Goal: Task Accomplishment & Management: Complete application form

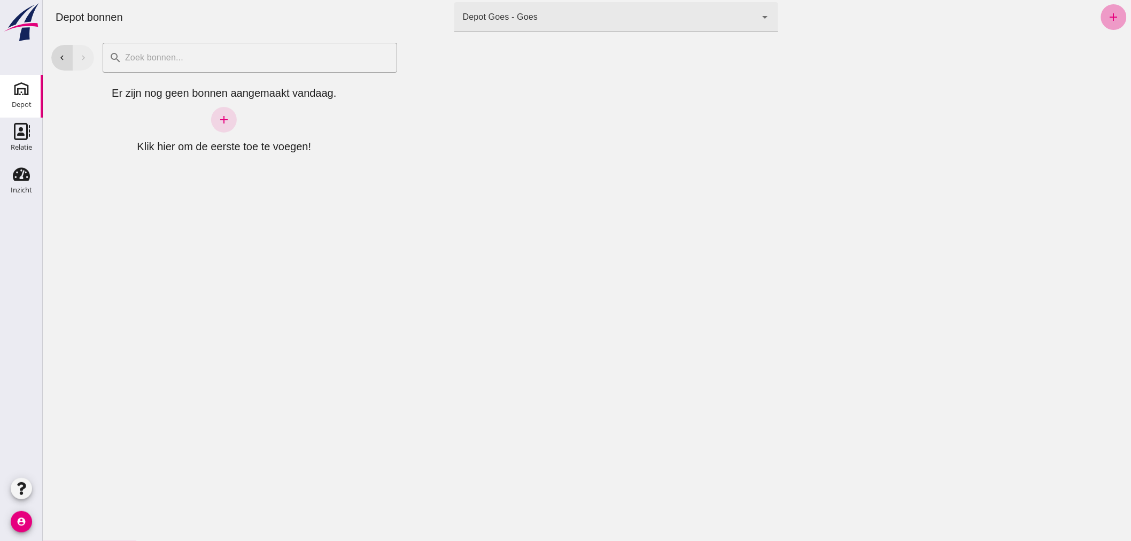
click at [1107, 16] on icon "add" at bounding box center [1113, 17] width 13 height 13
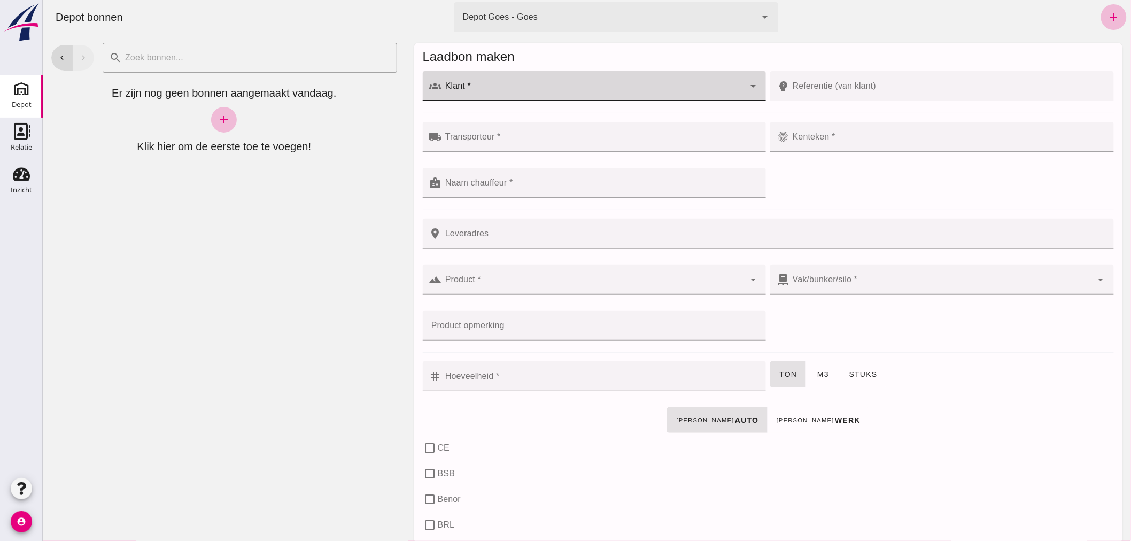
click at [527, 84] on div at bounding box center [592, 86] width 303 height 30
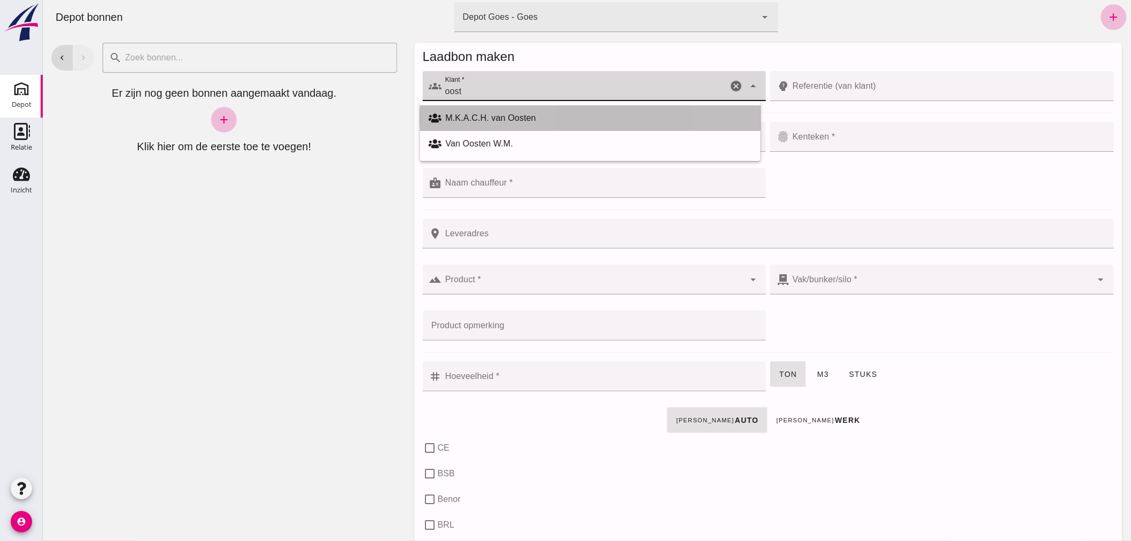
click at [473, 115] on div "M.K.A.C.H. van Oosten" at bounding box center [598, 118] width 306 height 13
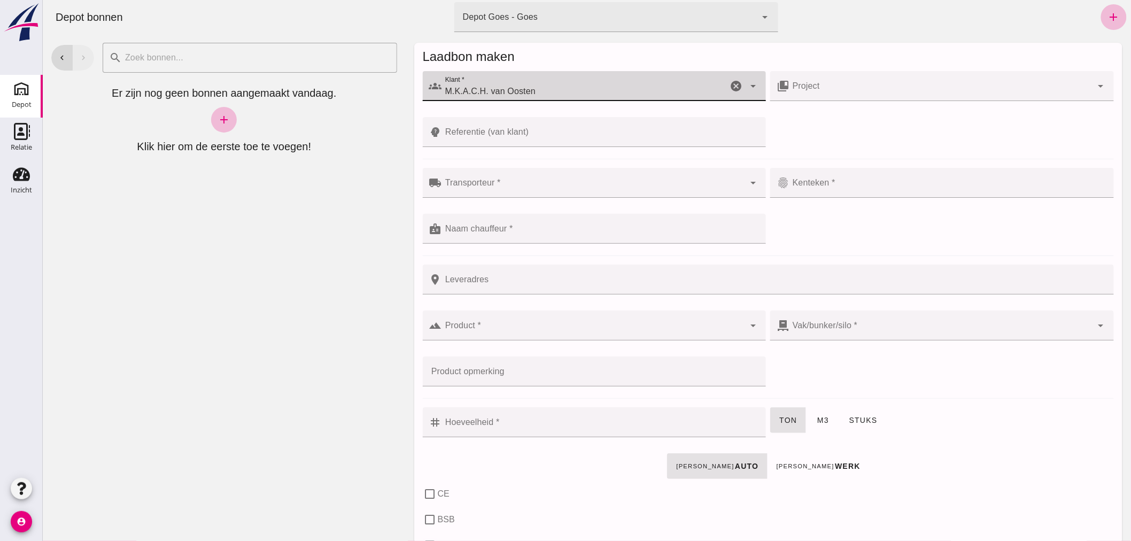
type input "M.K.A.C.H. van Oosten"
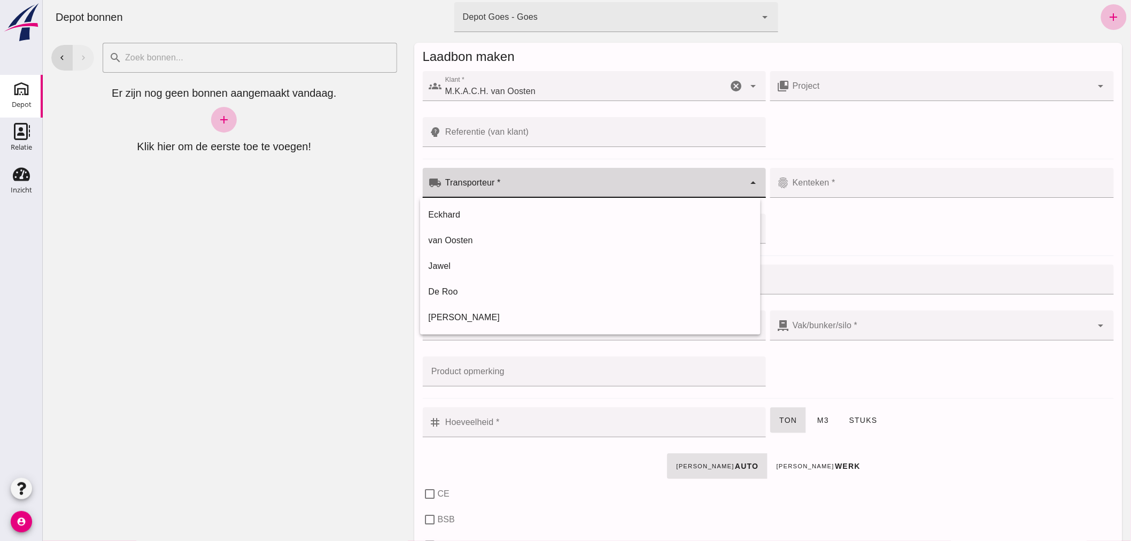
click at [515, 183] on input "Transporteur *" at bounding box center [592, 188] width 303 height 13
click at [477, 239] on div "van Oosten" at bounding box center [589, 240] width 323 height 13
type input "van Oosten"
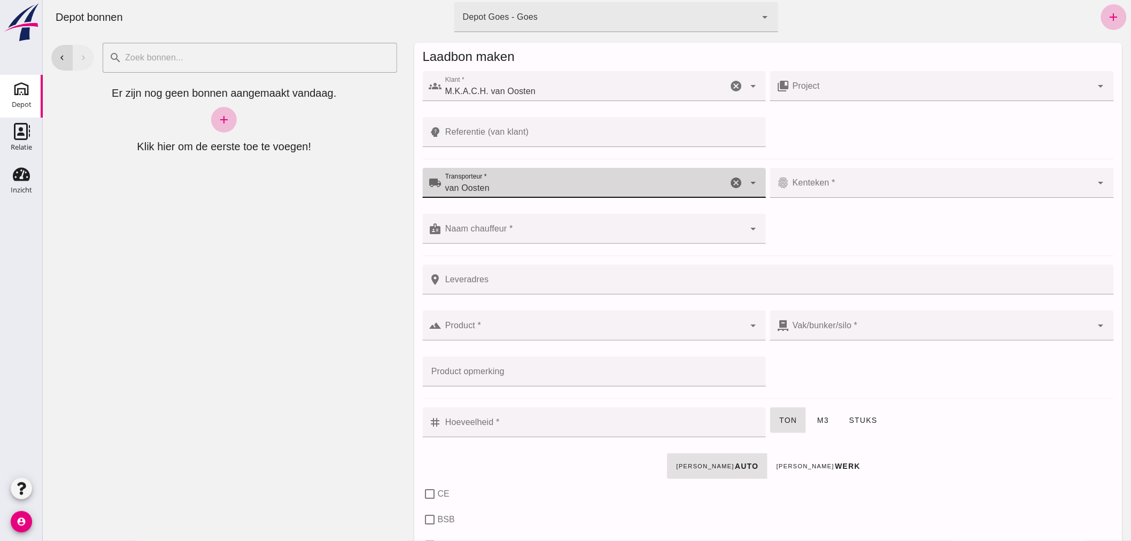
click at [838, 184] on input "Kenteken *" at bounding box center [940, 188] width 303 height 13
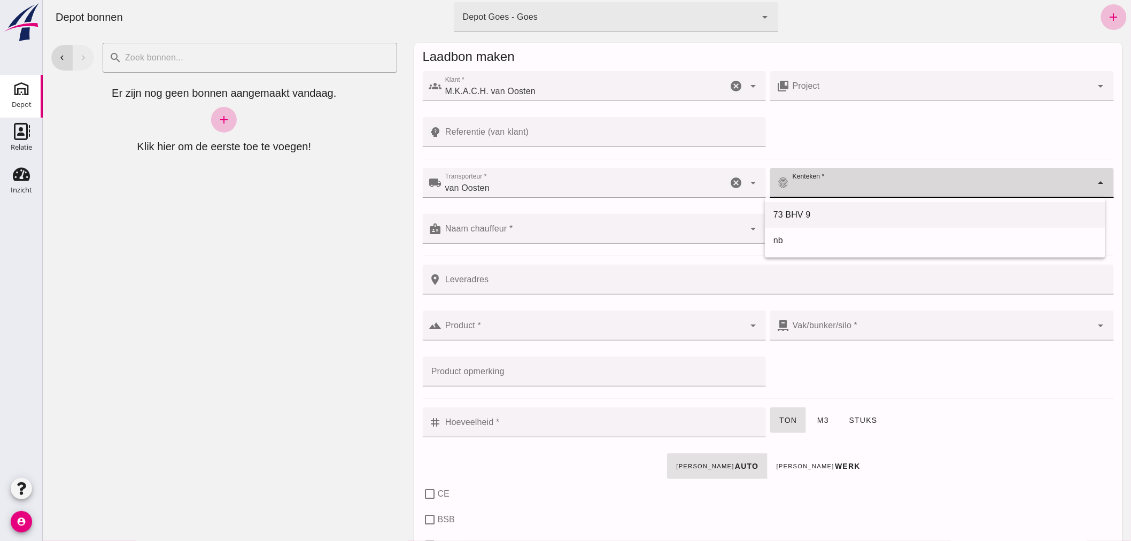
click at [815, 212] on div "73 BHV 9" at bounding box center [934, 214] width 323 height 13
type input "73 BHV 9"
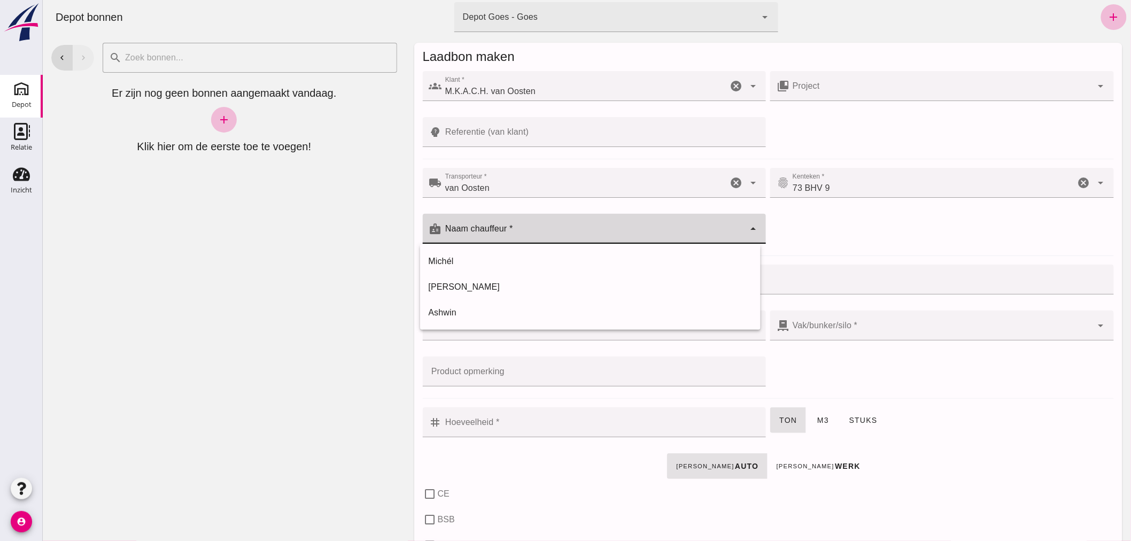
click at [540, 232] on input "Naam chauffeur *" at bounding box center [592, 234] width 303 height 13
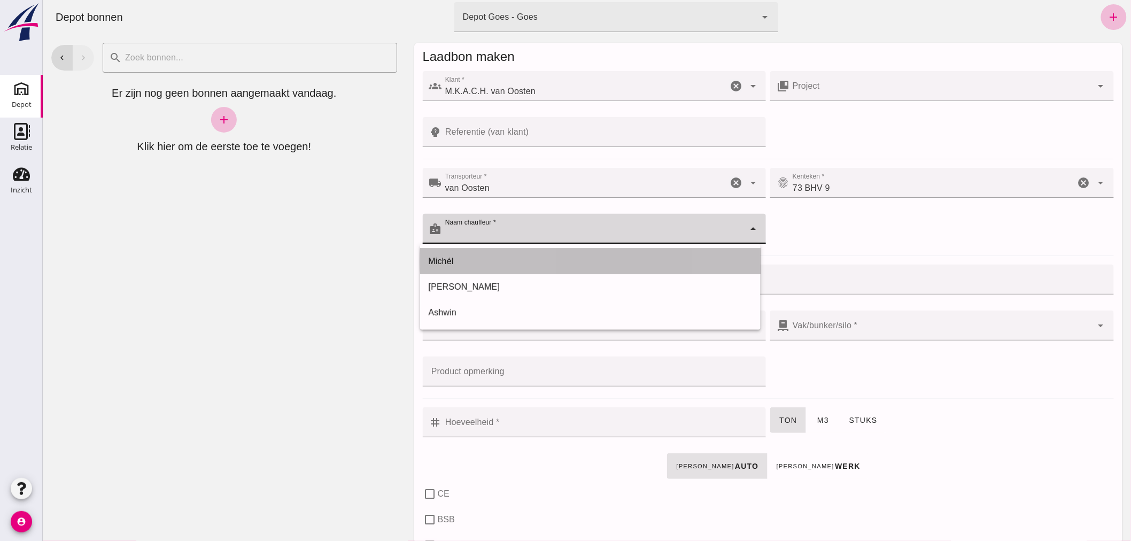
click at [508, 258] on div "Michél" at bounding box center [589, 261] width 323 height 13
type input "Michél"
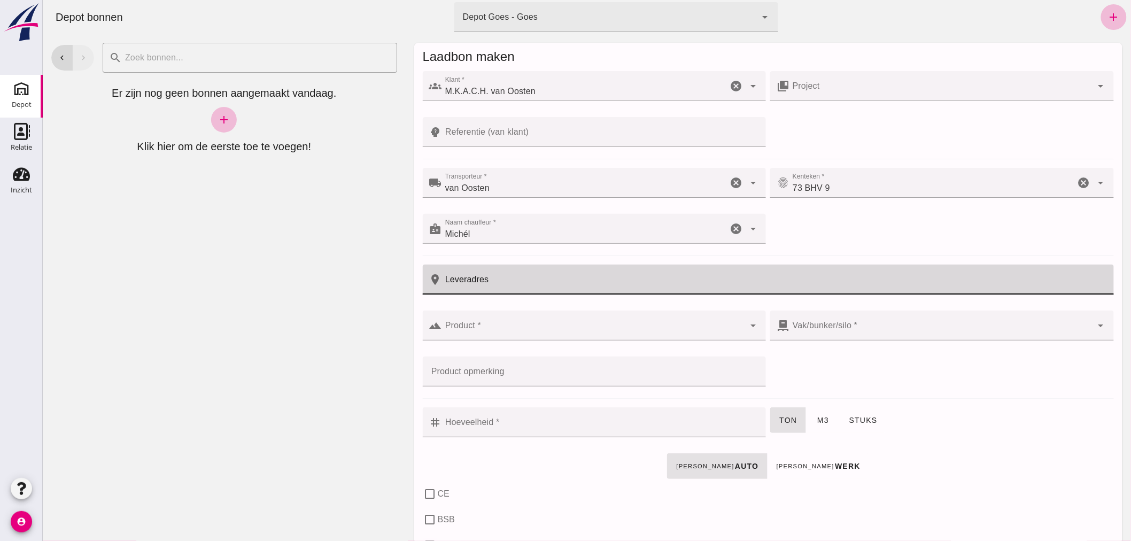
click at [535, 285] on input "Leveradres" at bounding box center [773, 280] width 665 height 30
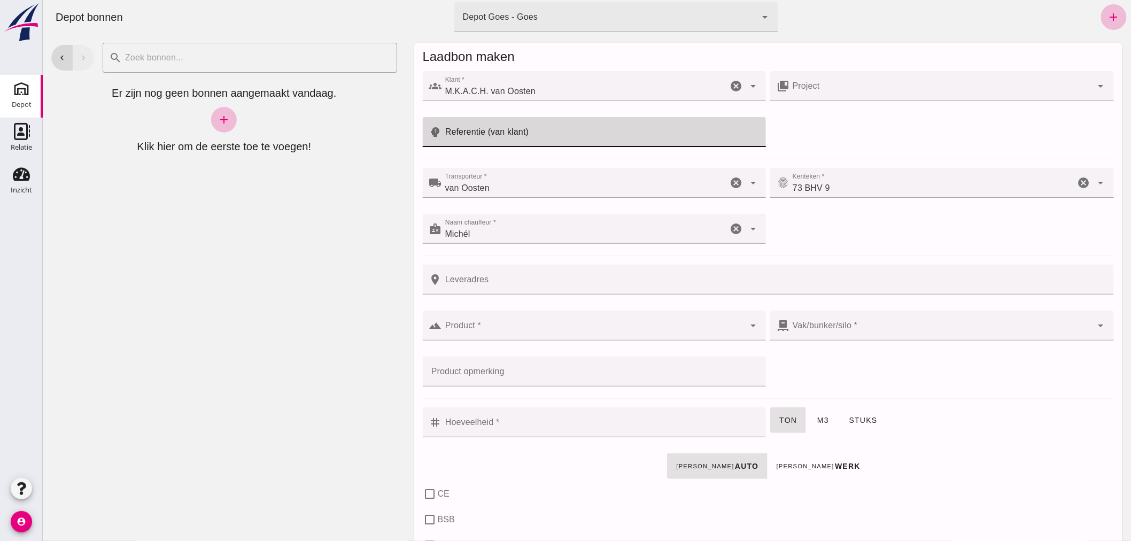
click at [553, 135] on input "Referentie (van klant)" at bounding box center [600, 132] width 318 height 30
type input "Lennard"
click at [495, 323] on div at bounding box center [592, 325] width 303 height 30
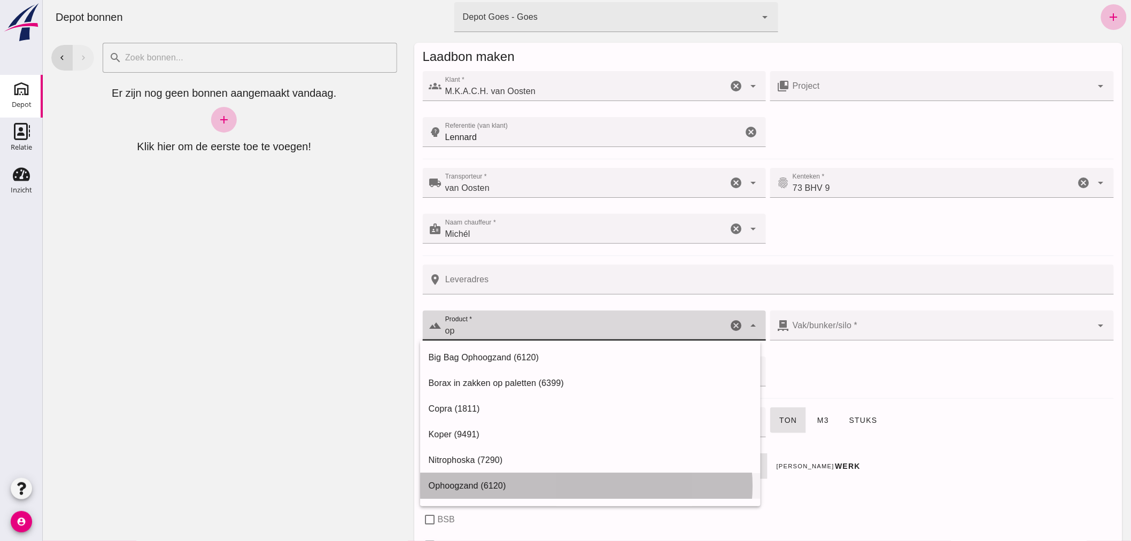
click at [481, 481] on div "Ophoogzand (6120)" at bounding box center [589, 485] width 323 height 13
type input "Ophoogzand (6120)"
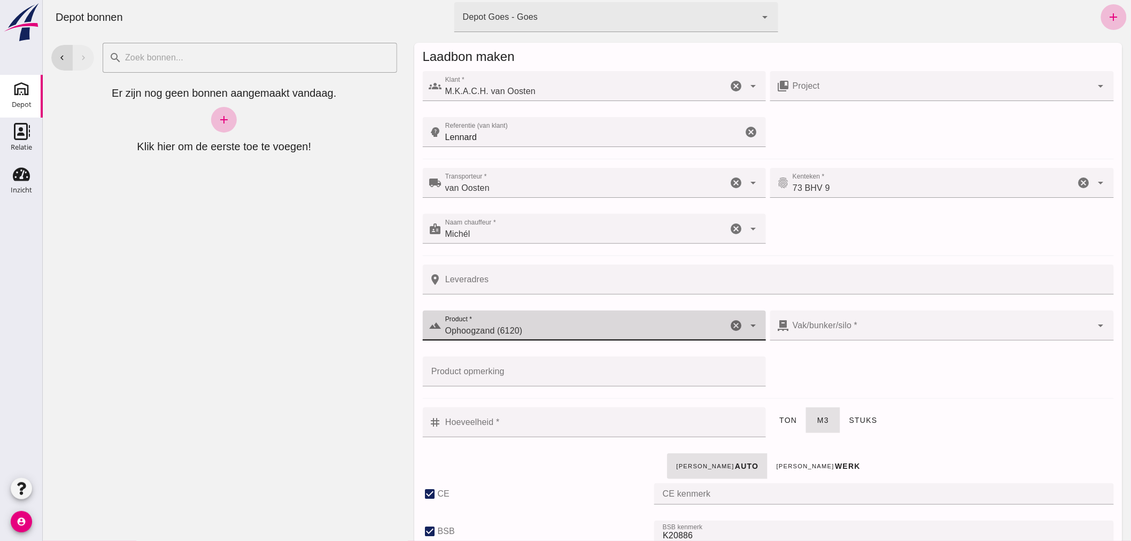
type input "38"
checkbox input "true"
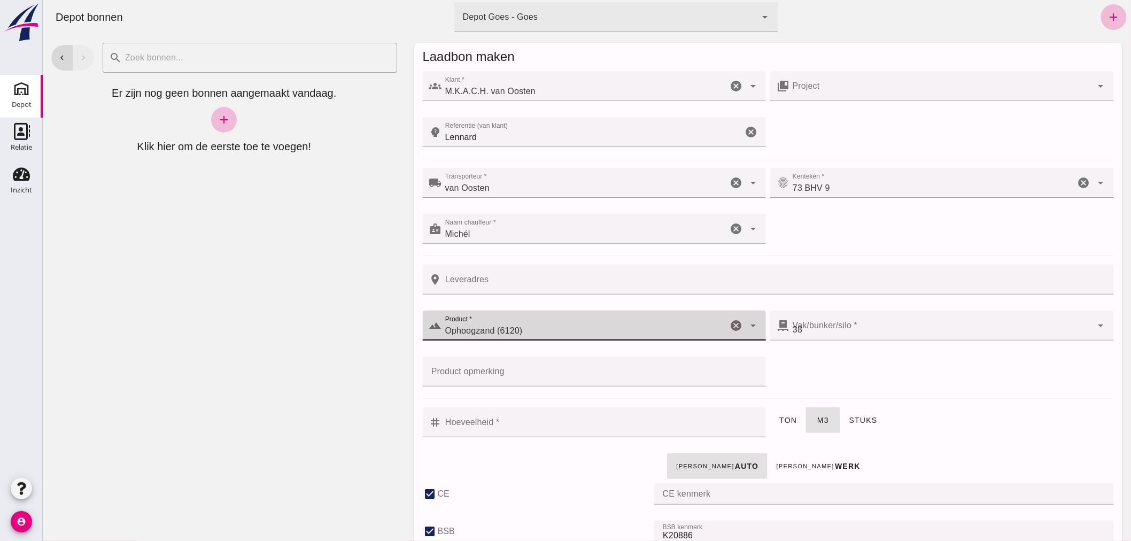
type input "40"
checkbox input "true"
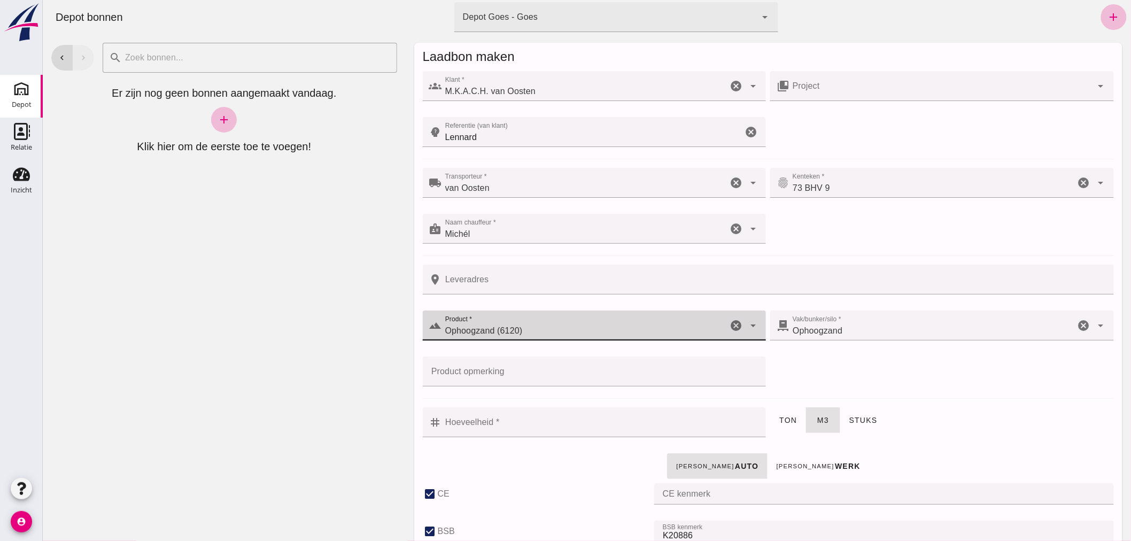
type input "Ophoogzand (6120)"
click at [499, 421] on input "Hoeveelheid *" at bounding box center [600, 422] width 318 height 30
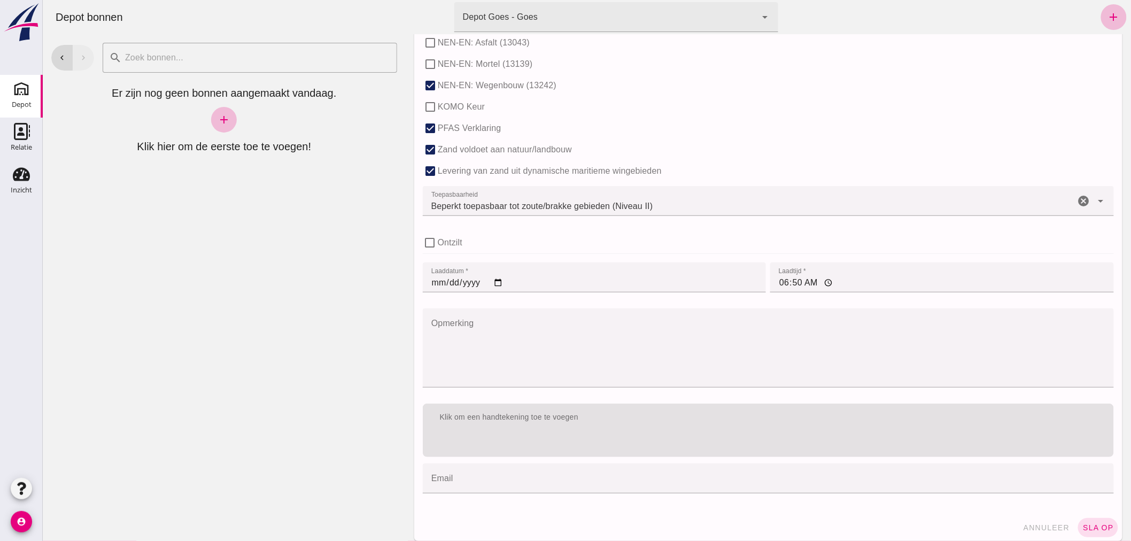
scroll to position [656, 0]
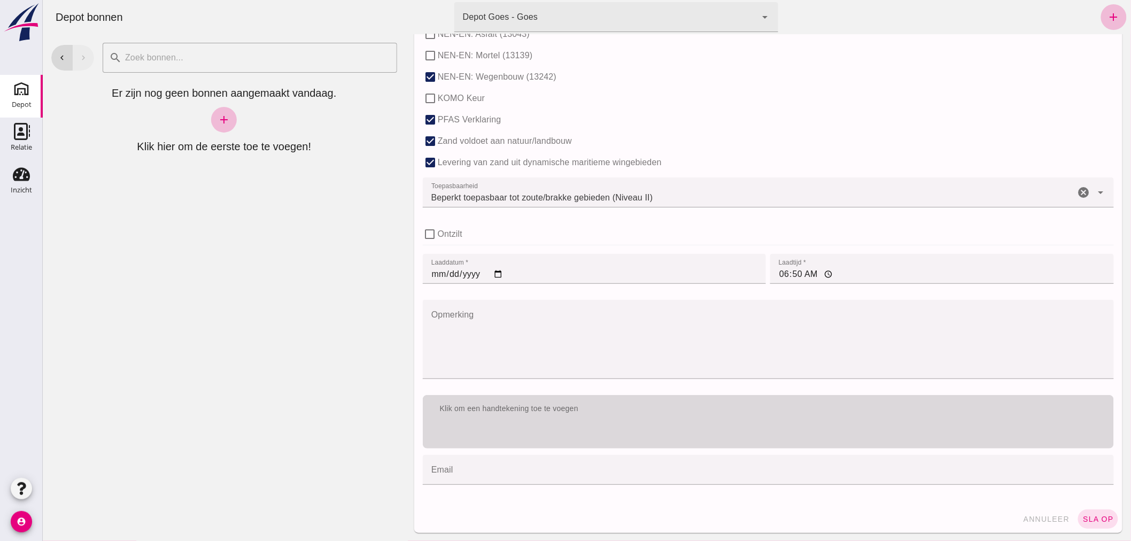
type input "12"
click at [557, 412] on div "Klik om een handtekening toe te voegen" at bounding box center [768, 408] width 674 height 11
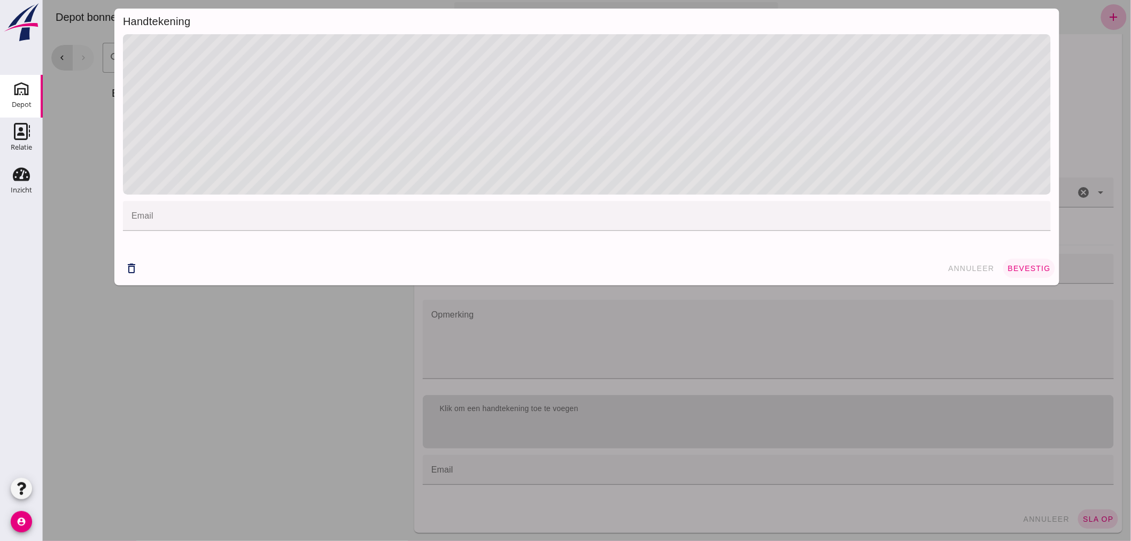
click at [1019, 259] on button "bevestig" at bounding box center [1028, 268] width 52 height 19
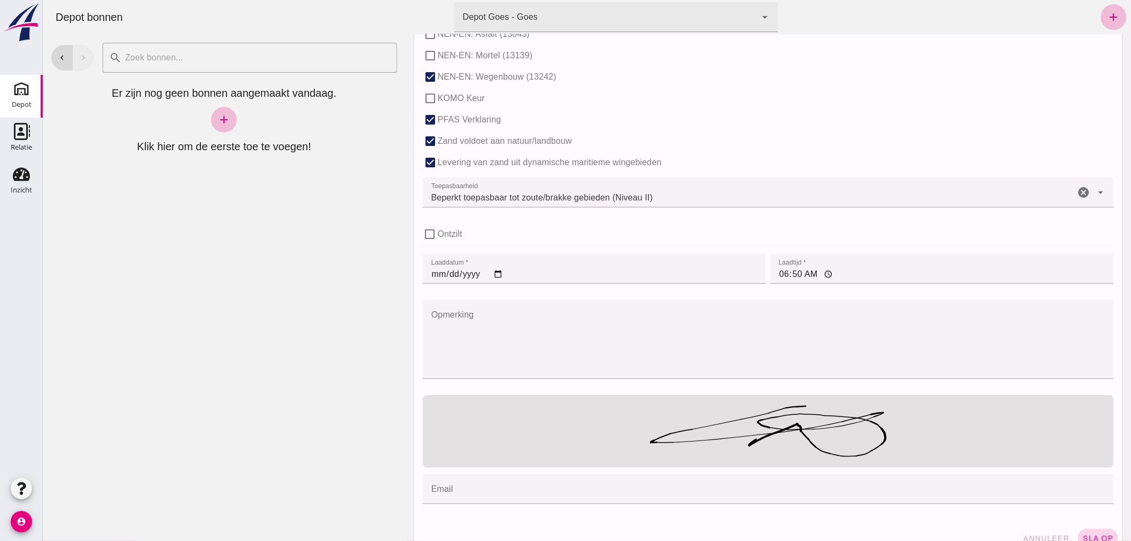
click at [1086, 534] on span "sla op" at bounding box center [1098, 538] width 32 height 9
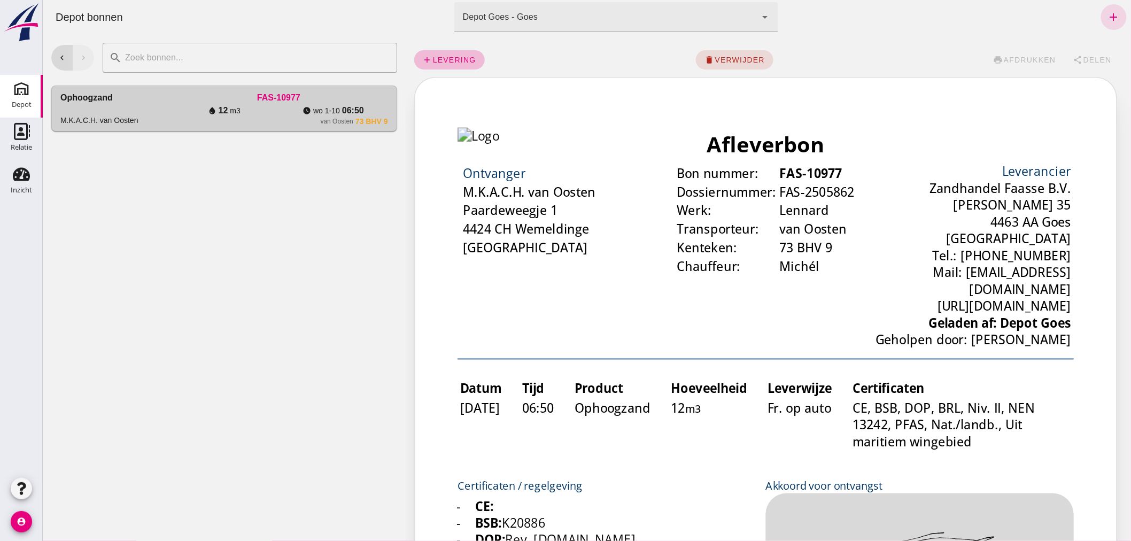
scroll to position [0, 0]
click at [1107, 15] on icon "add" at bounding box center [1113, 17] width 13 height 13
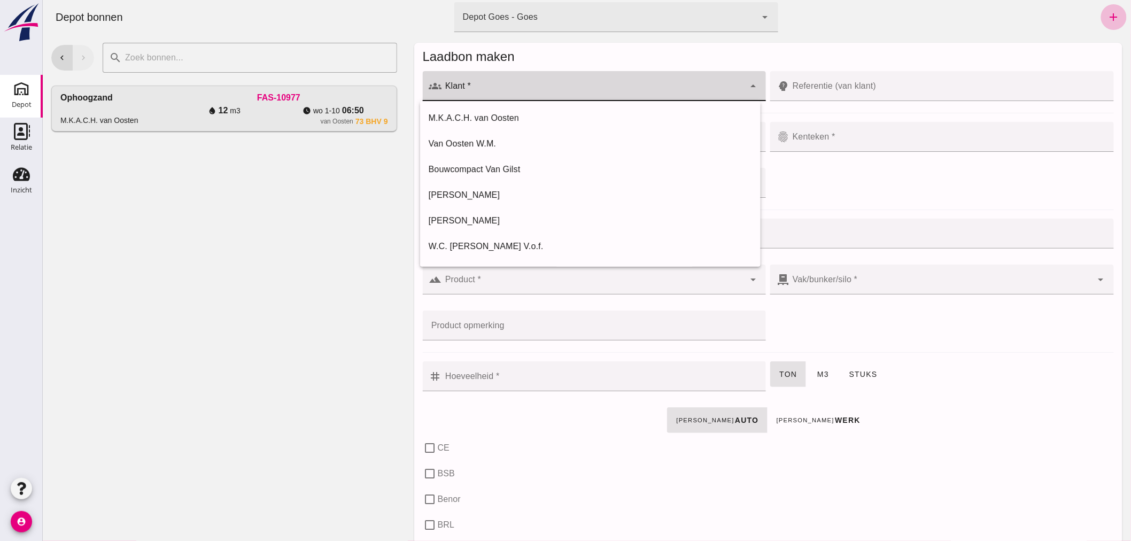
click at [503, 87] on input "Klant *" at bounding box center [592, 91] width 303 height 13
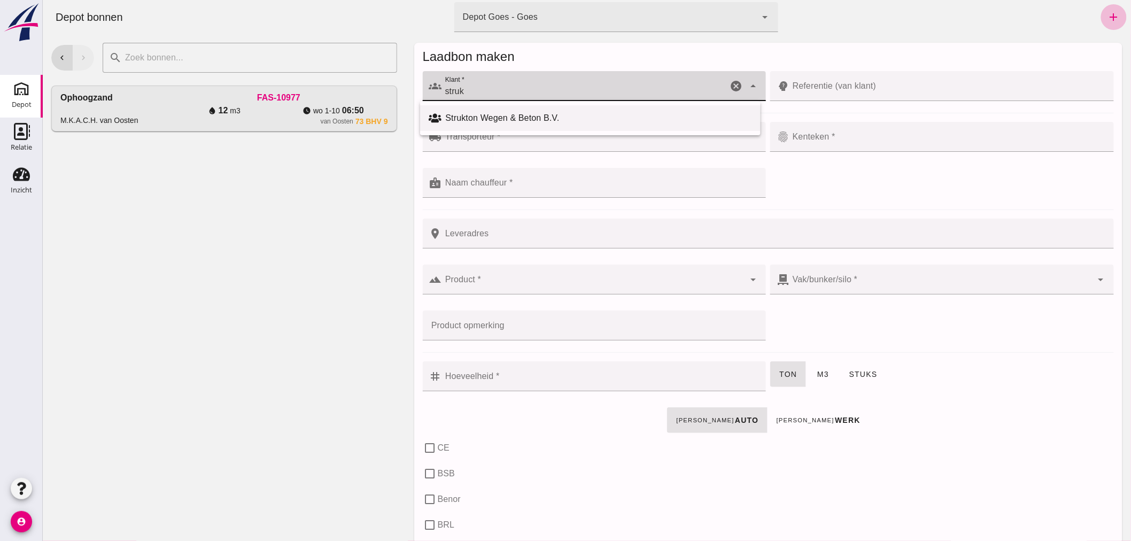
click at [508, 118] on div "Strukton Wegen & Beton B.V." at bounding box center [598, 118] width 306 height 13
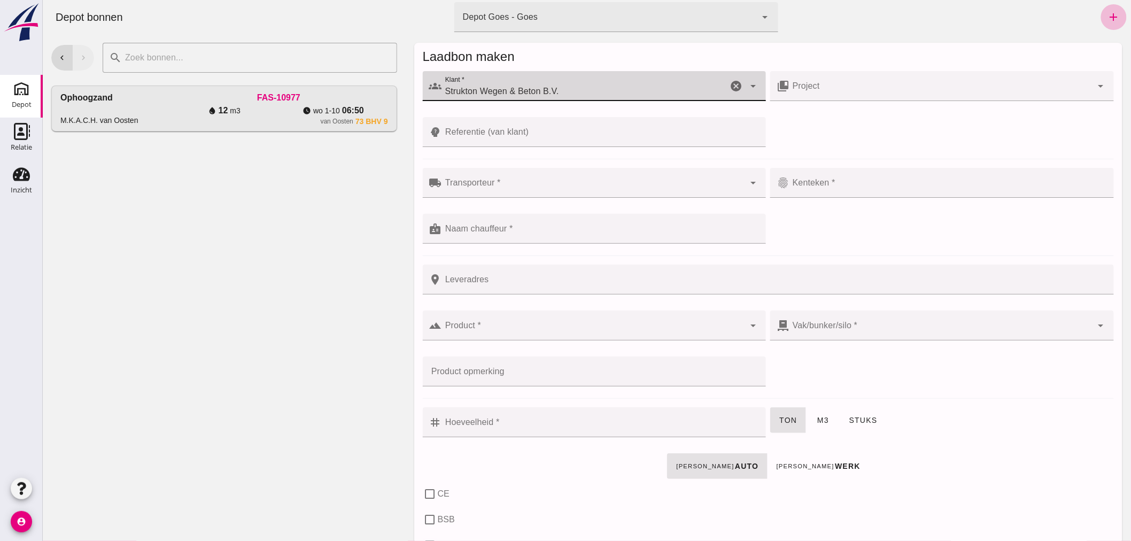
type input "Strukton Wegen & Beton B.V."
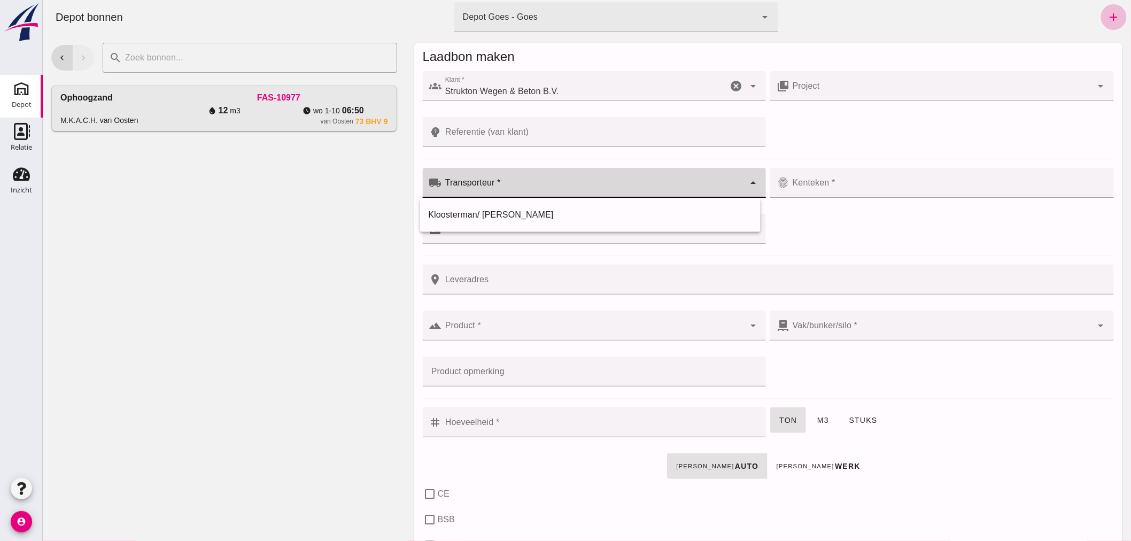
click at [508, 182] on input "Transporteur *" at bounding box center [592, 188] width 303 height 13
type input "[PERSON_NAME]"
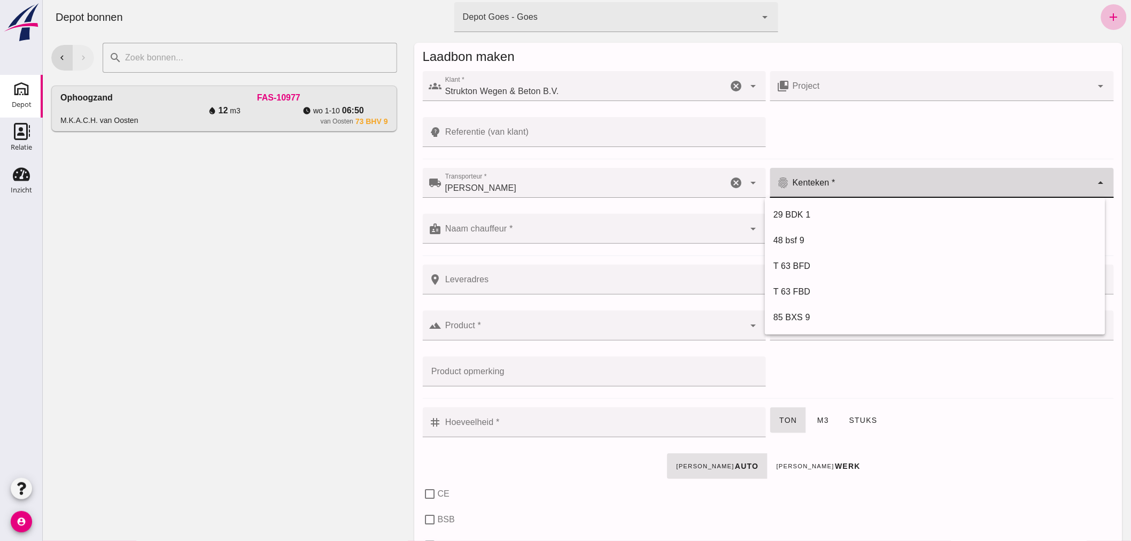
click at [837, 182] on input "Kenteken *" at bounding box center [940, 188] width 303 height 13
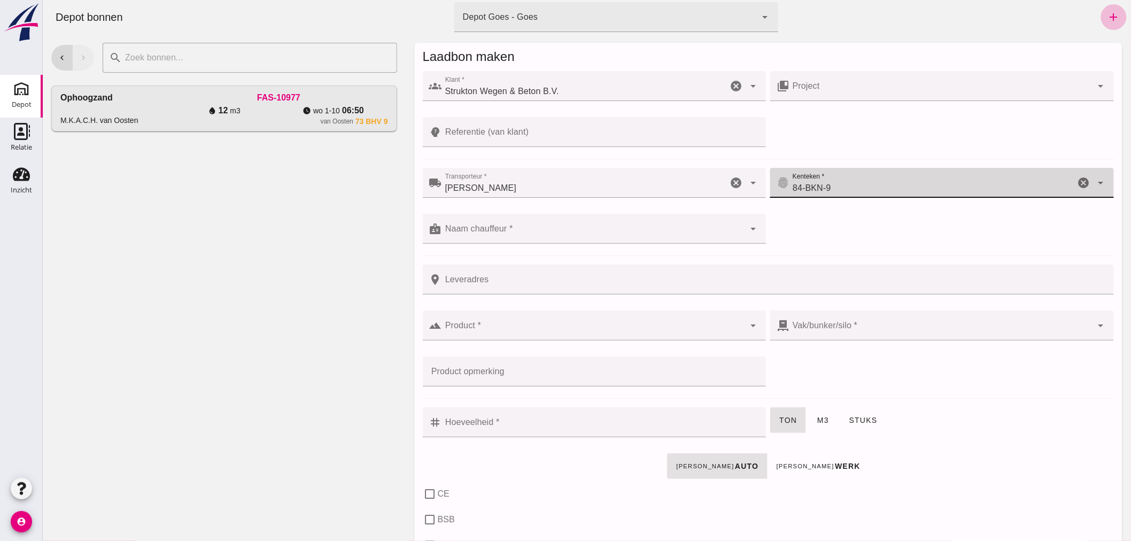
type input "84-BKN-9"
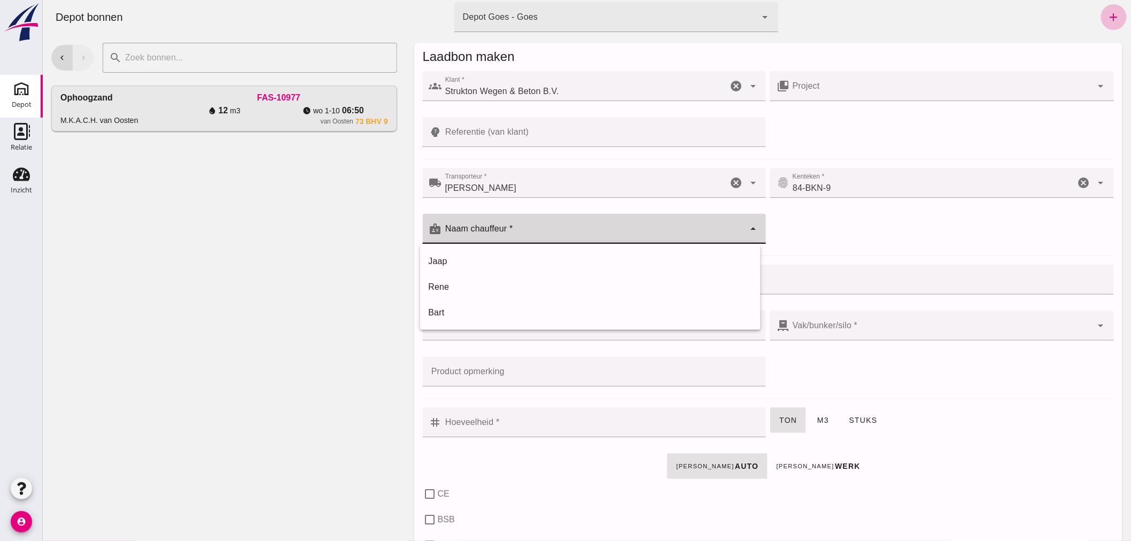
click at [553, 225] on div at bounding box center [592, 229] width 303 height 30
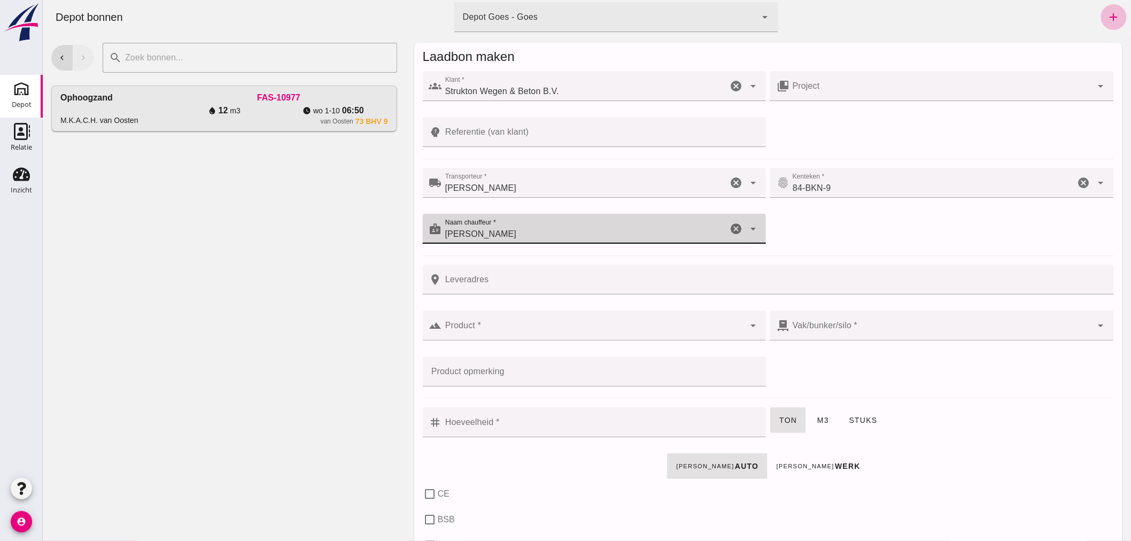
type input "[PERSON_NAME]"
click at [516, 324] on input "Product *" at bounding box center [592, 330] width 303 height 13
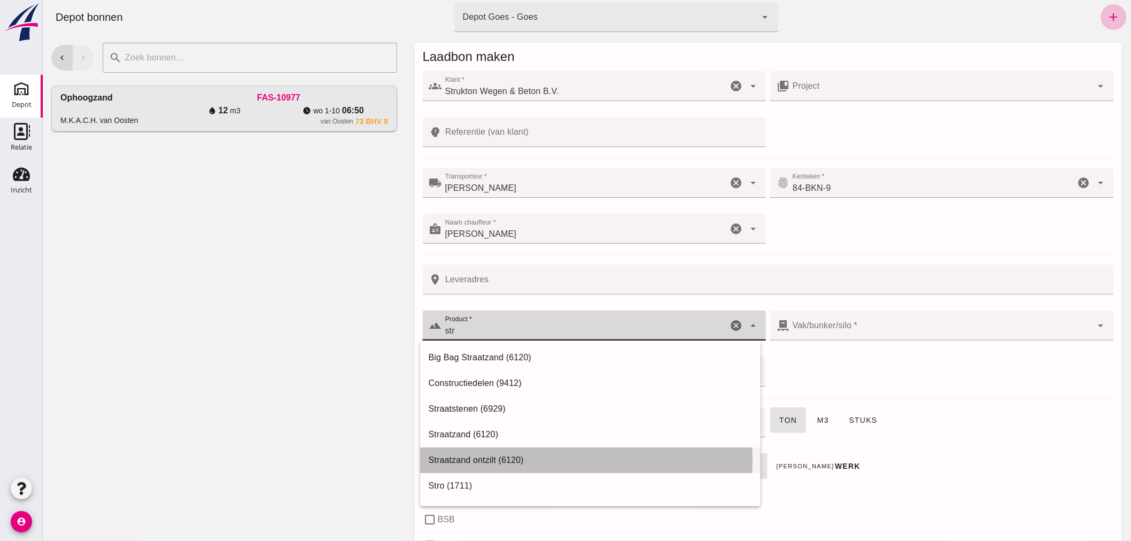
click at [492, 454] on div "Straatzand ontzilt (6120)" at bounding box center [589, 460] width 323 height 13
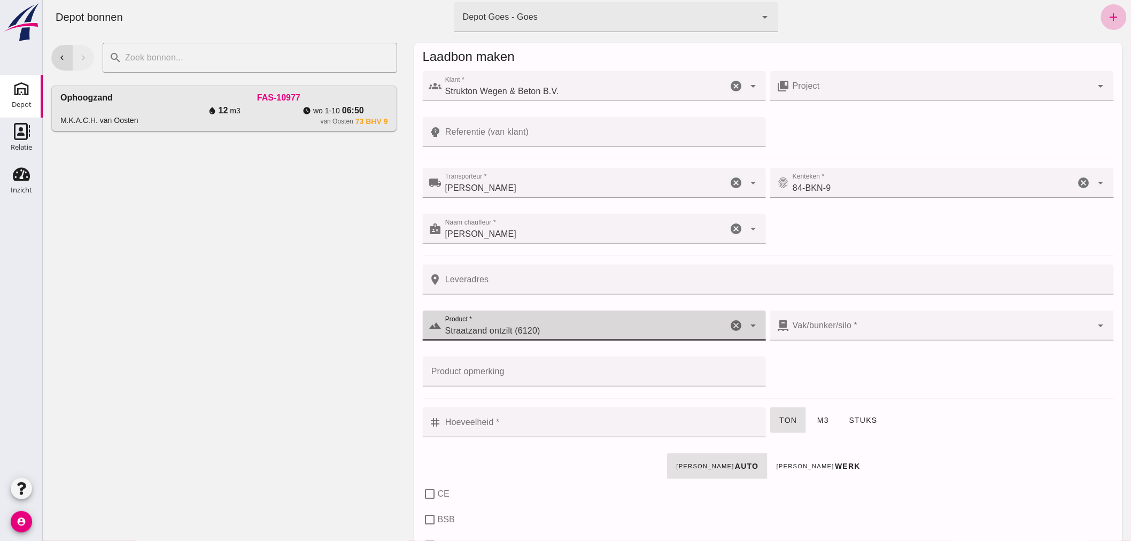
type input "Straatzand ontzilt (6120)"
click at [552, 422] on input "Hoeveelheid *" at bounding box center [600, 422] width 318 height 30
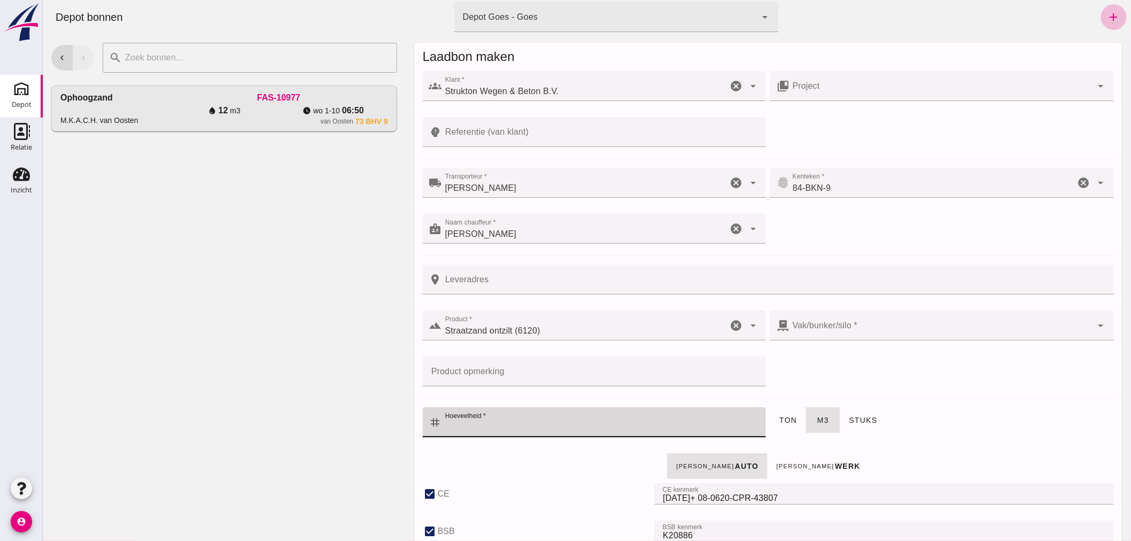
checkbox input "true"
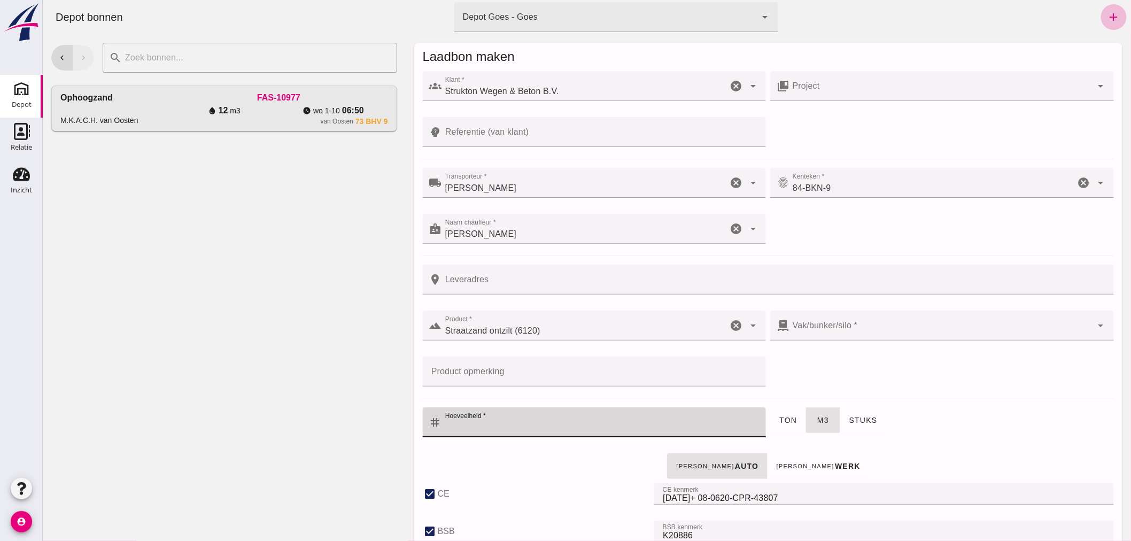
checkbox input "true"
type input "41"
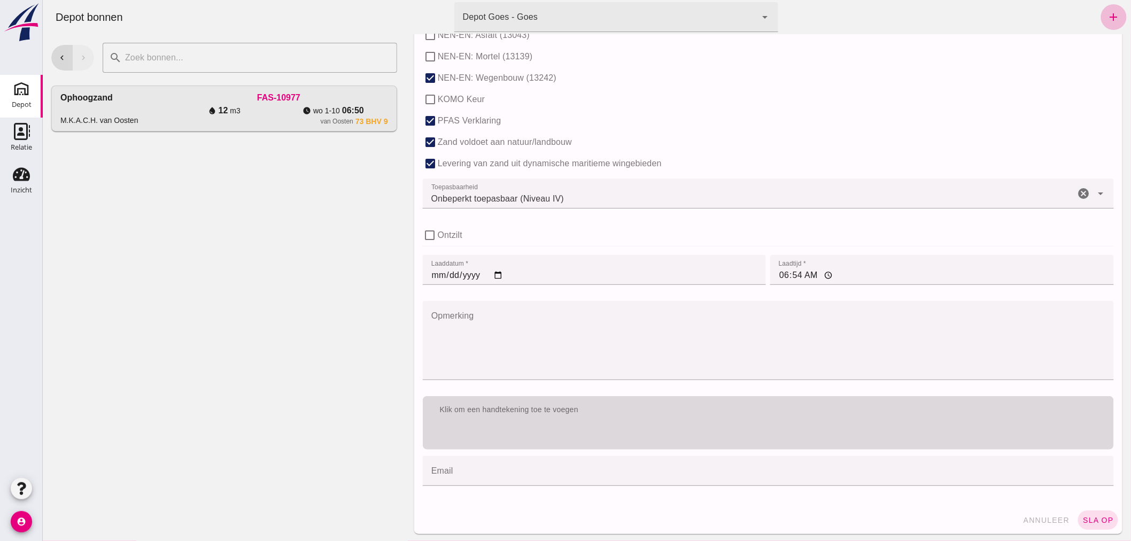
scroll to position [656, 0]
type input "20"
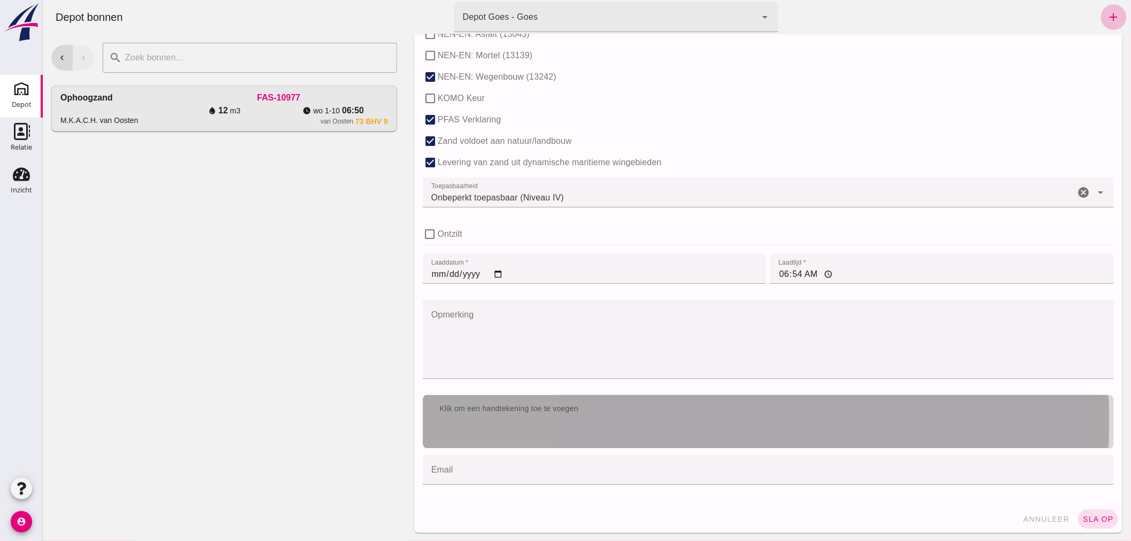
click at [602, 423] on div "Klik om een handtekening toe te voegen" at bounding box center [767, 421] width 691 height 53
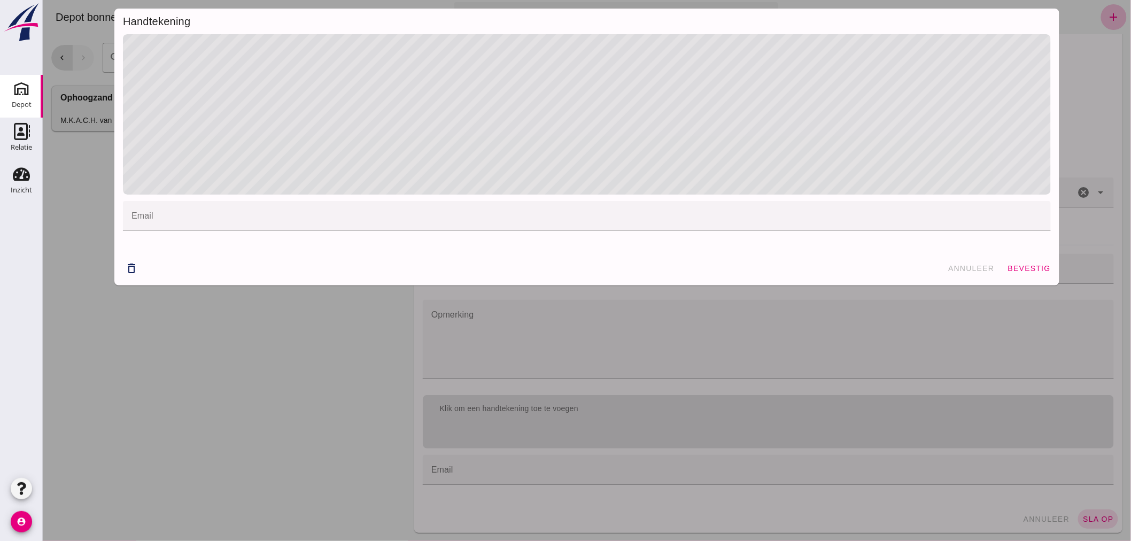
click at [1015, 269] on span "bevestig" at bounding box center [1028, 268] width 43 height 9
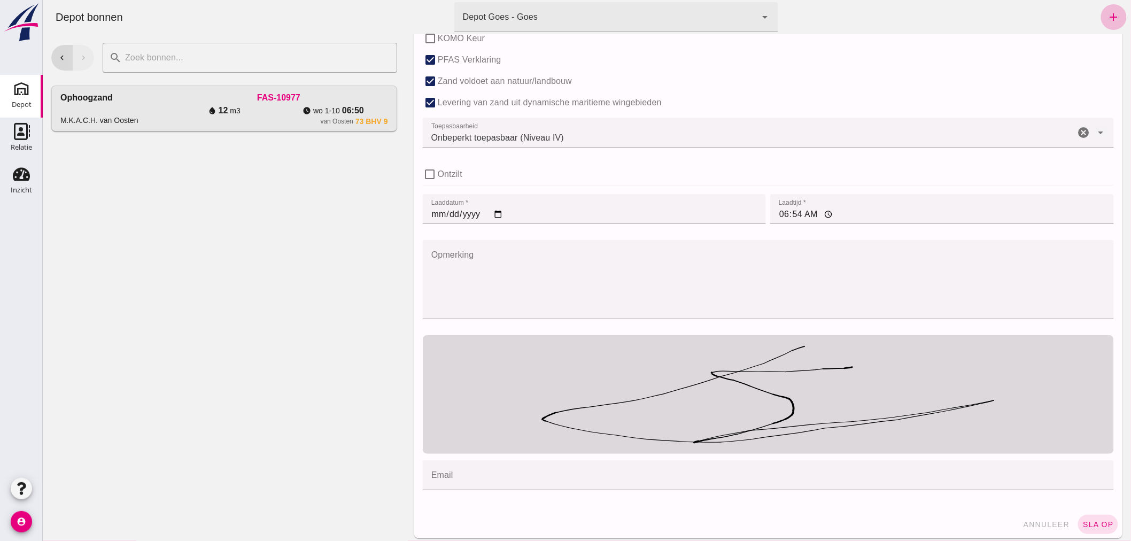
scroll to position [722, 0]
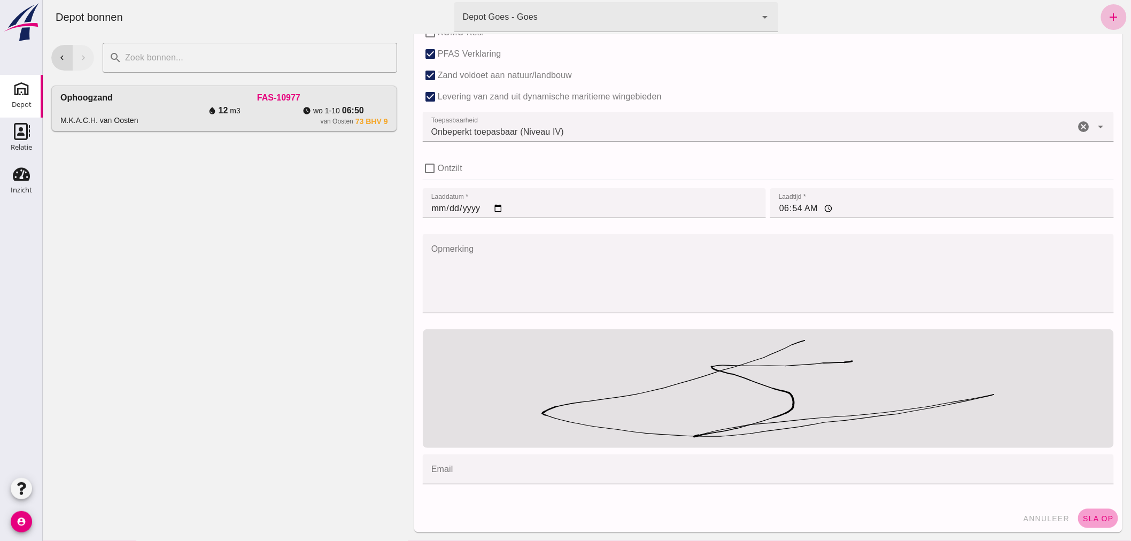
click at [1082, 518] on span "sla op" at bounding box center [1098, 518] width 32 height 9
click at [1091, 511] on button "sla op" at bounding box center [1097, 518] width 40 height 19
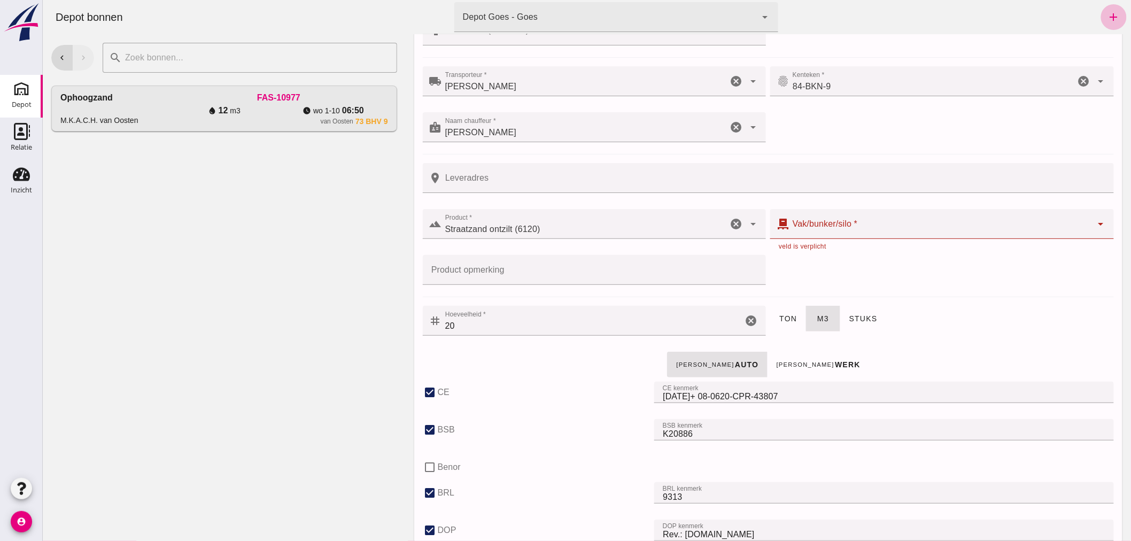
scroll to position [68, 0]
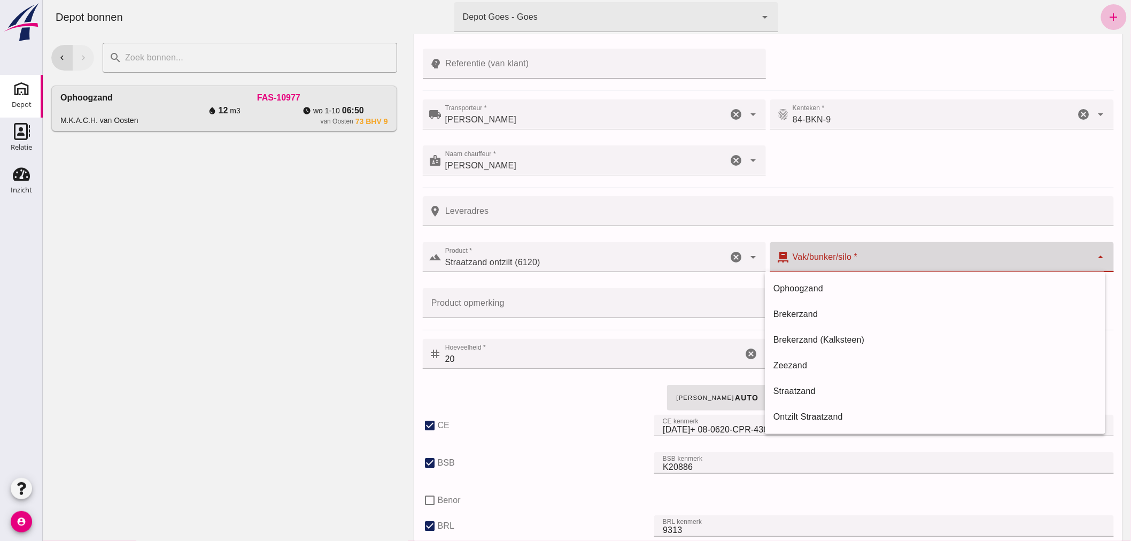
click at [876, 254] on div at bounding box center [940, 257] width 303 height 30
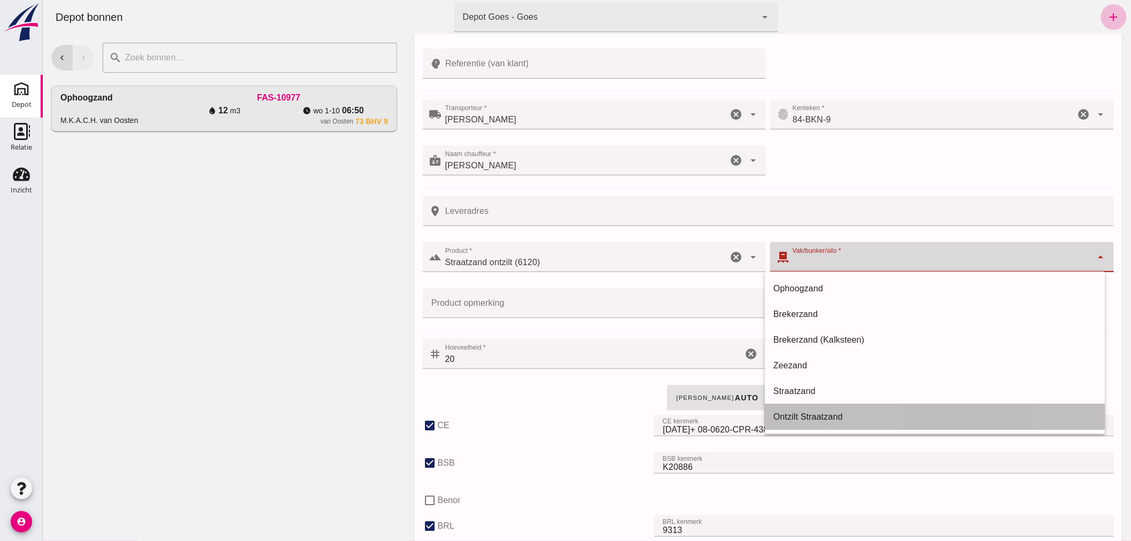
click at [814, 413] on div "Ontzilt Straatzand" at bounding box center [934, 416] width 323 height 13
type input "304"
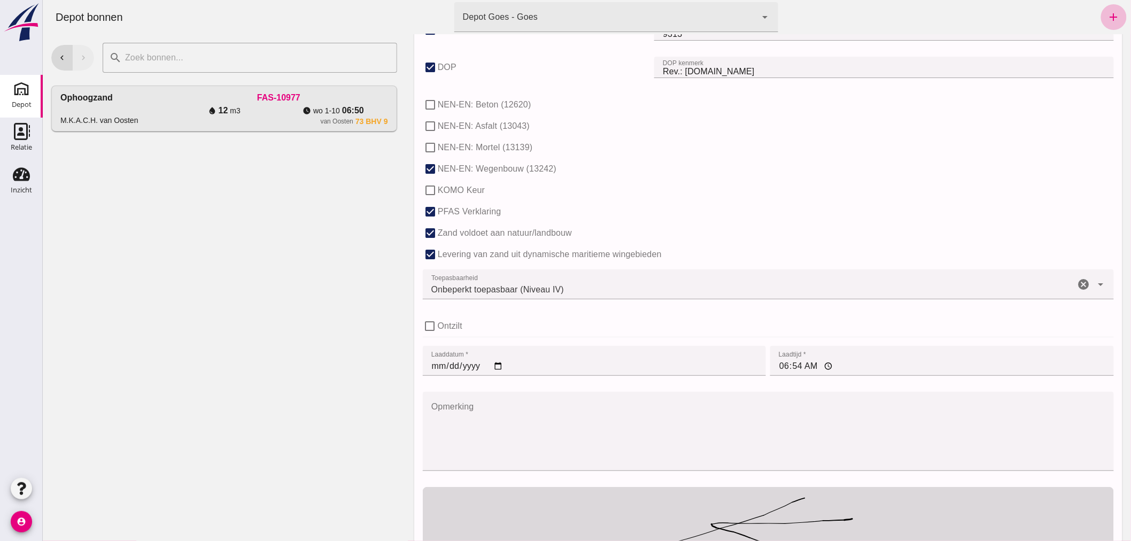
scroll to position [722, 0]
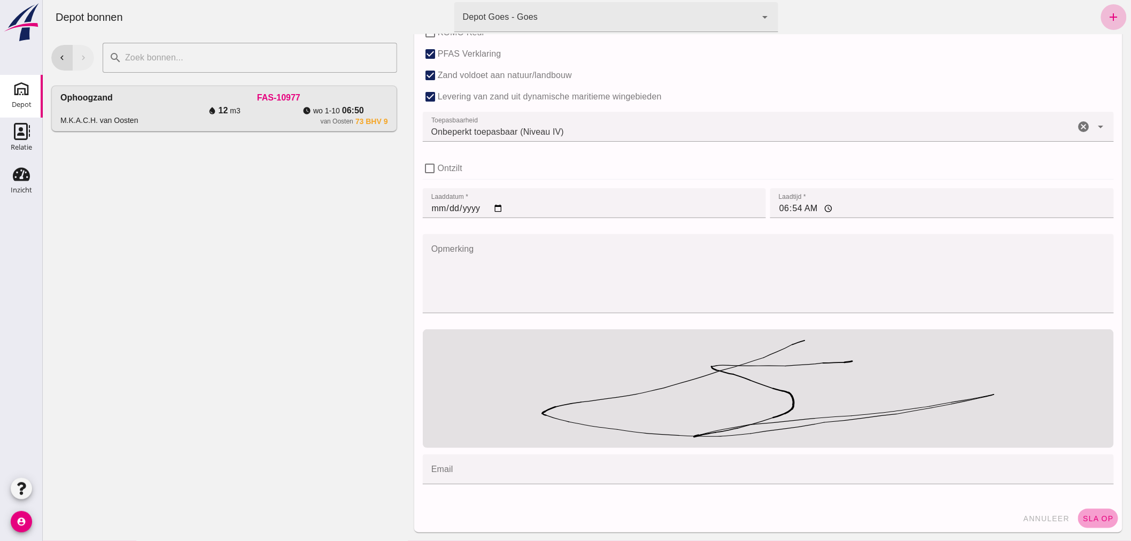
click at [1082, 515] on span "sla op" at bounding box center [1098, 518] width 32 height 9
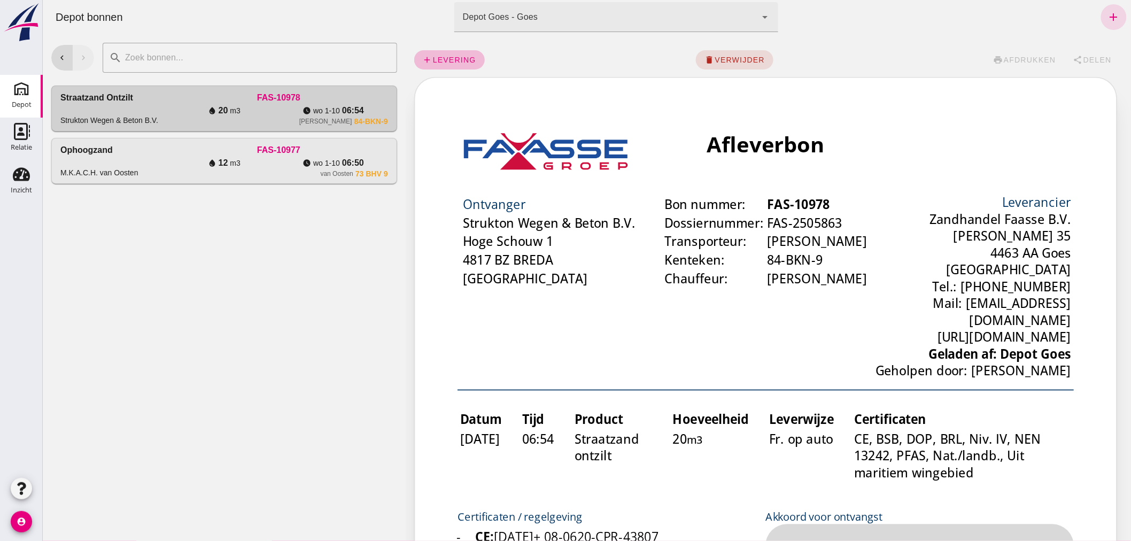
scroll to position [0, 0]
click at [1107, 15] on icon "add" at bounding box center [1113, 17] width 13 height 13
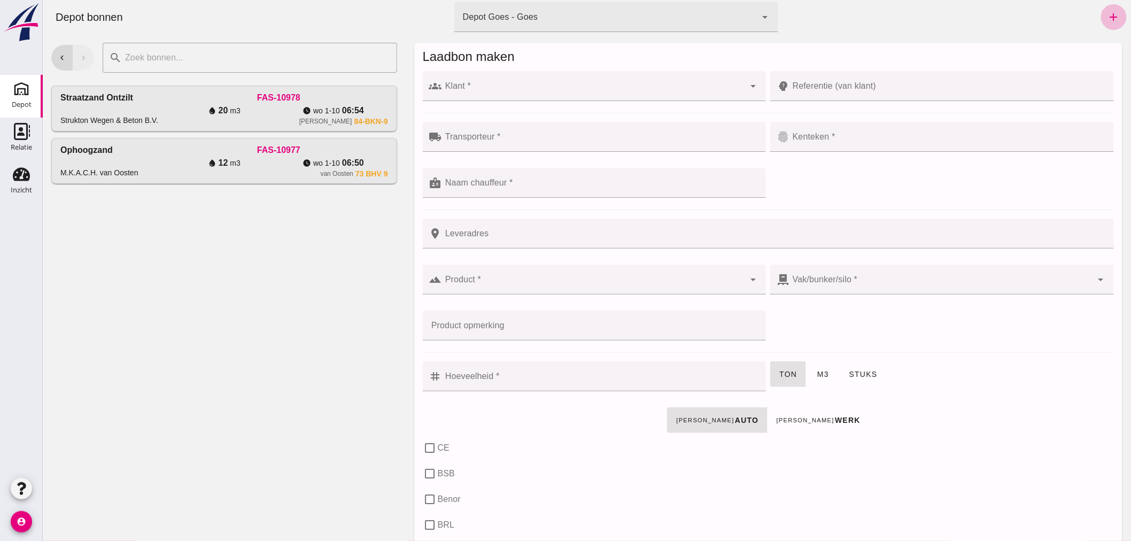
click at [529, 85] on input "Klant *" at bounding box center [592, 91] width 303 height 13
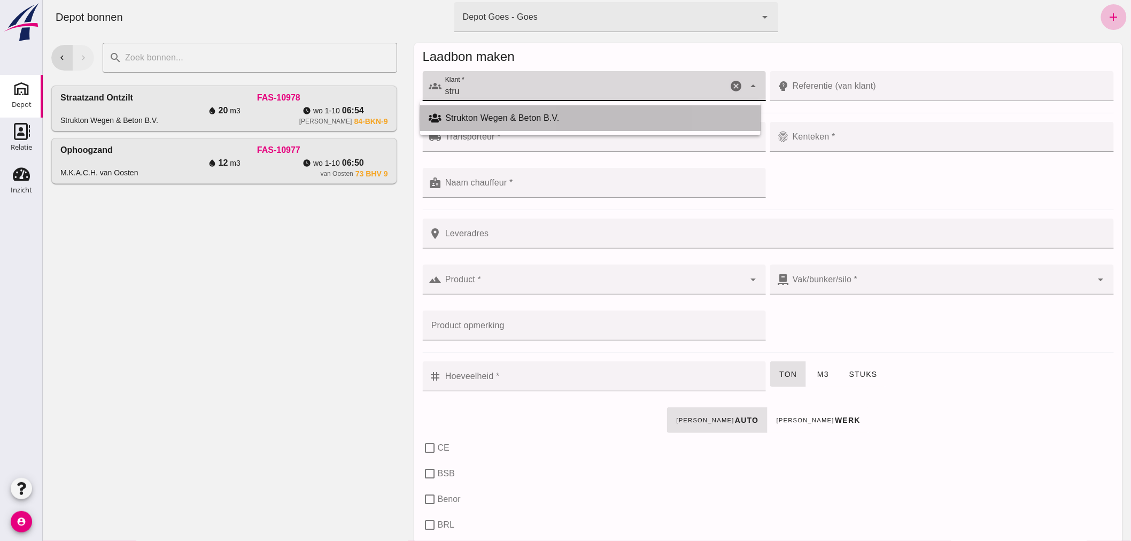
click at [477, 110] on div "Strukton Wegen & Beton B.V." at bounding box center [589, 118] width 340 height 26
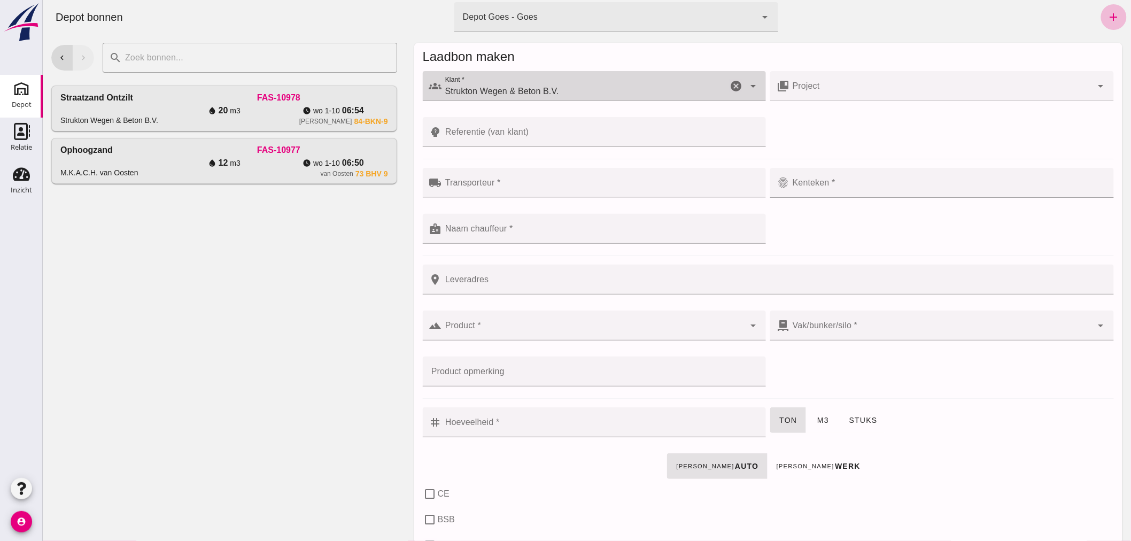
type input "Strukton Wegen & Beton B.V."
click at [511, 184] on input "Transporteur *" at bounding box center [600, 188] width 318 height 13
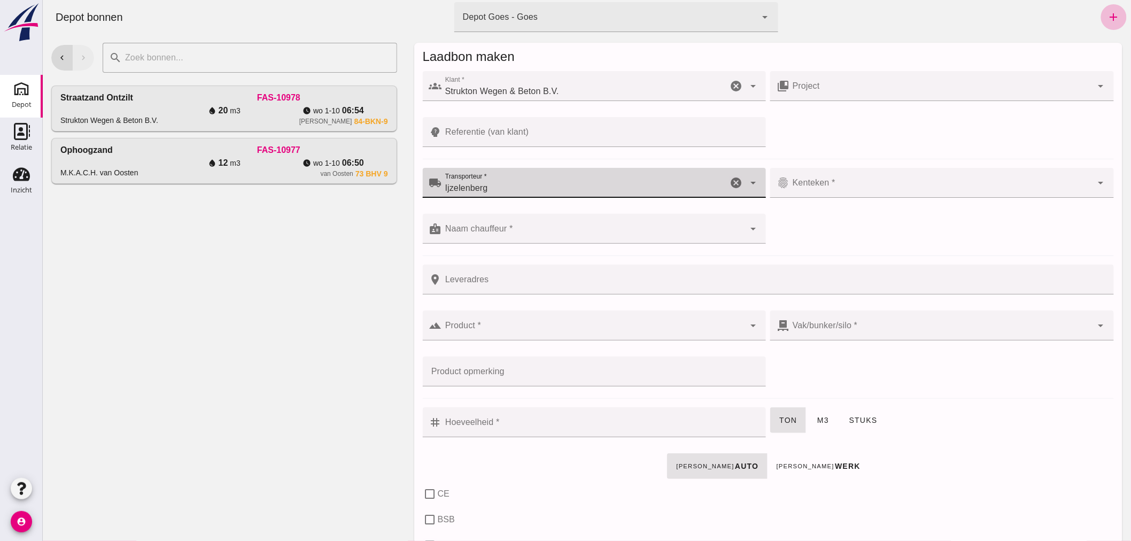
type input "Ijzelenberg"
click at [852, 189] on input "Kenteken *" at bounding box center [940, 188] width 303 height 13
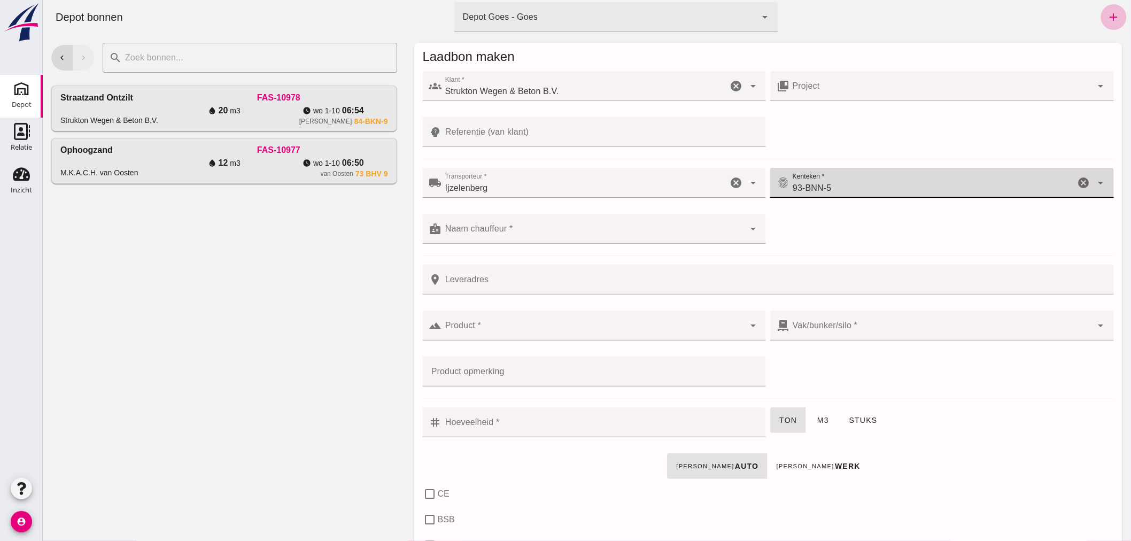
type input "93-BNN-5"
click at [601, 234] on input "Naam chauffeur *" at bounding box center [592, 234] width 303 height 13
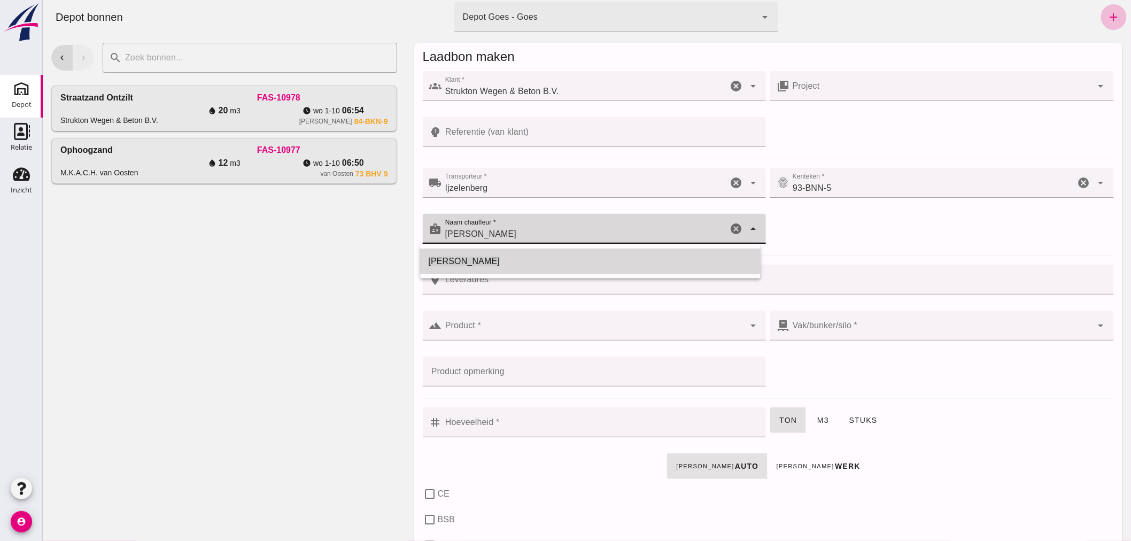
click at [454, 259] on div "[PERSON_NAME]" at bounding box center [589, 261] width 323 height 13
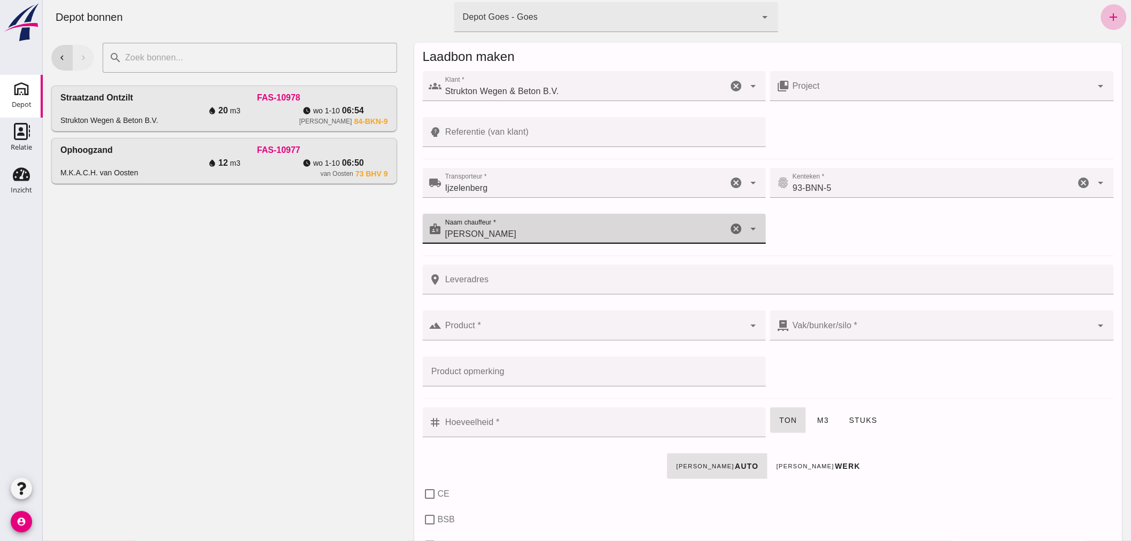
type input "[PERSON_NAME]"
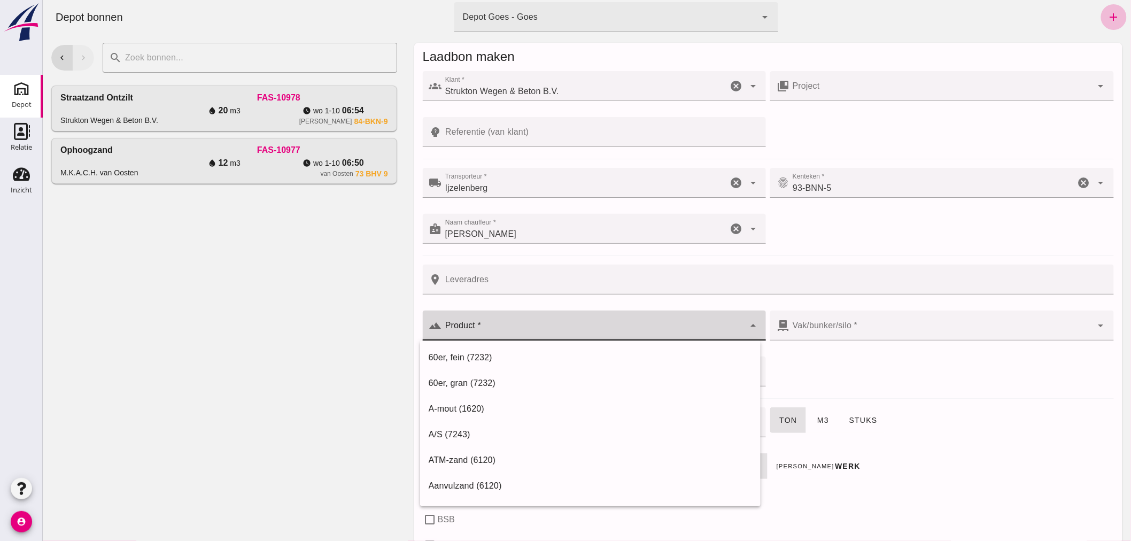
click at [530, 331] on input "Product *" at bounding box center [592, 330] width 303 height 13
click at [514, 455] on div "Straatzand ontzilt (6120)" at bounding box center [589, 460] width 323 height 13
type input "Straatzand ontzilt (6120)"
type input "304"
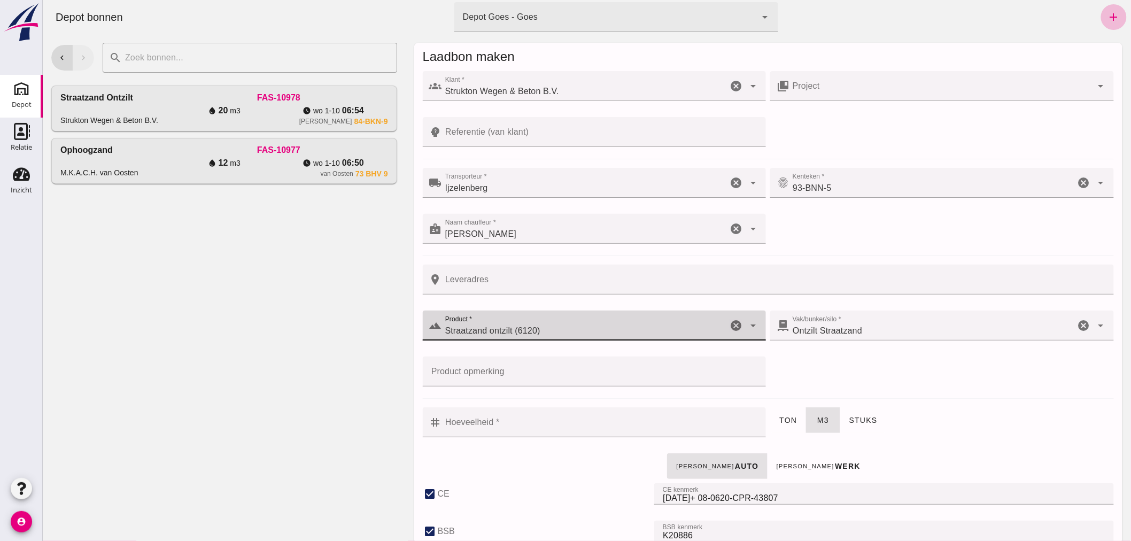
checkbox input "true"
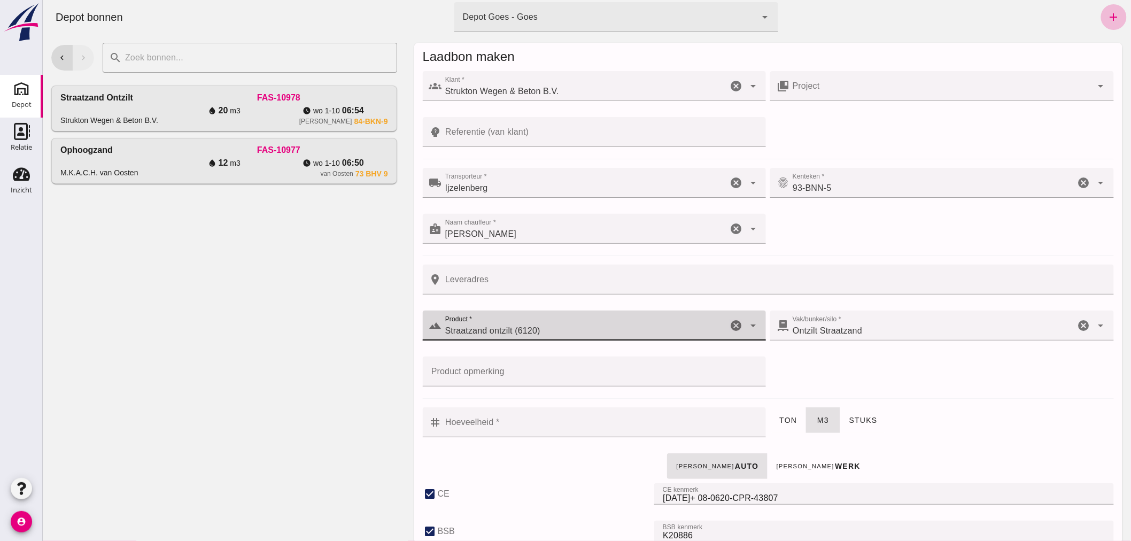
checkbox input "true"
type input "41"
type input "Straatzand ontzilt (6120)"
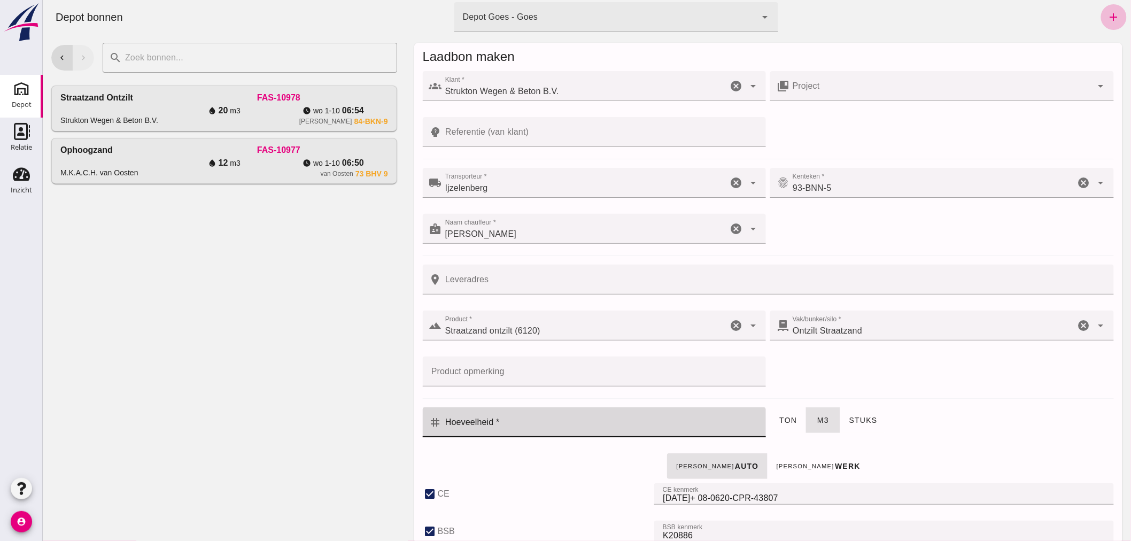
click at [610, 421] on input "Hoeveelheid *" at bounding box center [600, 422] width 318 height 30
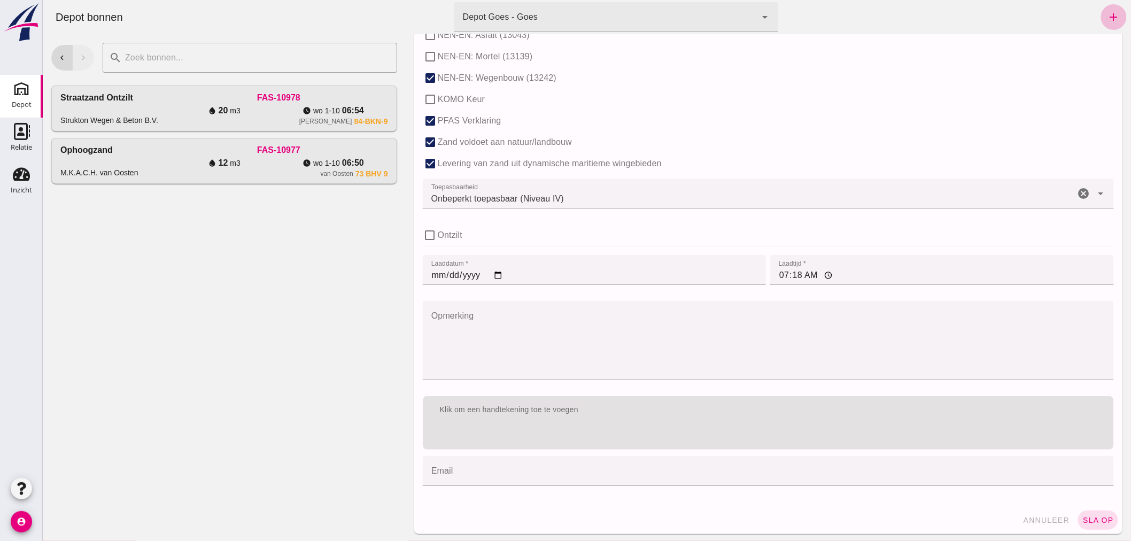
scroll to position [656, 0]
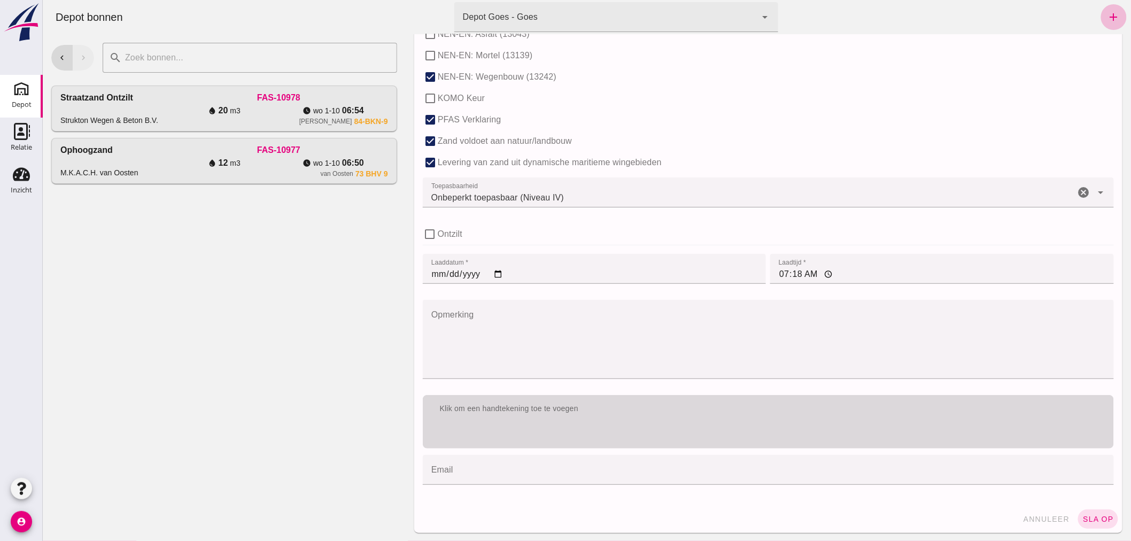
type input "20"
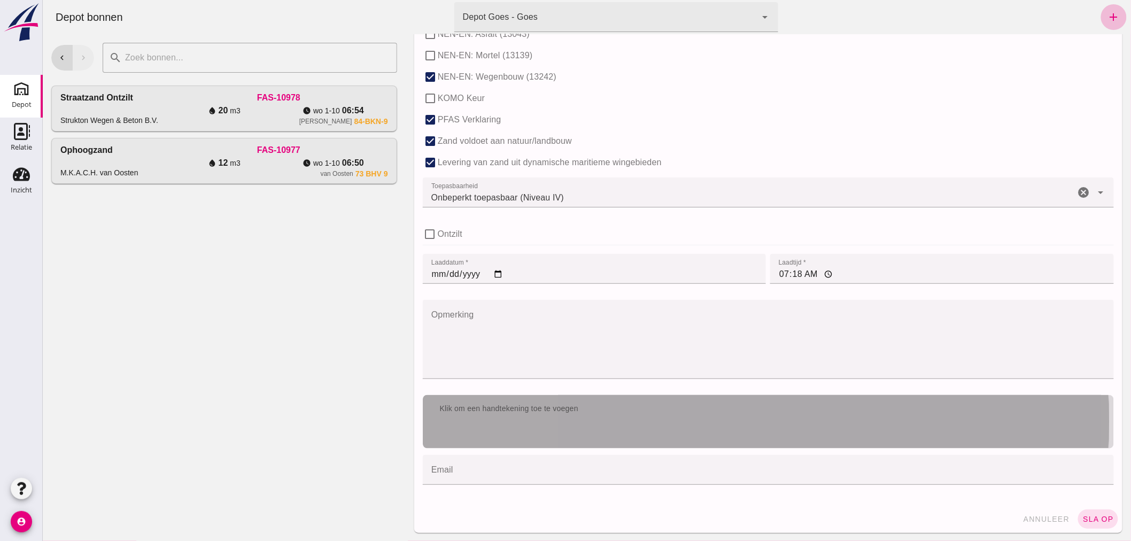
click at [689, 411] on div "Klik om een handtekening toe te voegen" at bounding box center [768, 408] width 674 height 11
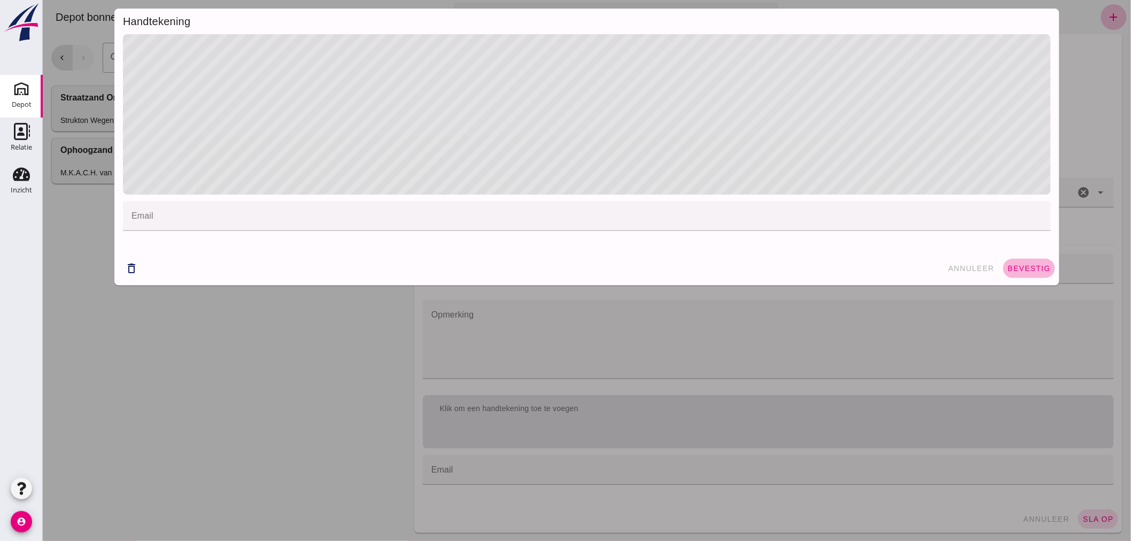
click at [1007, 264] on span "bevestig" at bounding box center [1028, 268] width 43 height 9
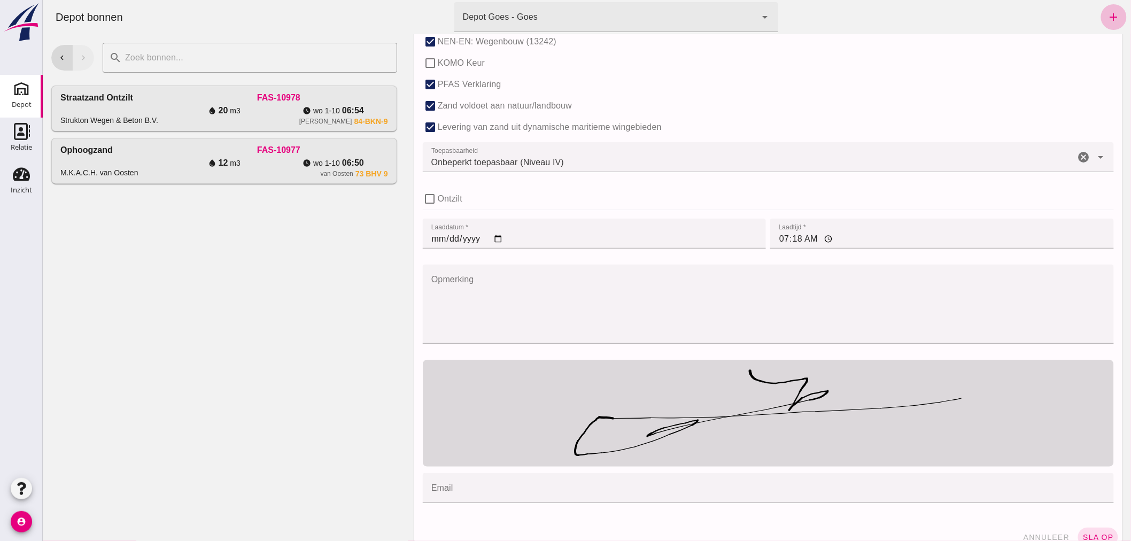
scroll to position [710, 0]
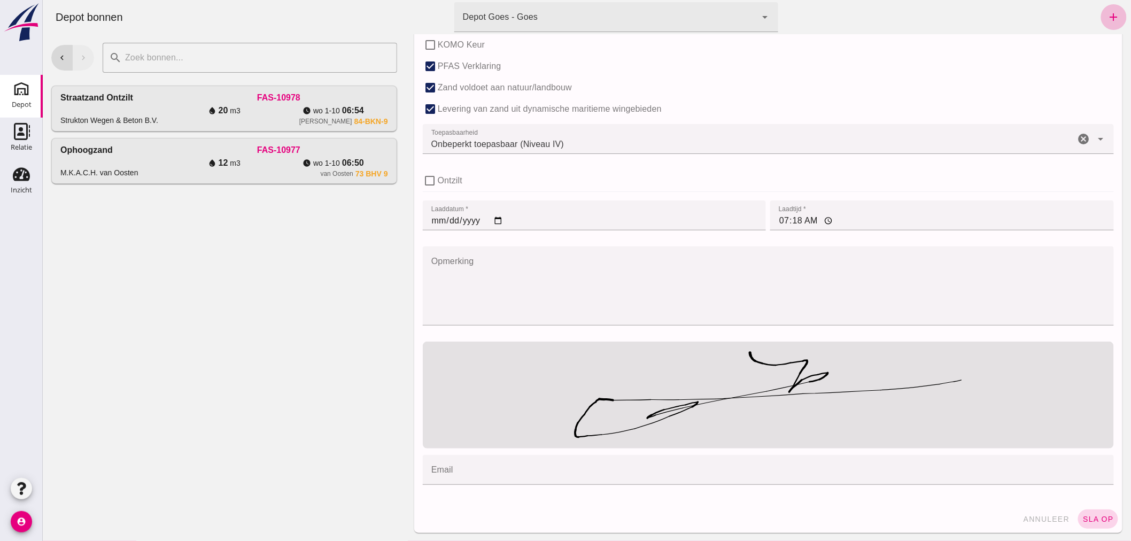
click at [1089, 519] on span "sla op" at bounding box center [1098, 519] width 32 height 9
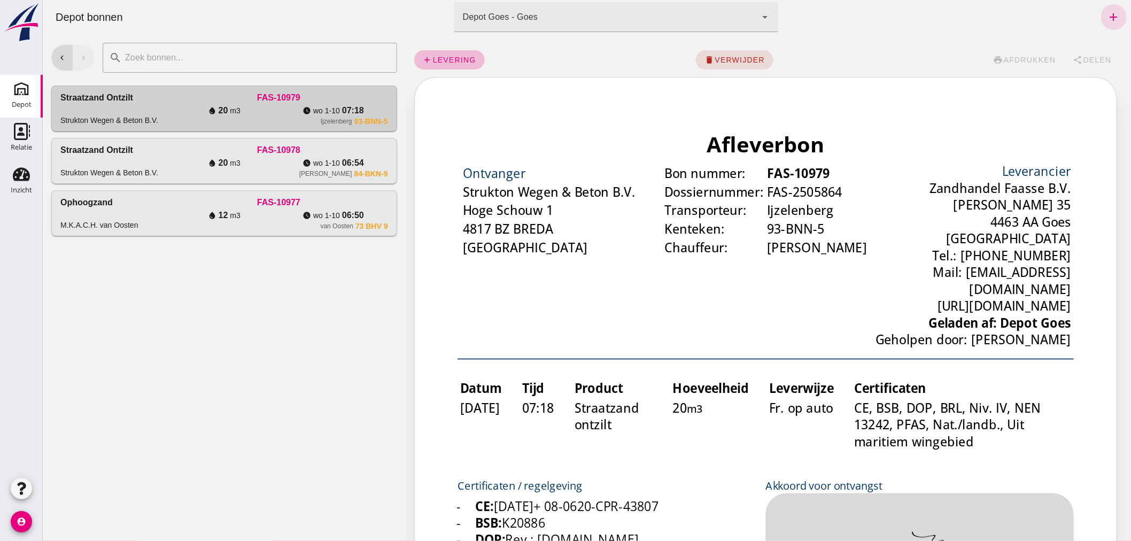
scroll to position [0, 0]
click at [1107, 12] on icon "add" at bounding box center [1113, 17] width 13 height 13
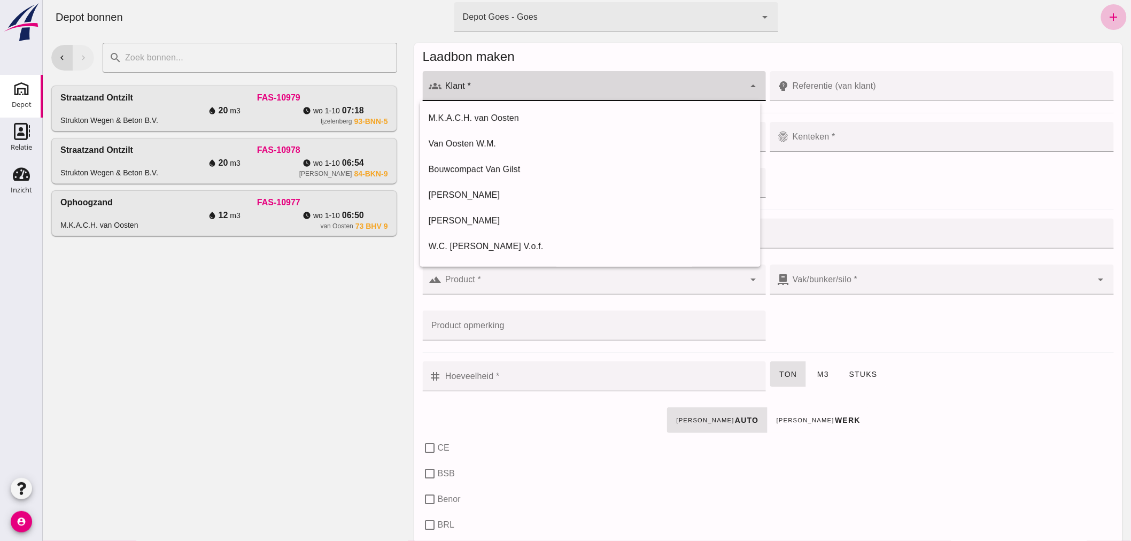
click at [581, 88] on input "Klant *" at bounding box center [592, 91] width 303 height 13
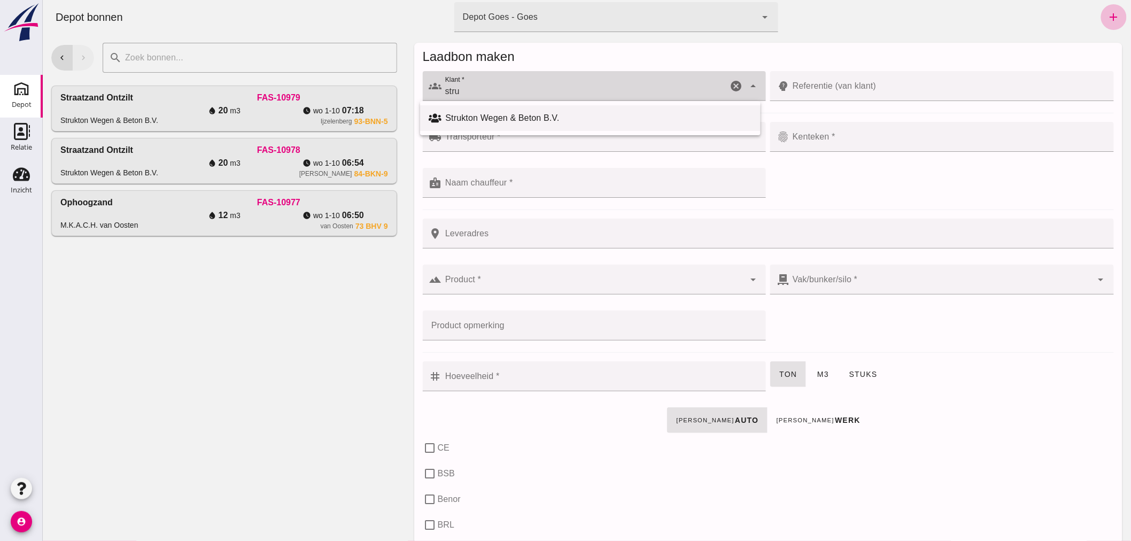
click at [512, 115] on div "Strukton Wegen & Beton B.V." at bounding box center [598, 118] width 306 height 13
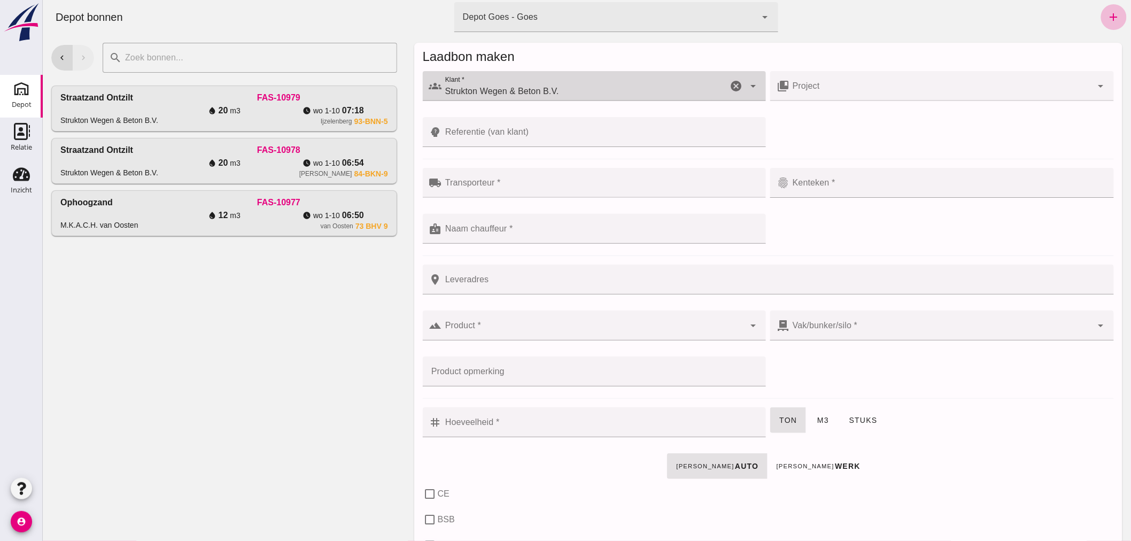
type input "Strukton Wegen & Beton B.V."
click at [546, 181] on div at bounding box center [600, 183] width 318 height 30
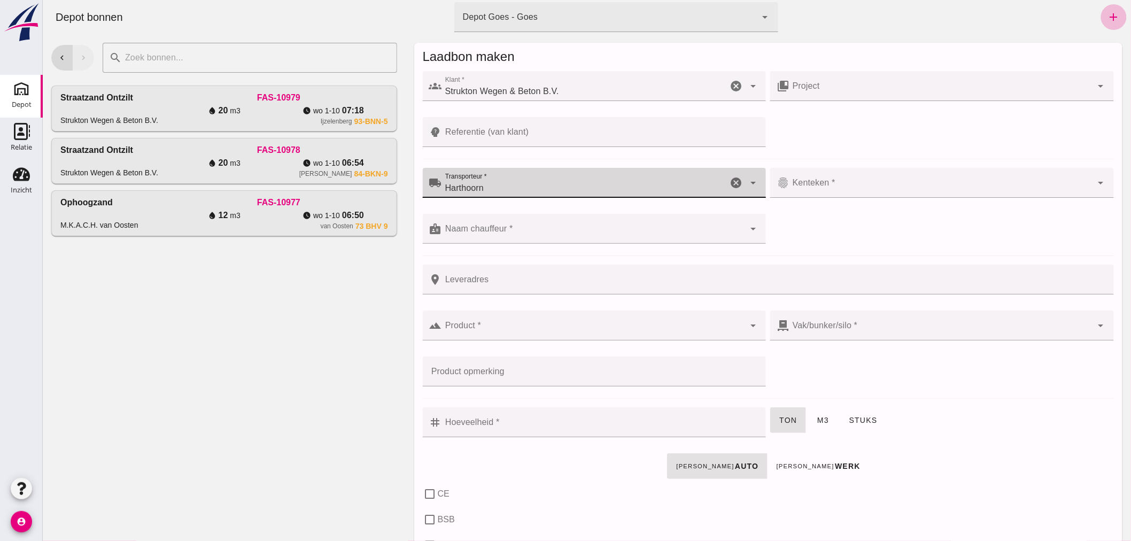
type input "Harthoorn"
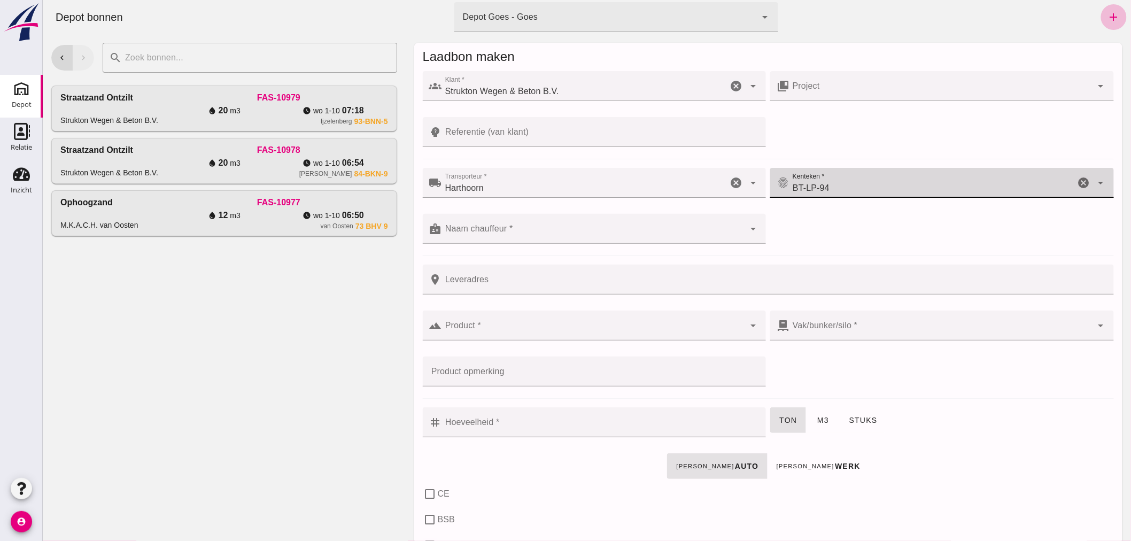
type input "BT-LP-94"
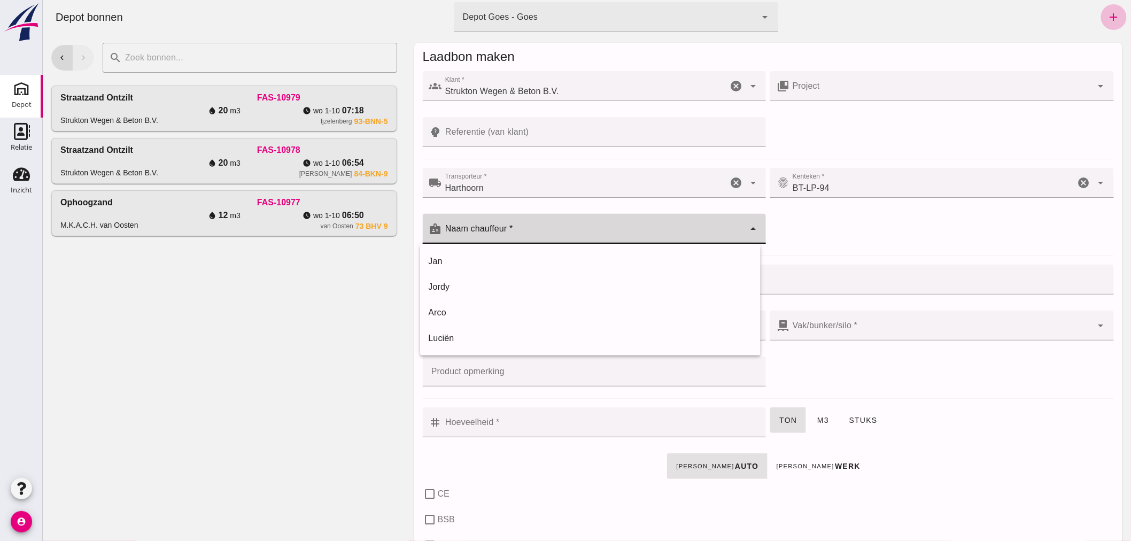
click at [519, 230] on input "Naam chauffeur *" at bounding box center [592, 234] width 303 height 13
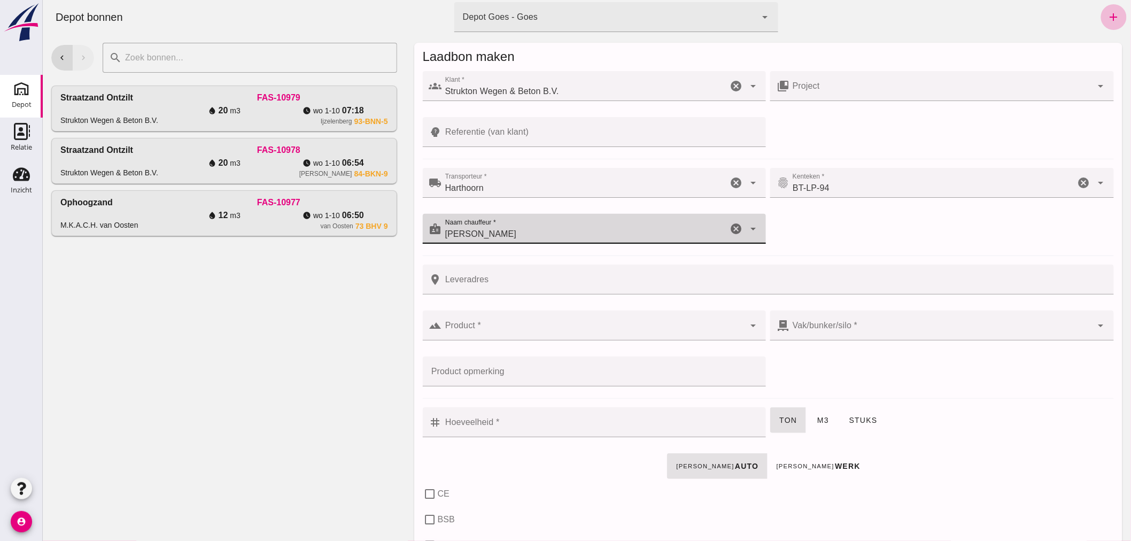
type input "[PERSON_NAME]"
click at [500, 327] on input "Product *" at bounding box center [592, 330] width 303 height 13
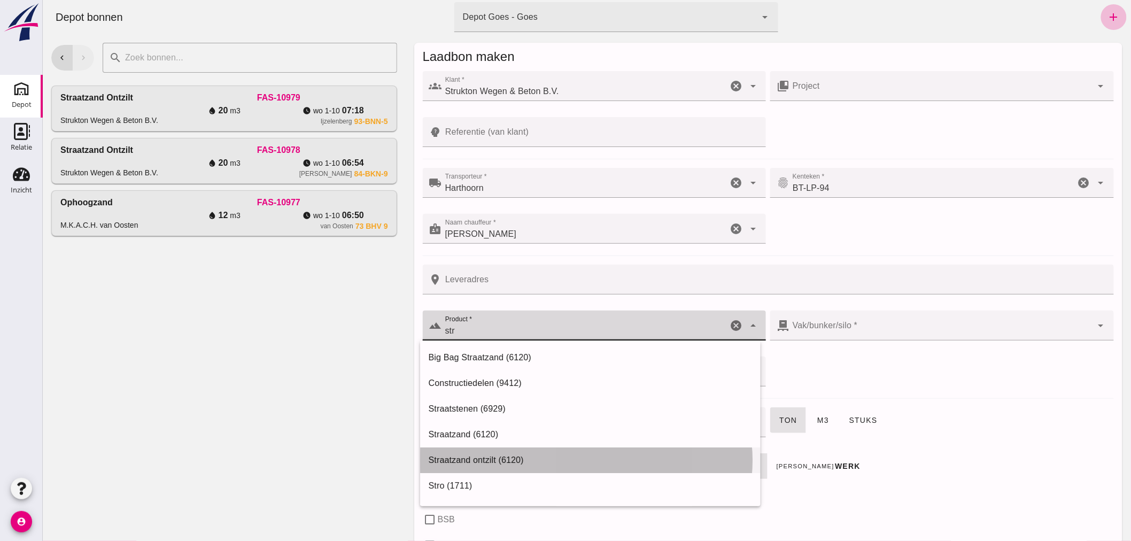
click at [481, 457] on div "Straatzand ontzilt (6120)" at bounding box center [589, 460] width 323 height 13
type input "Straatzand ontzilt (6120)"
type input "304"
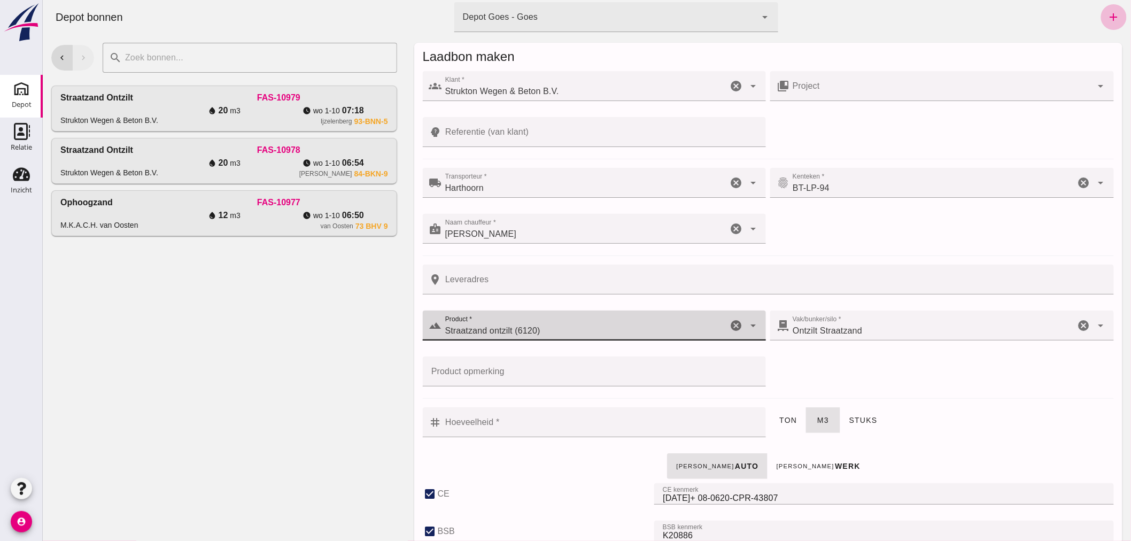
checkbox input "true"
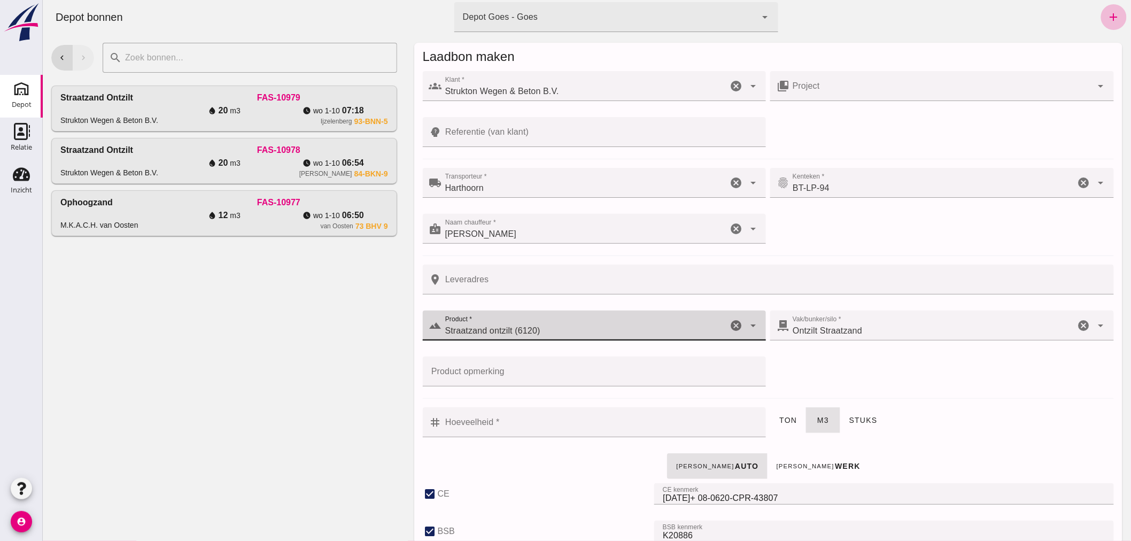
checkbox input "true"
type input "41"
type input "Straatzand ontzilt (6120)"
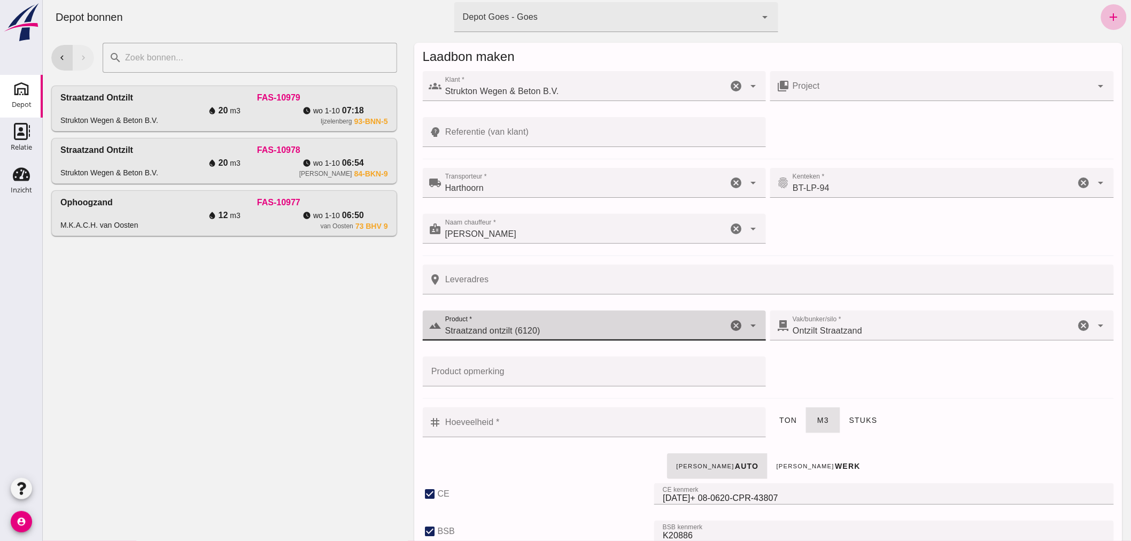
click at [524, 421] on input "Hoeveelheid *" at bounding box center [600, 422] width 318 height 30
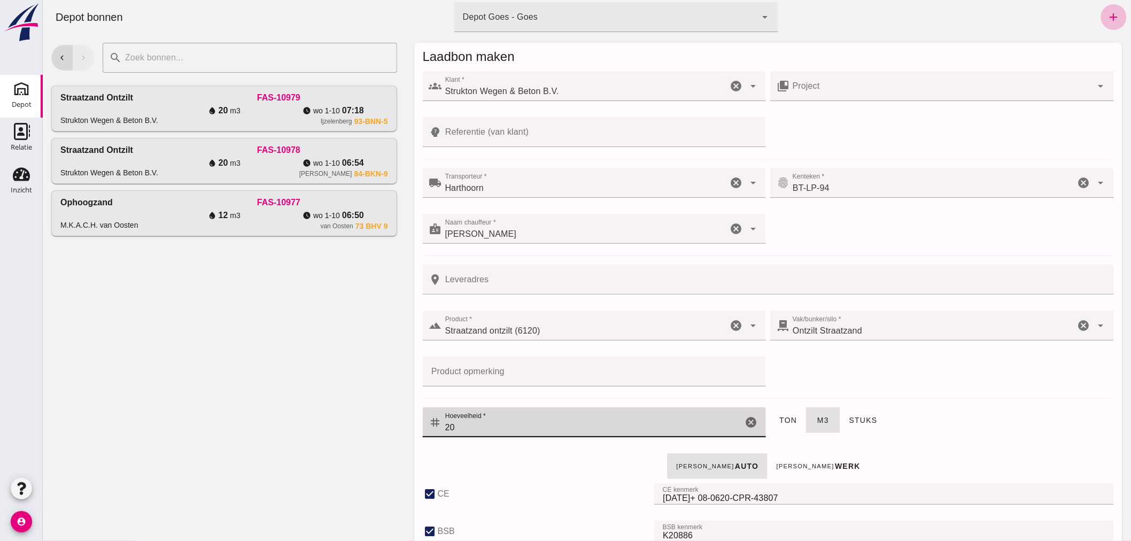
type input "20"
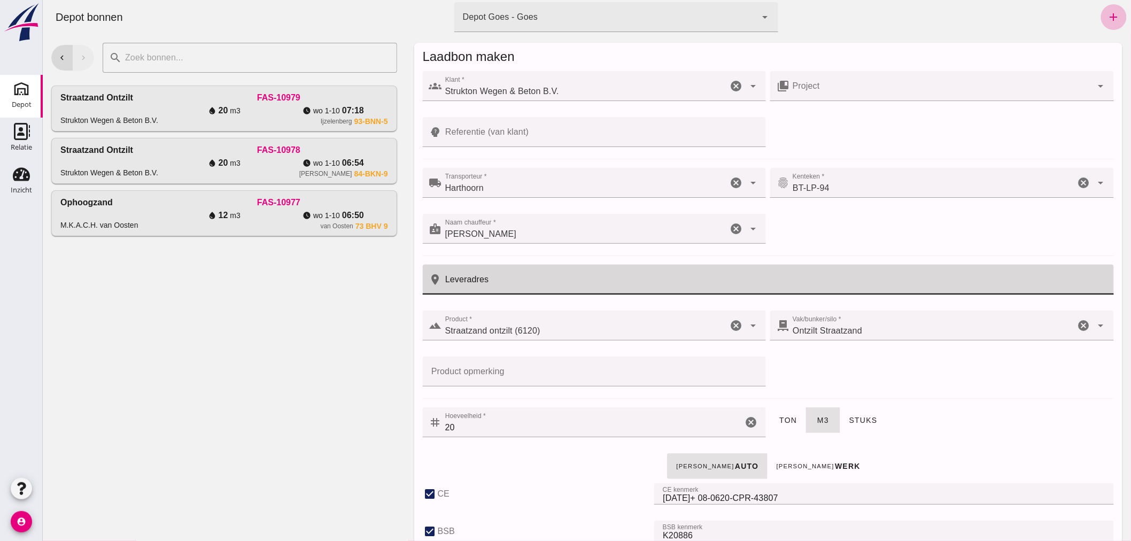
click at [534, 282] on input "Leveradres" at bounding box center [773, 280] width 665 height 30
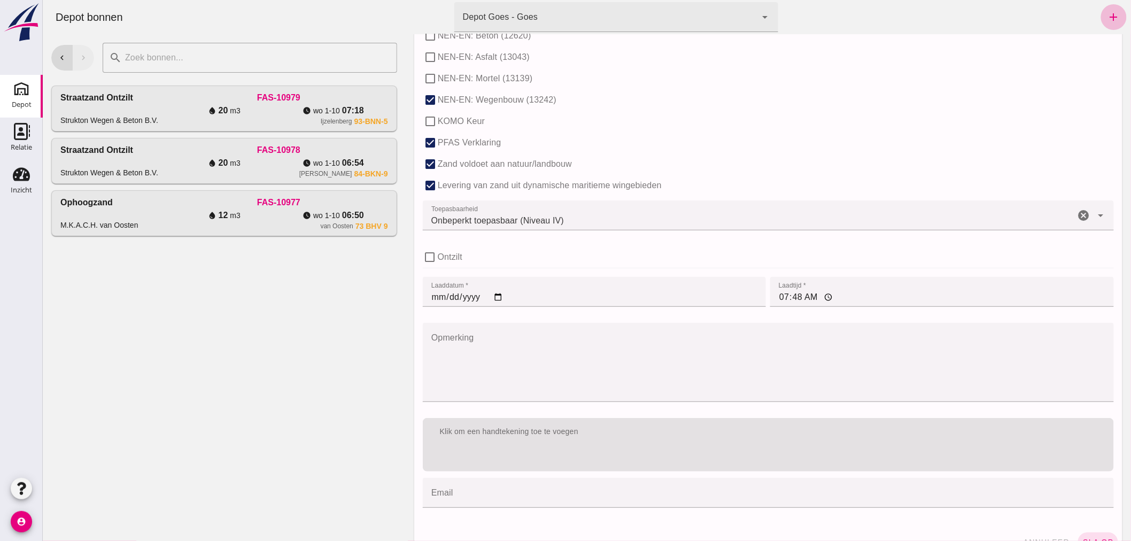
scroll to position [656, 0]
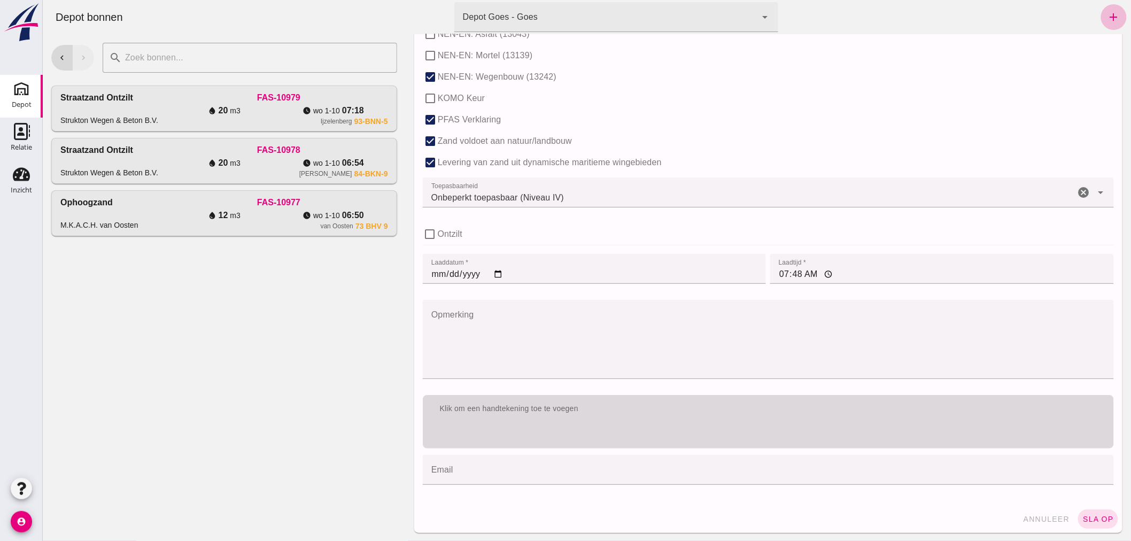
type input "S-Heerarendskerke"
click at [613, 419] on div "Klik om een handtekening toe te voegen" at bounding box center [767, 409] width 691 height 28
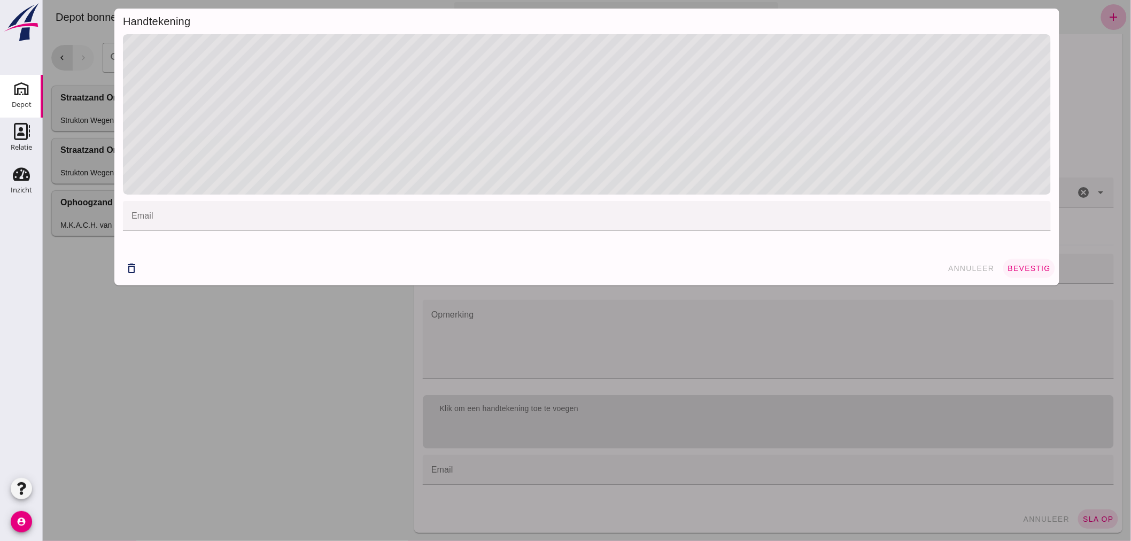
click at [1024, 270] on span "bevestig" at bounding box center [1028, 268] width 43 height 9
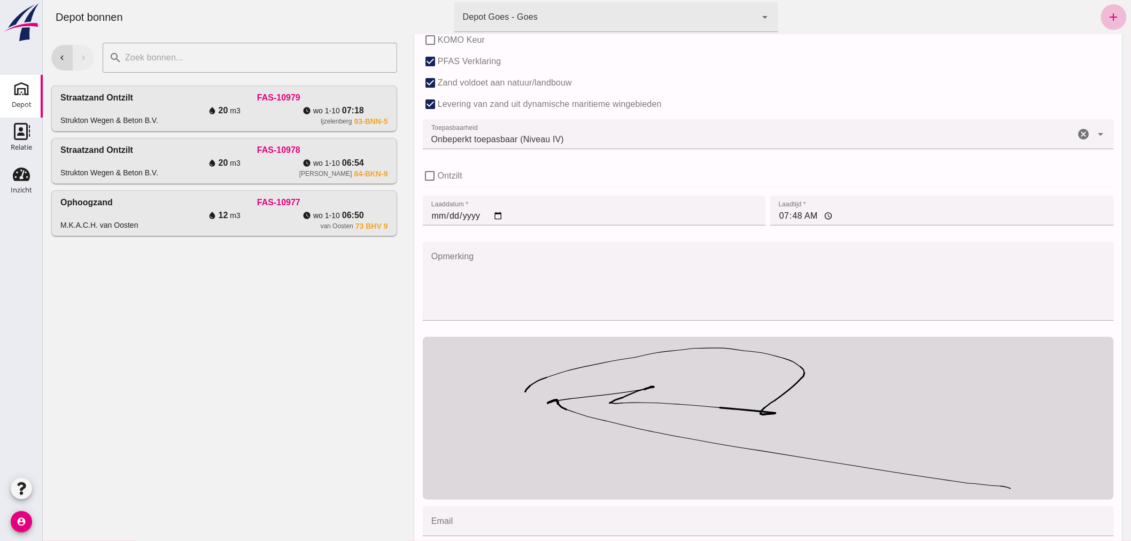
scroll to position [766, 0]
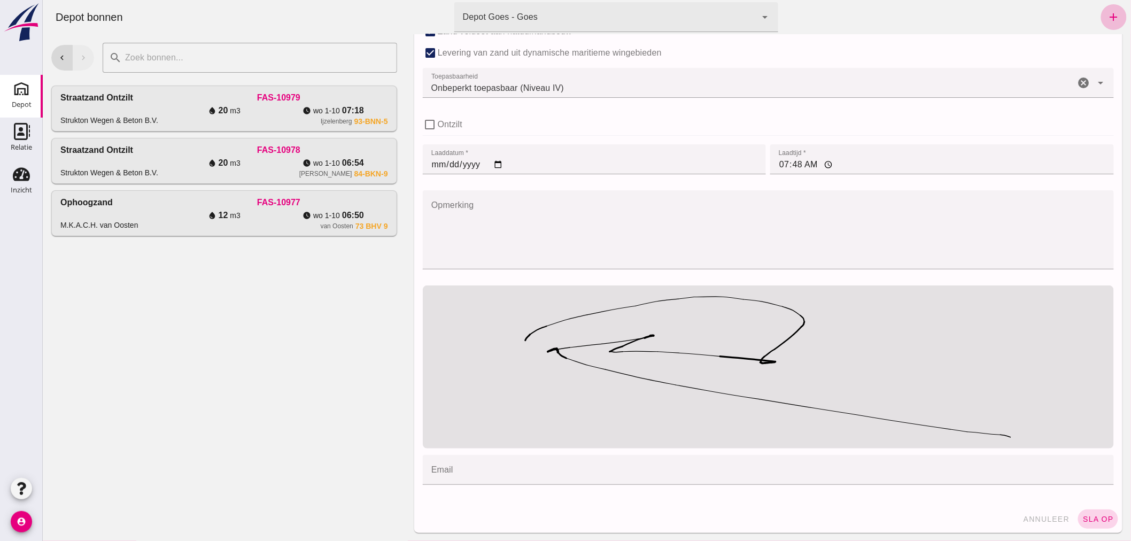
click at [1090, 515] on span "sla op" at bounding box center [1098, 519] width 32 height 9
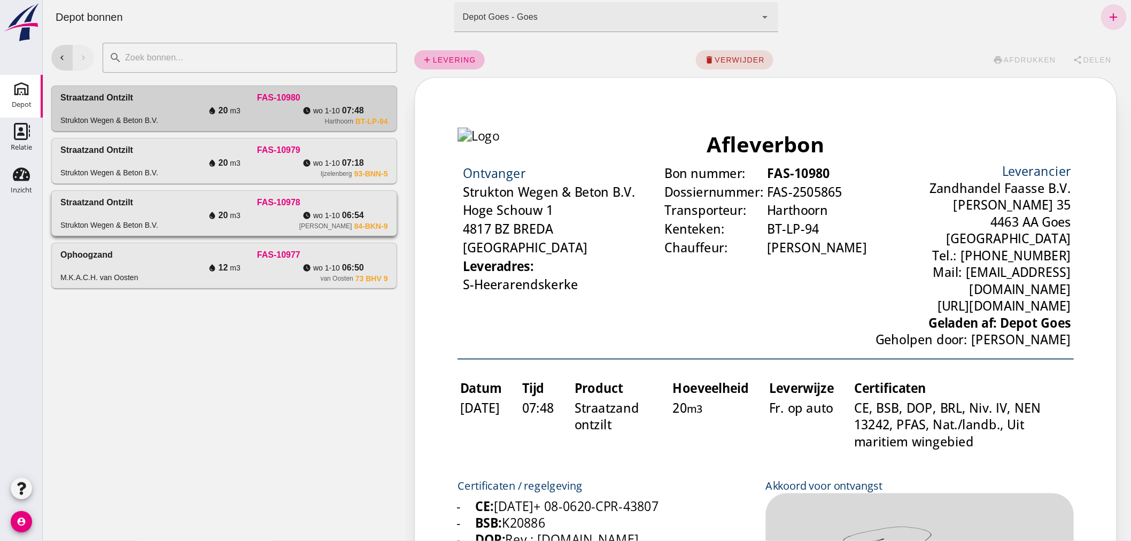
scroll to position [0, 0]
click at [137, 207] on div "Straatzand ontzilt Strukton Wegen & Beton B.V." at bounding box center [114, 213] width 109 height 34
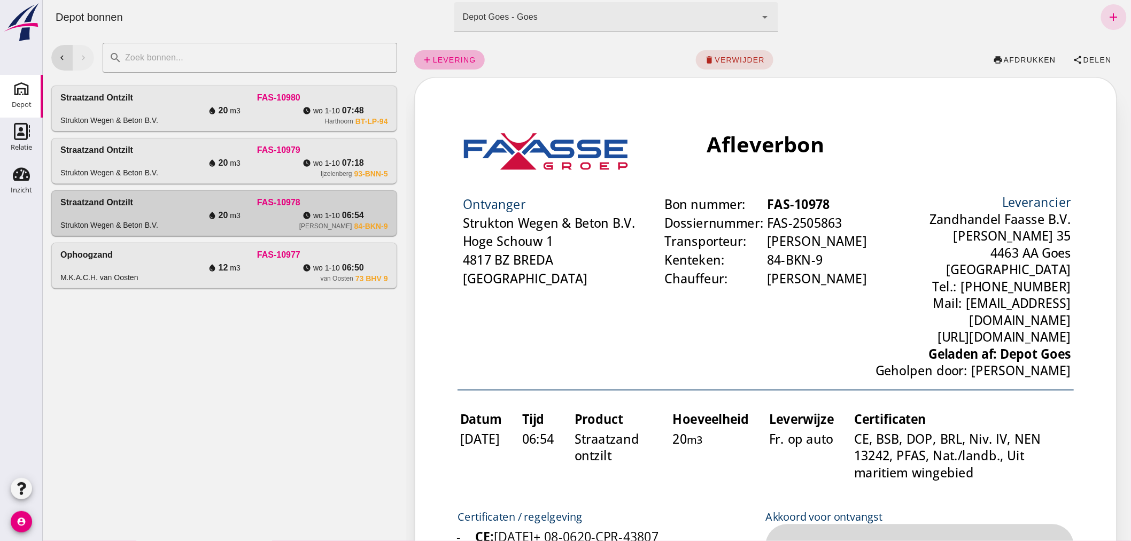
click at [449, 57] on span "levering" at bounding box center [454, 60] width 44 height 9
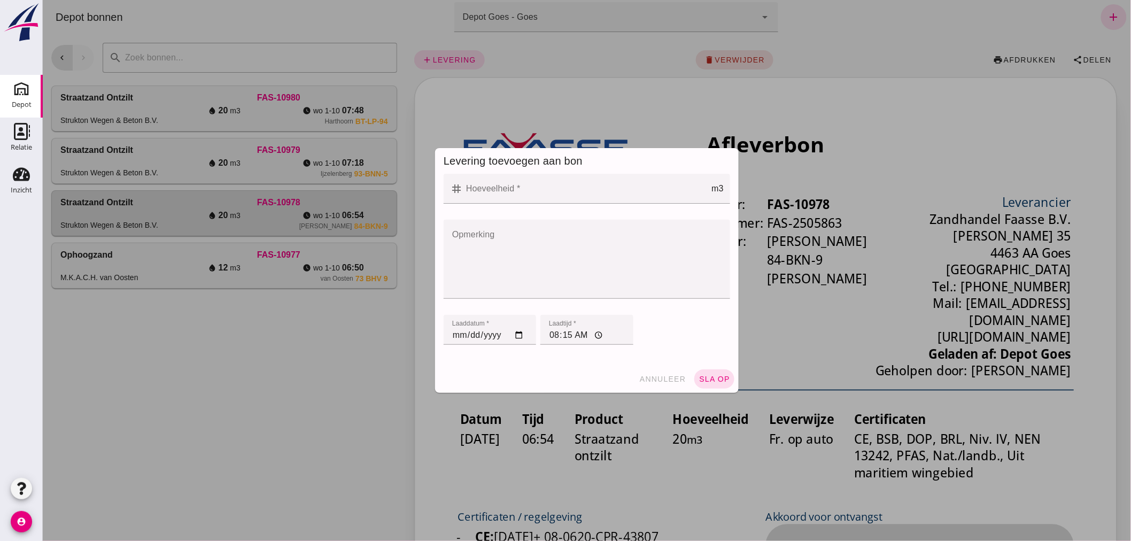
click at [557, 193] on input "Hoeveelheid *" at bounding box center [586, 189] width 248 height 30
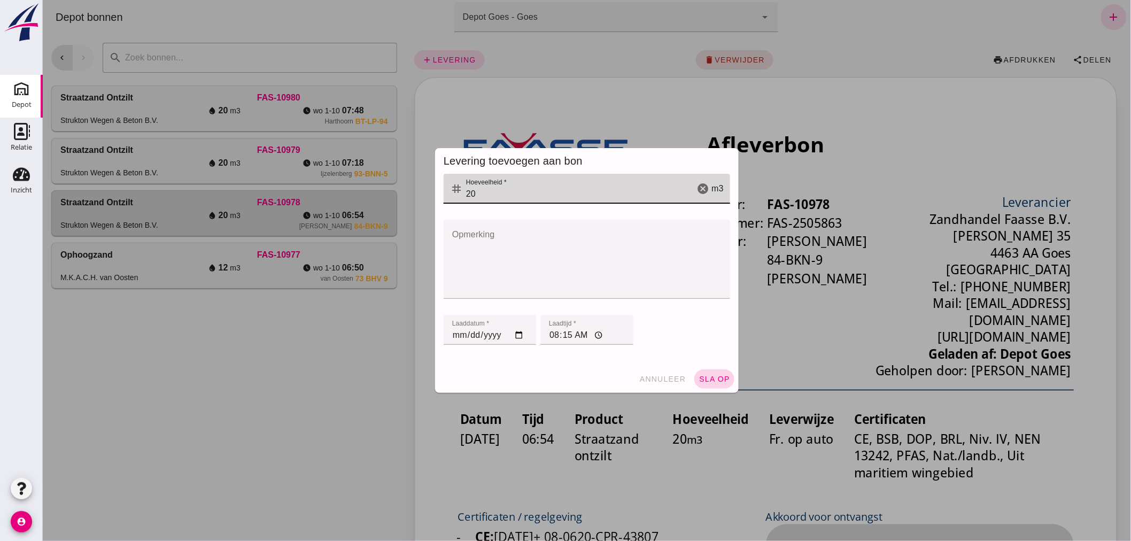
type input "20"
click at [708, 374] on button "sla op" at bounding box center [714, 378] width 40 height 19
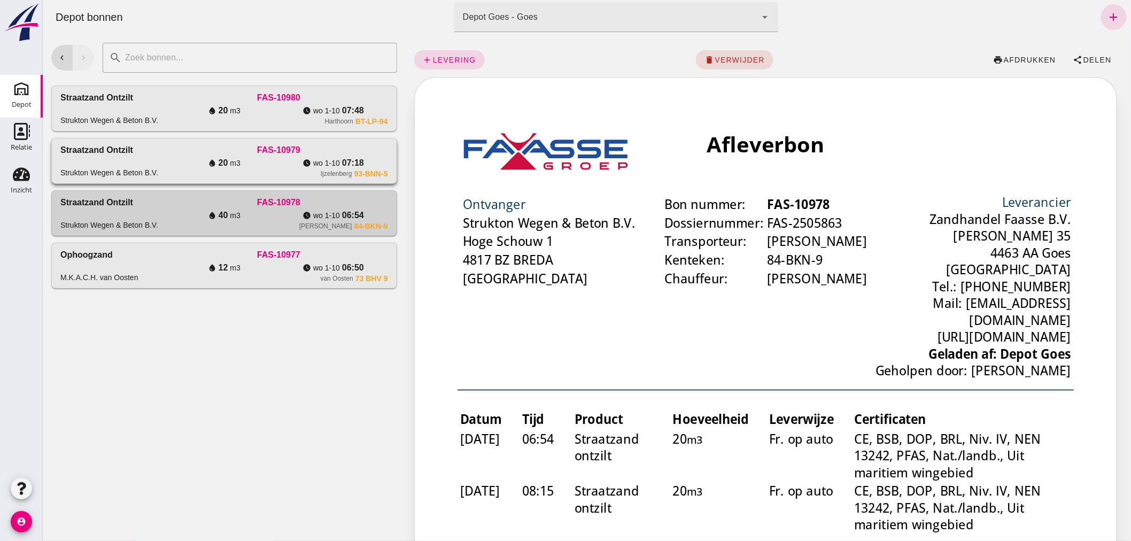
click at [192, 149] on div "FAS-10979" at bounding box center [278, 150] width 218 height 13
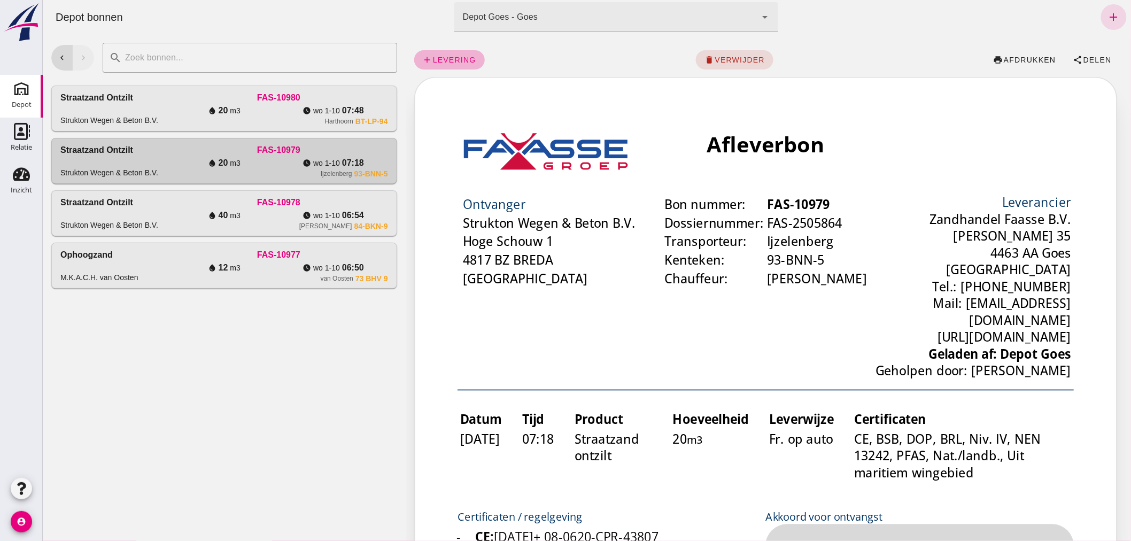
click at [462, 60] on span "levering" at bounding box center [454, 60] width 44 height 9
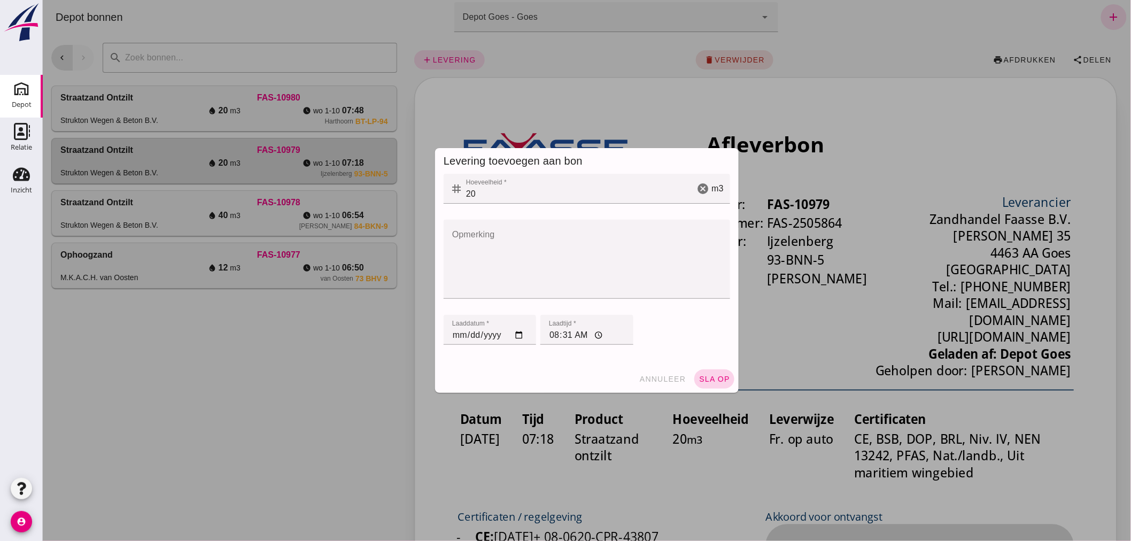
click at [713, 374] on button "sla op" at bounding box center [714, 378] width 40 height 19
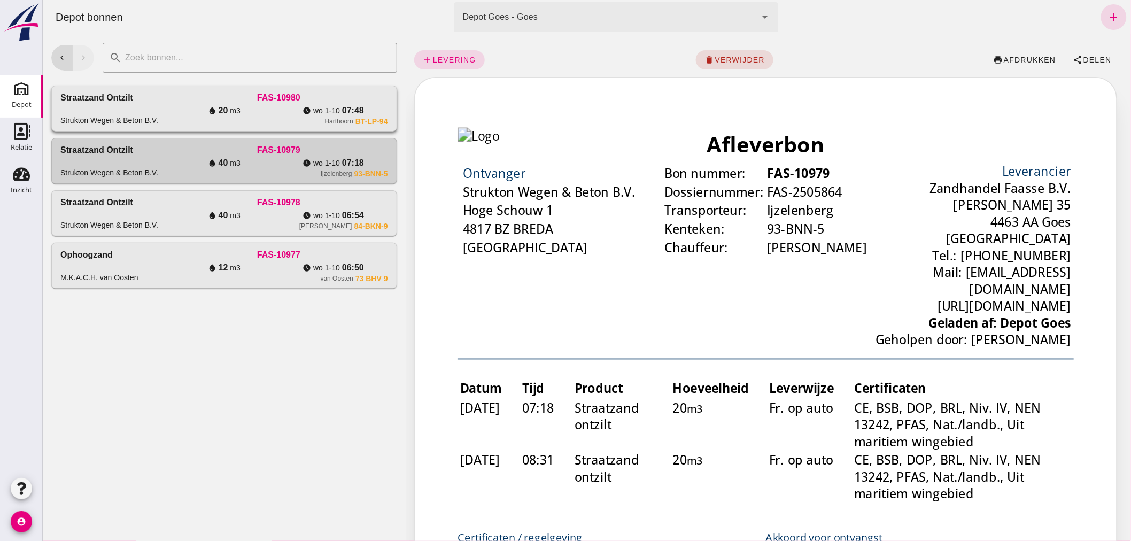
click at [179, 108] on div "water_drop 20 m3" at bounding box center [223, 110] width 109 height 13
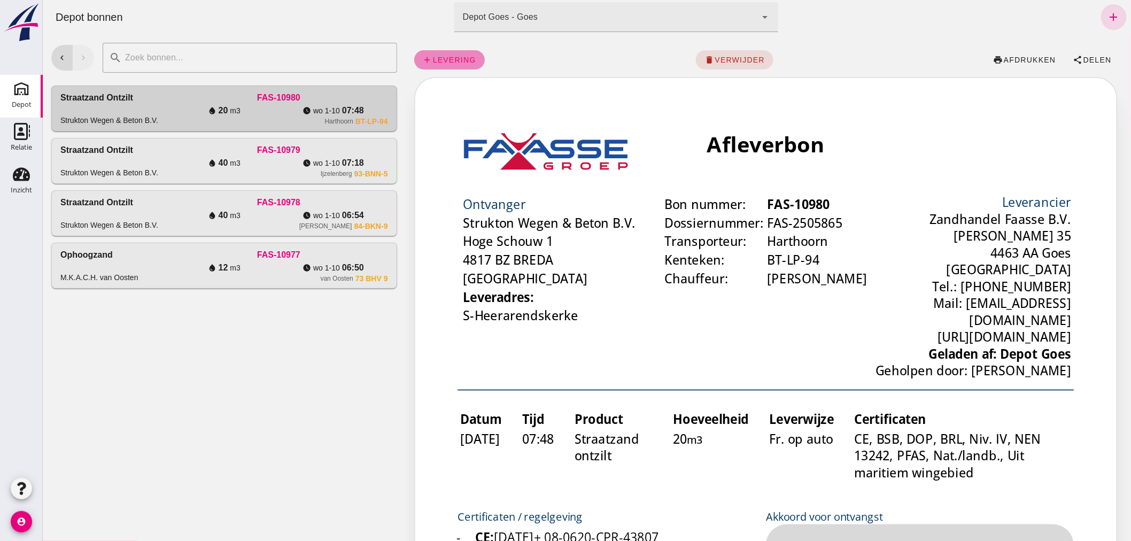
click at [434, 56] on span "levering" at bounding box center [454, 60] width 44 height 9
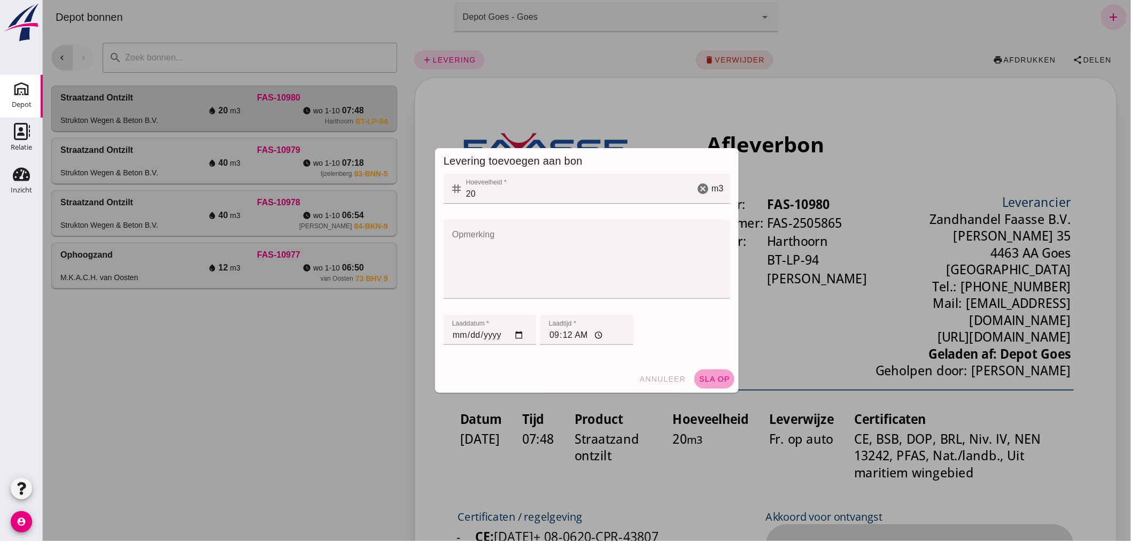
click at [712, 376] on span "sla op" at bounding box center [714, 379] width 32 height 9
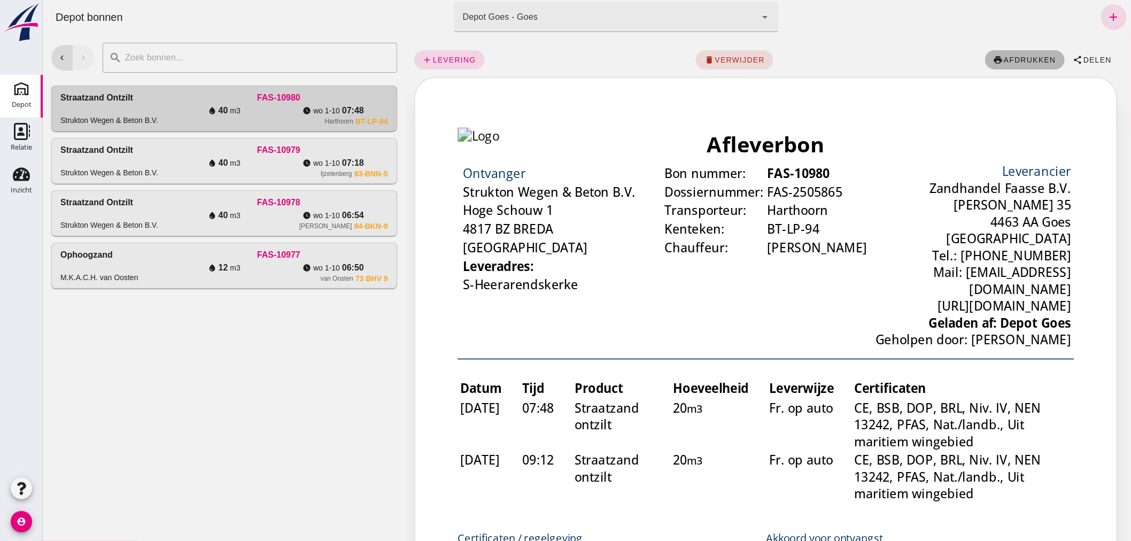
click at [1007, 56] on span "afdrukken" at bounding box center [1028, 60] width 53 height 9
click at [192, 208] on div "FAS-10978" at bounding box center [278, 202] width 218 height 13
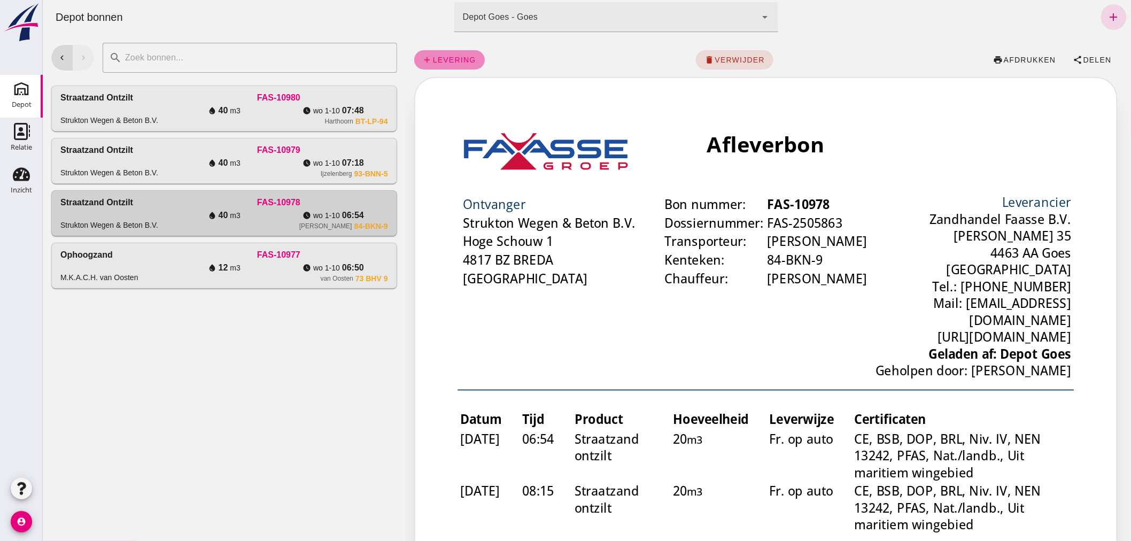
click at [444, 54] on link "add levering" at bounding box center [449, 59] width 71 height 19
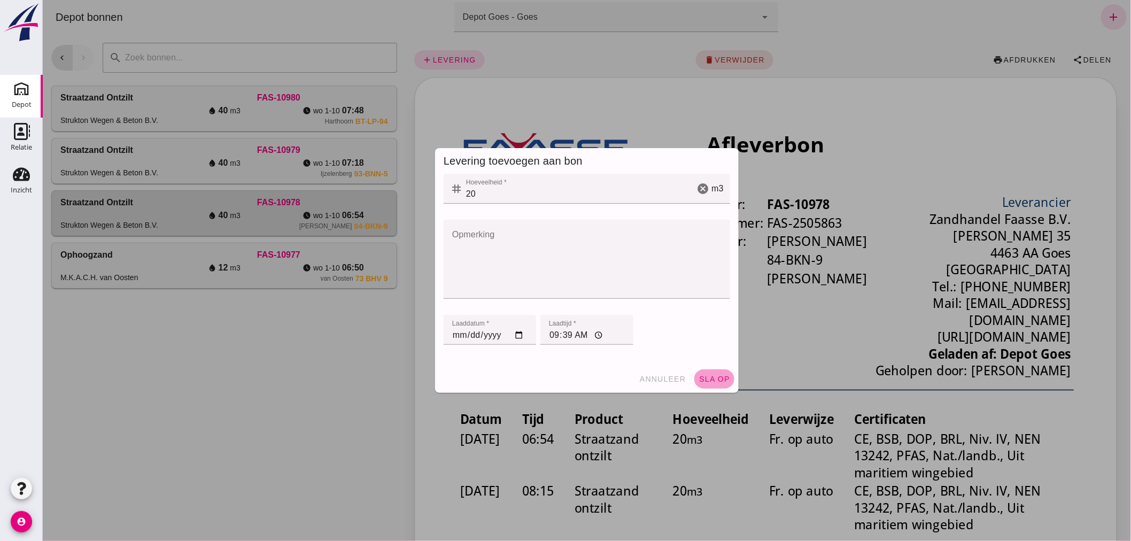
click at [718, 377] on span "sla op" at bounding box center [714, 379] width 32 height 9
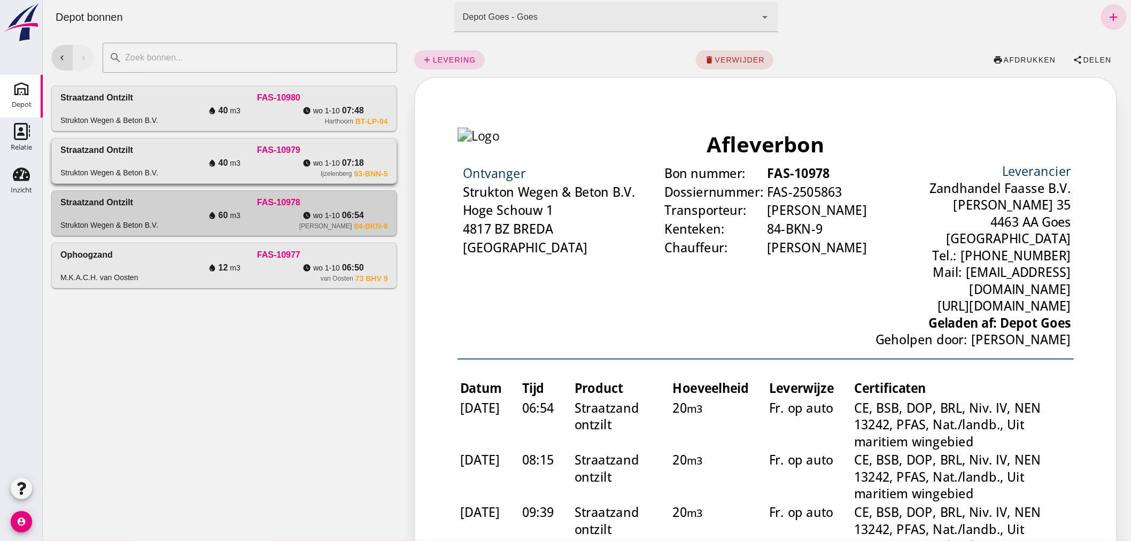
click at [172, 157] on div "water_drop 40 m3" at bounding box center [223, 163] width 109 height 13
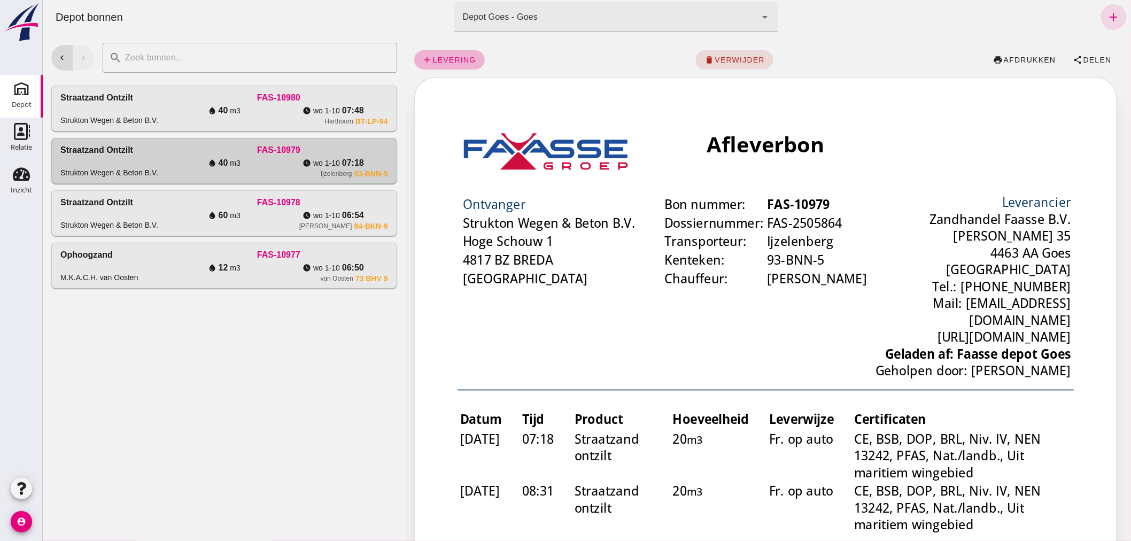
click at [450, 56] on span "levering" at bounding box center [454, 60] width 44 height 9
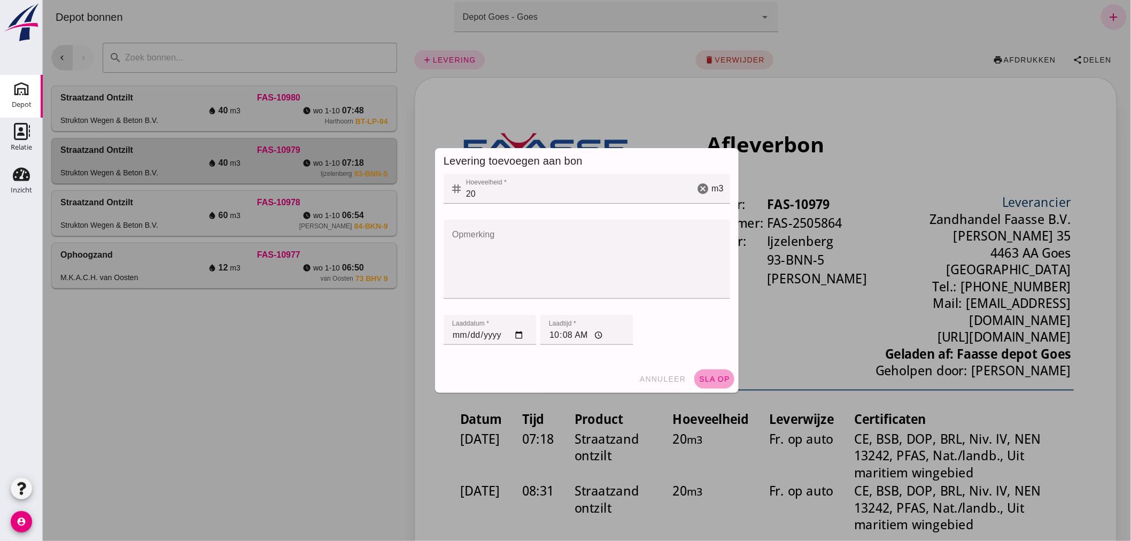
click at [706, 377] on span "sla op" at bounding box center [714, 379] width 32 height 9
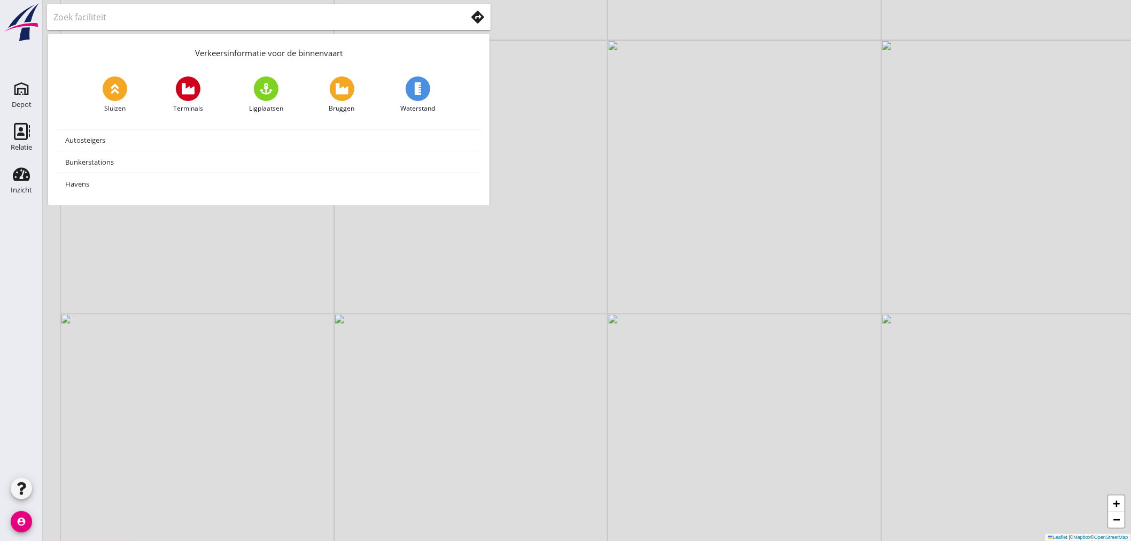
drag, startPoint x: 224, startPoint y: 338, endPoint x: 449, endPoint y: 224, distance: 251.7
click at [452, 223] on div "+ − Leaflet | © Mapbox © OpenStreetMap" at bounding box center [587, 270] width 1088 height 541
drag, startPoint x: 362, startPoint y: 338, endPoint x: 438, endPoint y: 278, distance: 96.7
click at [462, 254] on div "+ − Leaflet | © Mapbox © OpenStreetMap" at bounding box center [587, 270] width 1088 height 541
drag, startPoint x: 326, startPoint y: 377, endPoint x: 567, endPoint y: 322, distance: 247.2
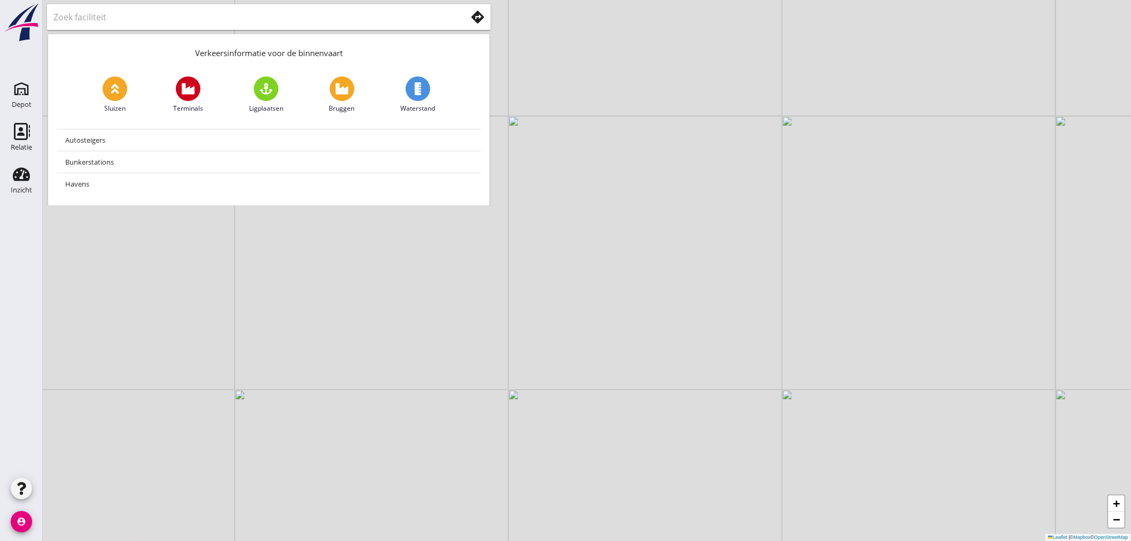
click at [568, 322] on div "+ − Leaflet | © Mapbox © OpenStreetMap" at bounding box center [587, 270] width 1088 height 541
drag, startPoint x: 306, startPoint y: 370, endPoint x: 455, endPoint y: 372, distance: 148.6
click at [455, 372] on div "+ − Leaflet | © Mapbox © OpenStreetMap" at bounding box center [587, 270] width 1088 height 541
drag, startPoint x: 316, startPoint y: 383, endPoint x: 424, endPoint y: 354, distance: 112.3
click at [424, 354] on div "+ − Leaflet | © Mapbox © OpenStreetMap" at bounding box center [587, 270] width 1088 height 541
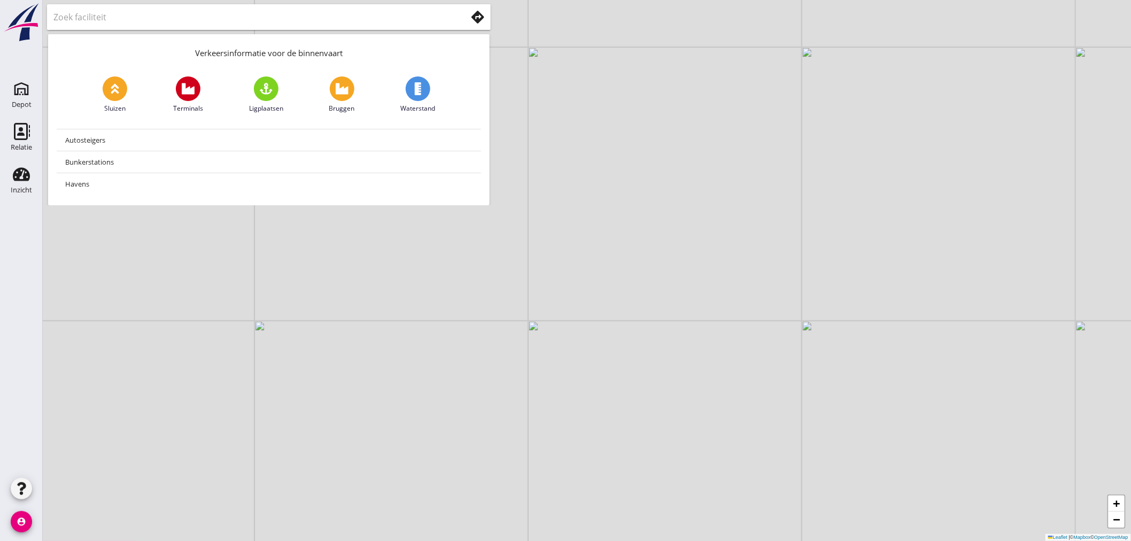
drag, startPoint x: 361, startPoint y: 400, endPoint x: 364, endPoint y: 372, distance: 28.0
click at [372, 359] on div "+ − Leaflet | © Mapbox © OpenStreetMap" at bounding box center [587, 270] width 1088 height 541
click at [377, 381] on div "+ − Leaflet | © Mapbox © OpenStreetMap" at bounding box center [587, 270] width 1088 height 541
click at [317, 395] on div "+ − Leaflet | © Mapbox © OpenStreetMap" at bounding box center [587, 270] width 1088 height 541
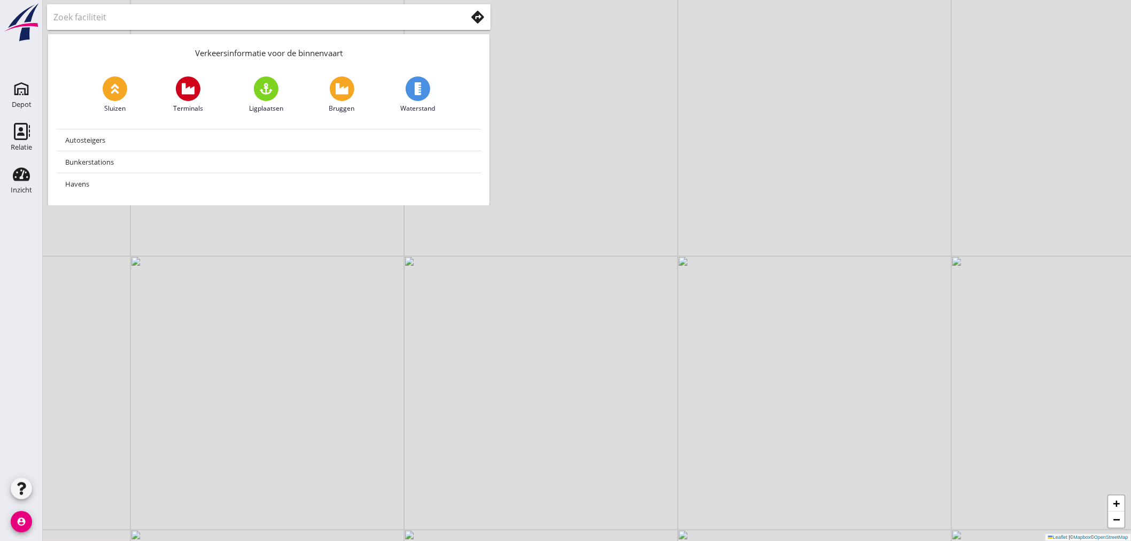
click at [317, 395] on div "+ − Leaflet | © Mapbox © OpenStreetMap" at bounding box center [587, 270] width 1088 height 541
click at [317, 394] on div "+ − Leaflet | © Mapbox © OpenStreetMap" at bounding box center [587, 270] width 1088 height 541
click at [316, 394] on div "+ − Leaflet | © Mapbox © OpenStreetMap" at bounding box center [587, 270] width 1088 height 541
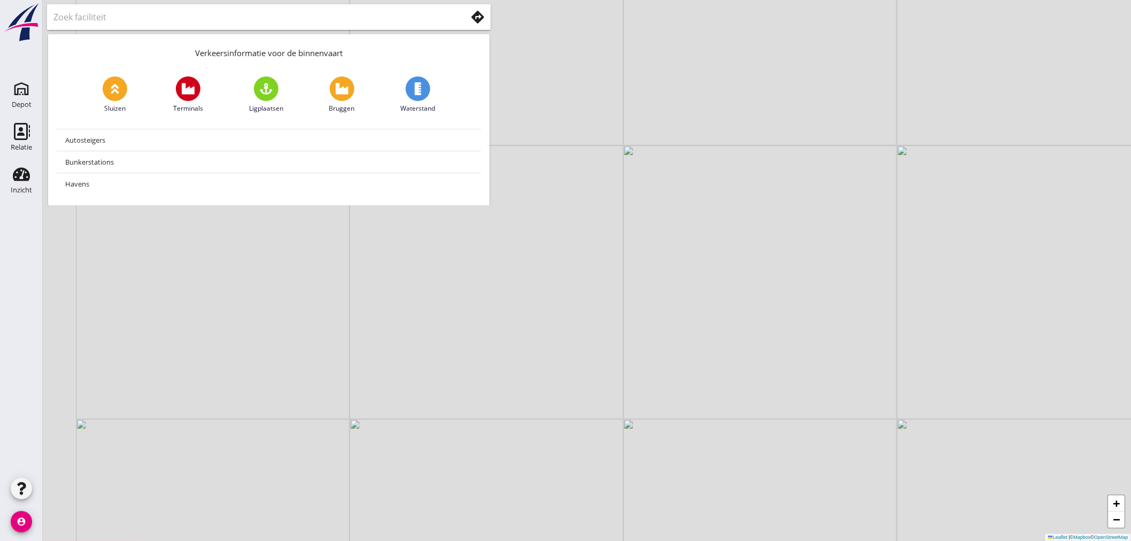
drag, startPoint x: 236, startPoint y: 347, endPoint x: 396, endPoint y: 388, distance: 165.0
click at [396, 388] on div "+ − Leaflet | © Mapbox © OpenStreetMap" at bounding box center [587, 270] width 1088 height 541
drag, startPoint x: 428, startPoint y: 424, endPoint x: 350, endPoint y: 346, distance: 110.3
click at [350, 346] on div "+ − Leaflet | © Mapbox © OpenStreetMap" at bounding box center [587, 270] width 1088 height 541
drag, startPoint x: 433, startPoint y: 416, endPoint x: 362, endPoint y: 353, distance: 95.0
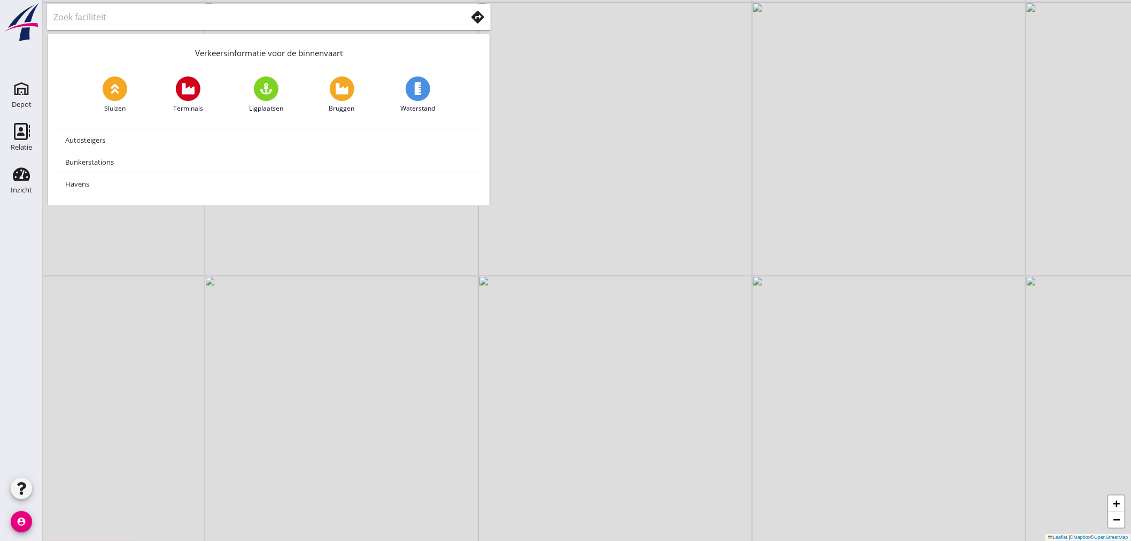
click at [362, 353] on div "+ − Leaflet | © Mapbox © OpenStreetMap" at bounding box center [587, 270] width 1088 height 541
drag, startPoint x: 344, startPoint y: 343, endPoint x: 425, endPoint y: 405, distance: 102.6
click at [425, 405] on div "+ − Leaflet | © Mapbox © OpenStreetMap" at bounding box center [587, 270] width 1088 height 541
click at [401, 317] on div "+ − Leaflet | © Mapbox © OpenStreetMap" at bounding box center [587, 270] width 1088 height 541
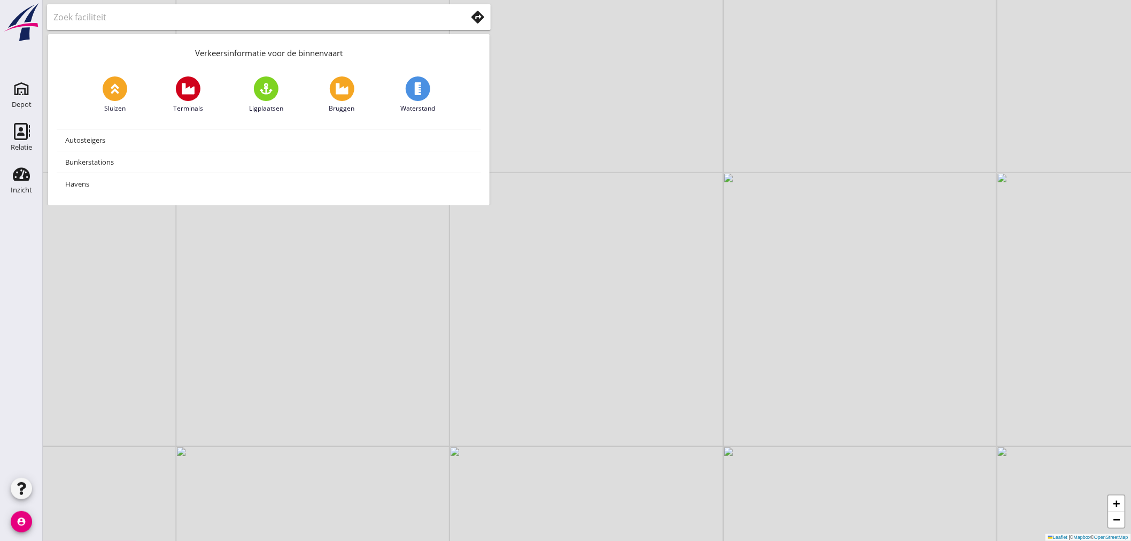
drag, startPoint x: 409, startPoint y: 328, endPoint x: 409, endPoint y: 404, distance: 76.4
click at [417, 424] on div "+ − Leaflet | © Mapbox © OpenStreetMap" at bounding box center [587, 270] width 1088 height 541
drag, startPoint x: 401, startPoint y: 372, endPoint x: 426, endPoint y: 287, distance: 89.0
click at [426, 287] on div "+ − Leaflet | © Mapbox © OpenStreetMap" at bounding box center [587, 270] width 1088 height 541
click at [423, 398] on div "+ − Leaflet | © Mapbox © OpenStreetMap" at bounding box center [587, 270] width 1088 height 541
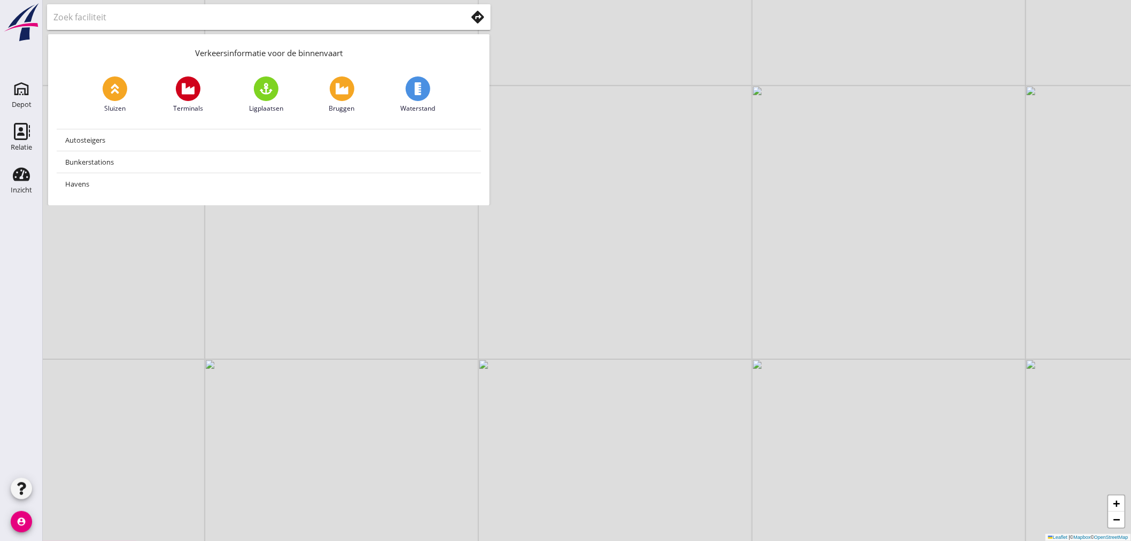
click at [423, 398] on div "+ − Leaflet | © Mapbox © OpenStreetMap" at bounding box center [587, 270] width 1088 height 541
drag, startPoint x: 369, startPoint y: 437, endPoint x: 444, endPoint y: 314, distance: 143.6
click at [444, 314] on div "+ − Leaflet | © Mapbox © OpenStreetMap" at bounding box center [587, 270] width 1088 height 541
drag, startPoint x: 250, startPoint y: 351, endPoint x: 355, endPoint y: 360, distance: 106.2
click at [355, 360] on div "+ − Leaflet | © Mapbox © OpenStreetMap" at bounding box center [587, 270] width 1088 height 541
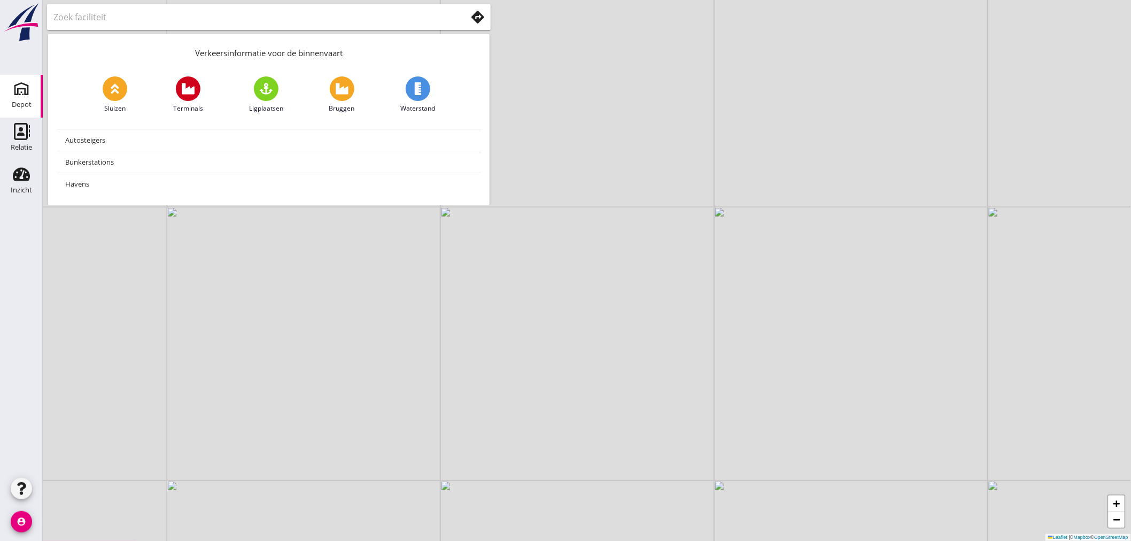
click at [26, 96] on link "Depot Depot" at bounding box center [21, 96] width 43 height 43
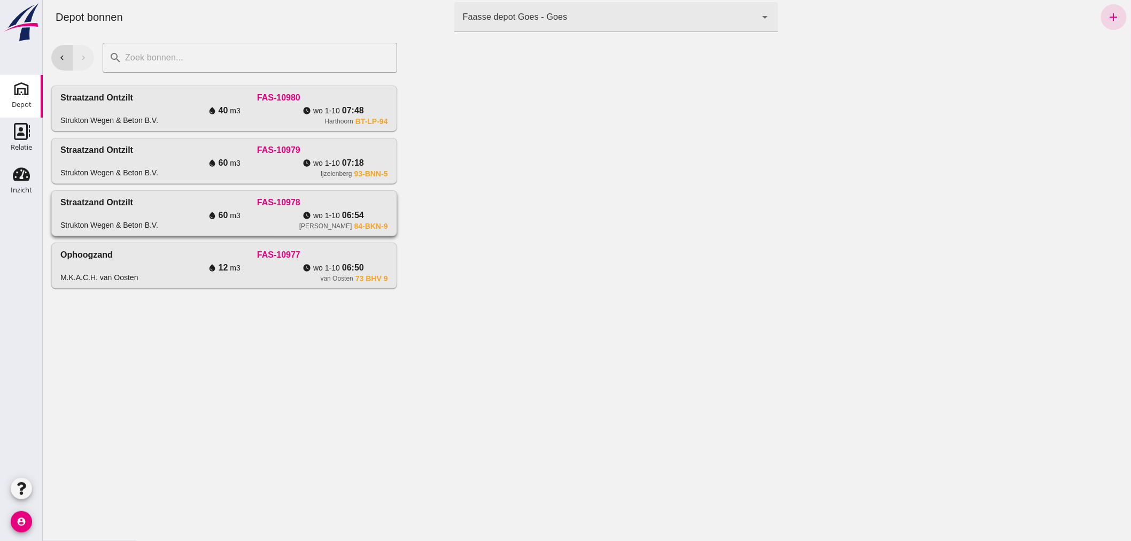
click at [269, 212] on div "water_drop 60 m3" at bounding box center [223, 215] width 109 height 13
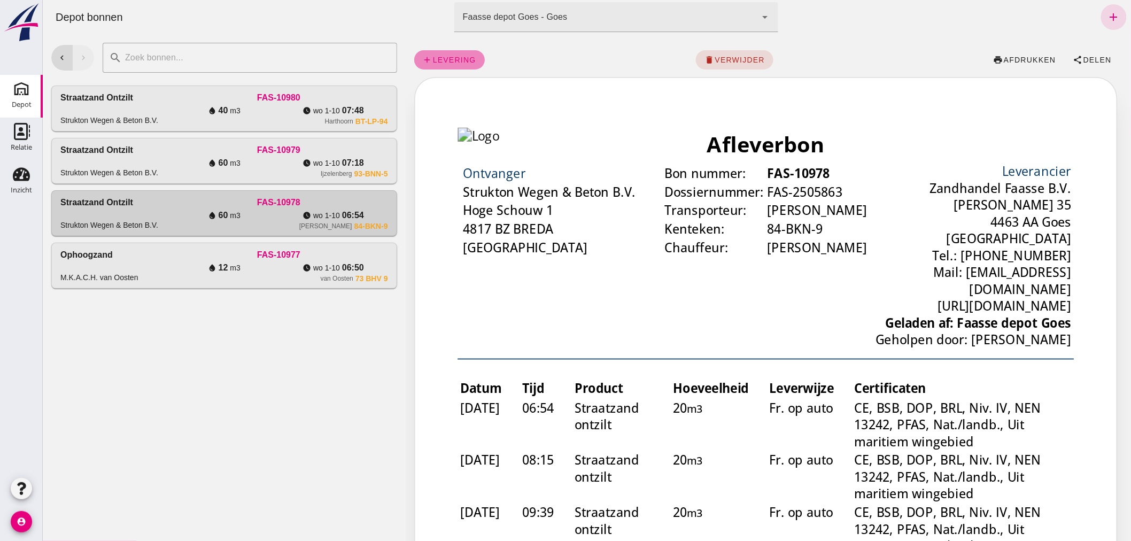
click at [443, 58] on span "levering" at bounding box center [454, 60] width 44 height 9
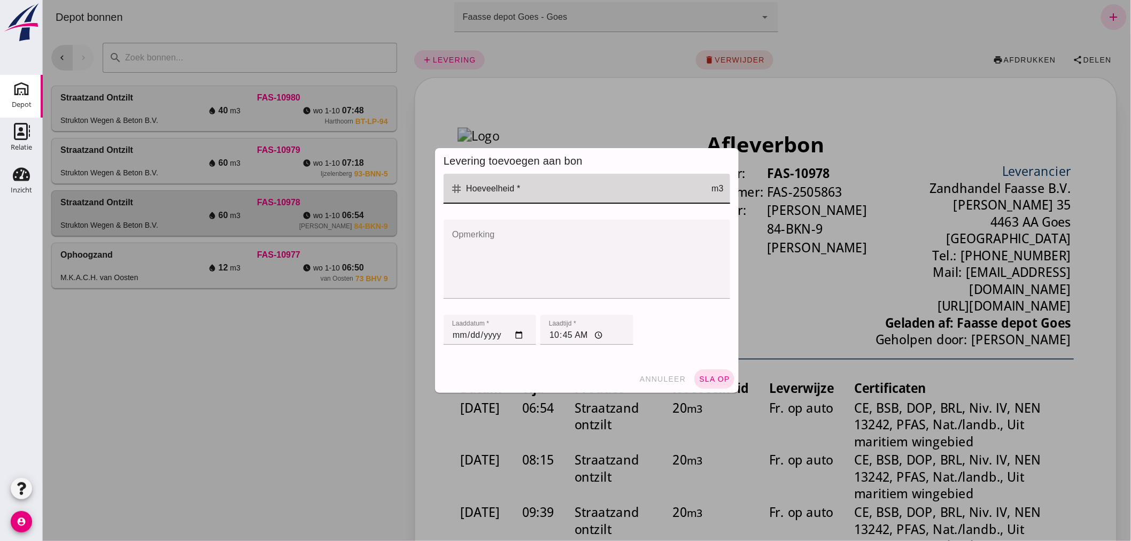
click at [503, 199] on input "Hoeveelheid *" at bounding box center [586, 189] width 248 height 30
type input "20"
click at [705, 376] on span "sla op" at bounding box center [714, 379] width 32 height 9
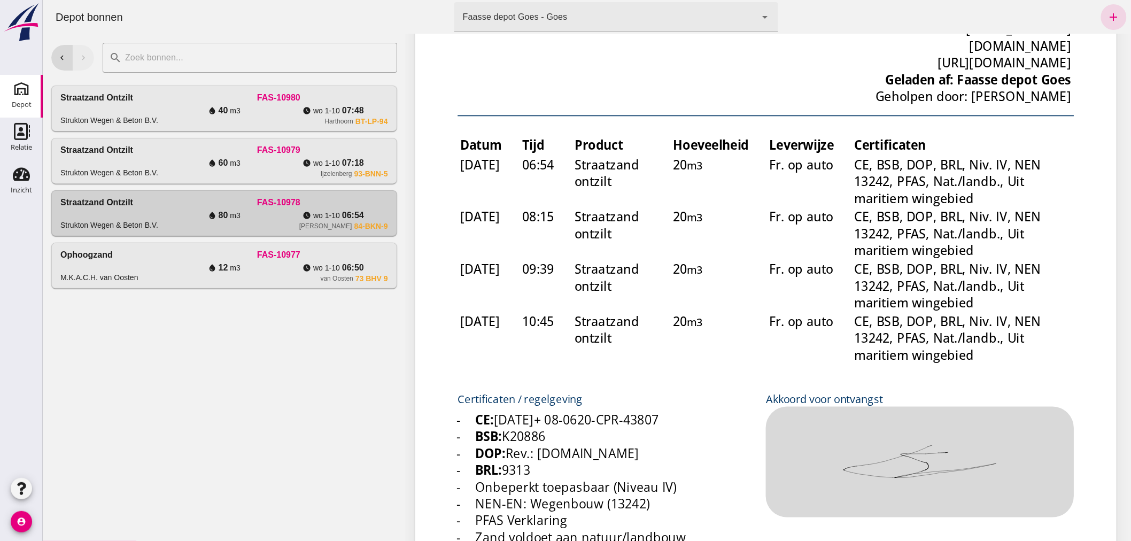
scroll to position [297, 0]
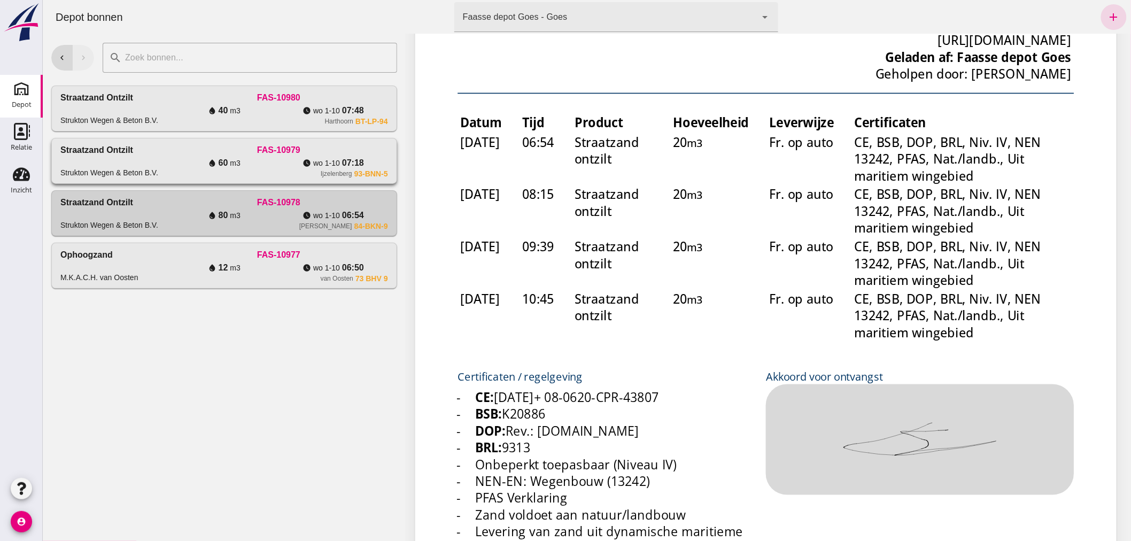
click at [172, 162] on div "water_drop 60 m3" at bounding box center [223, 163] width 109 height 13
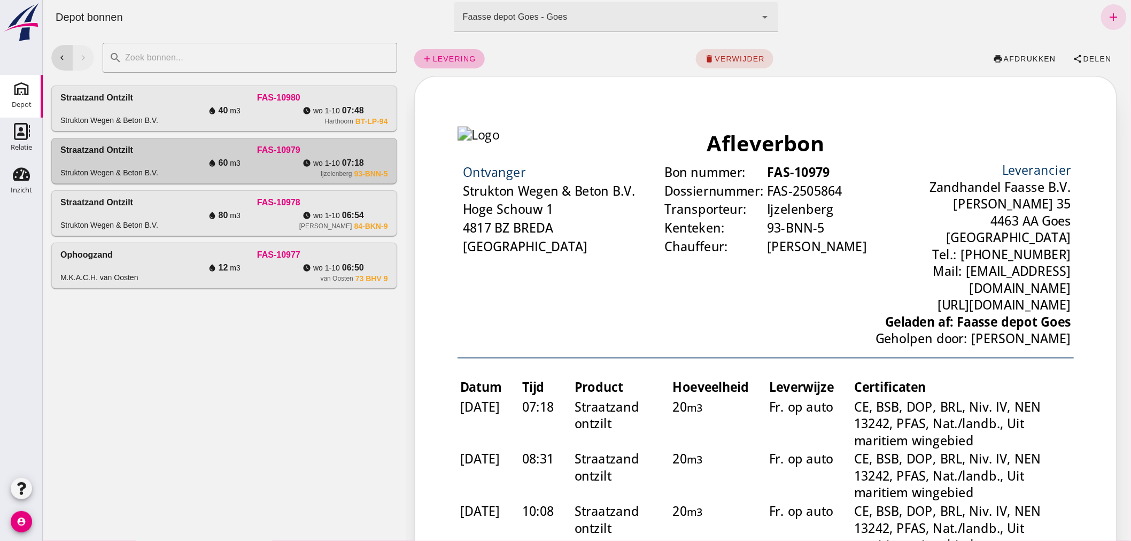
scroll to position [0, 0]
click at [450, 56] on span "levering" at bounding box center [454, 60] width 44 height 9
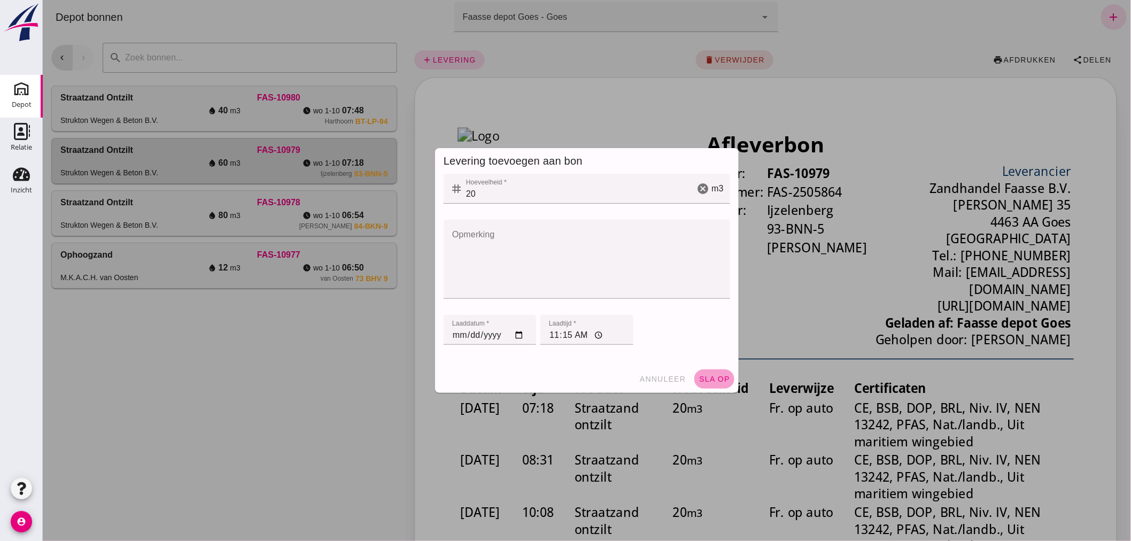
click at [709, 375] on span "sla op" at bounding box center [714, 379] width 32 height 9
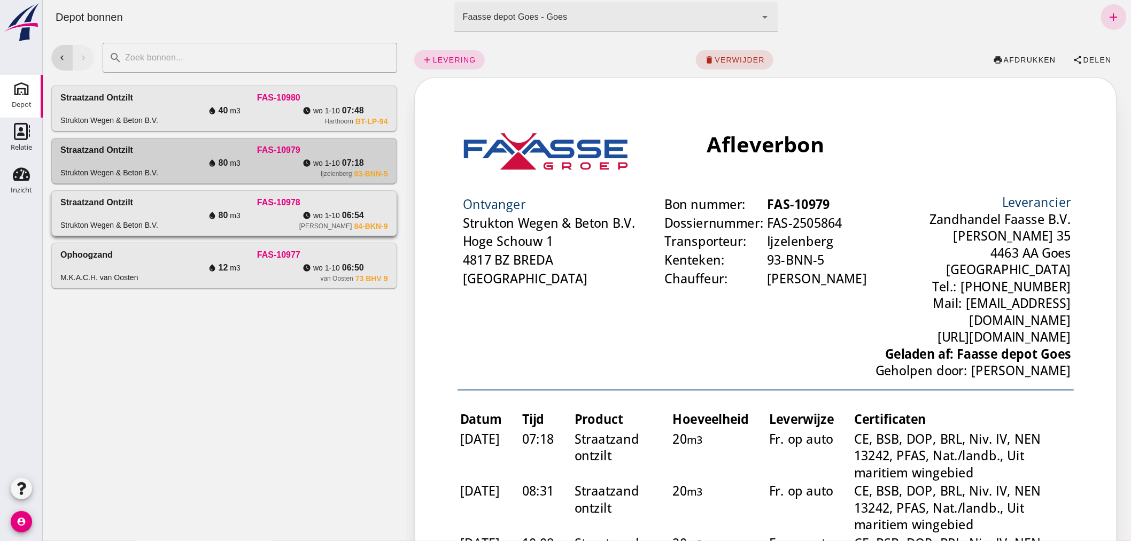
click at [173, 212] on div "water_drop 80 m3" at bounding box center [223, 215] width 109 height 13
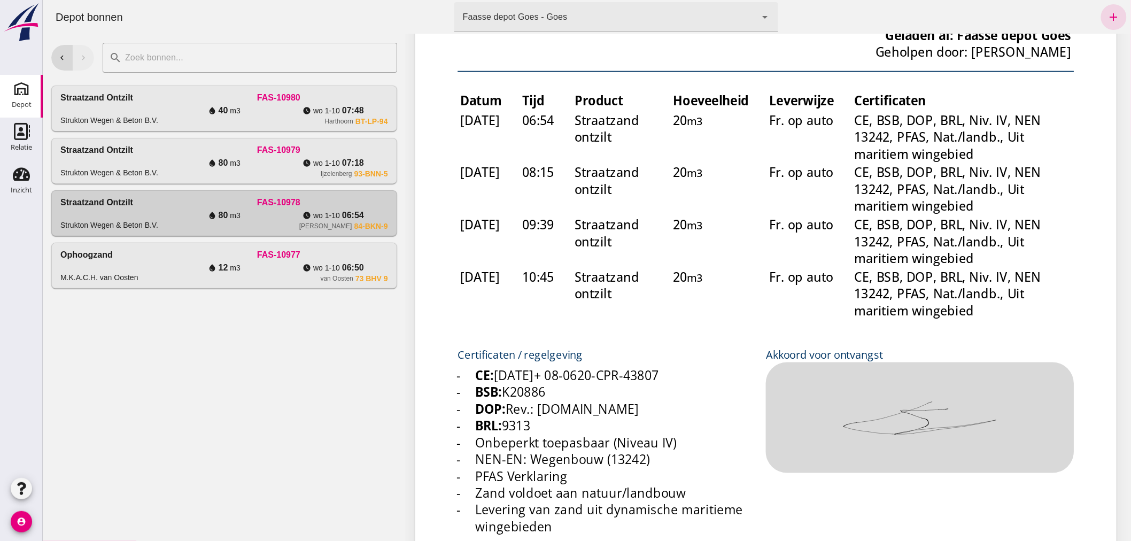
scroll to position [297, 0]
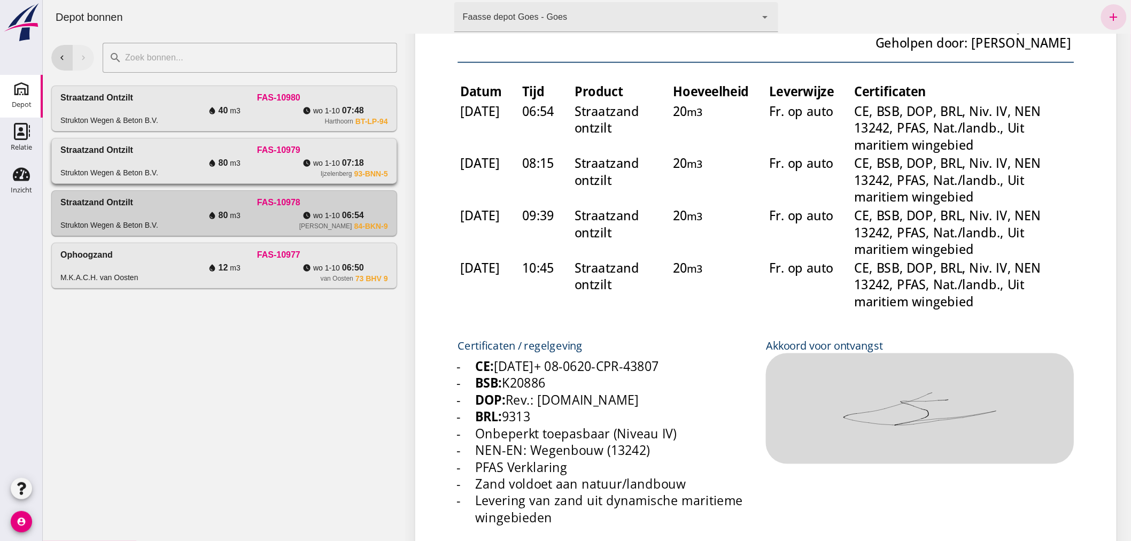
click at [169, 152] on div "FAS-10979" at bounding box center [278, 150] width 218 height 13
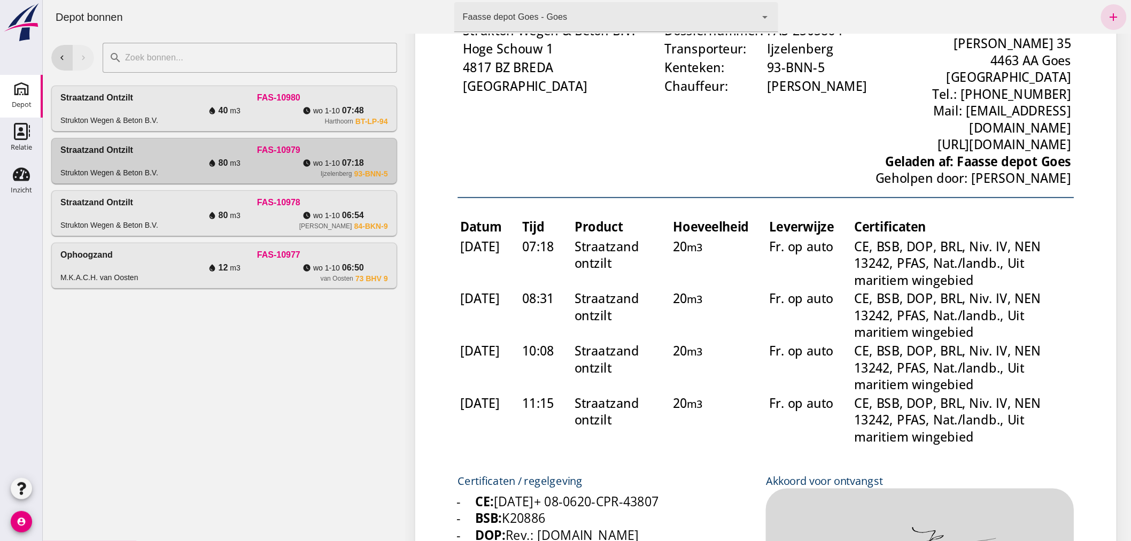
scroll to position [0, 0]
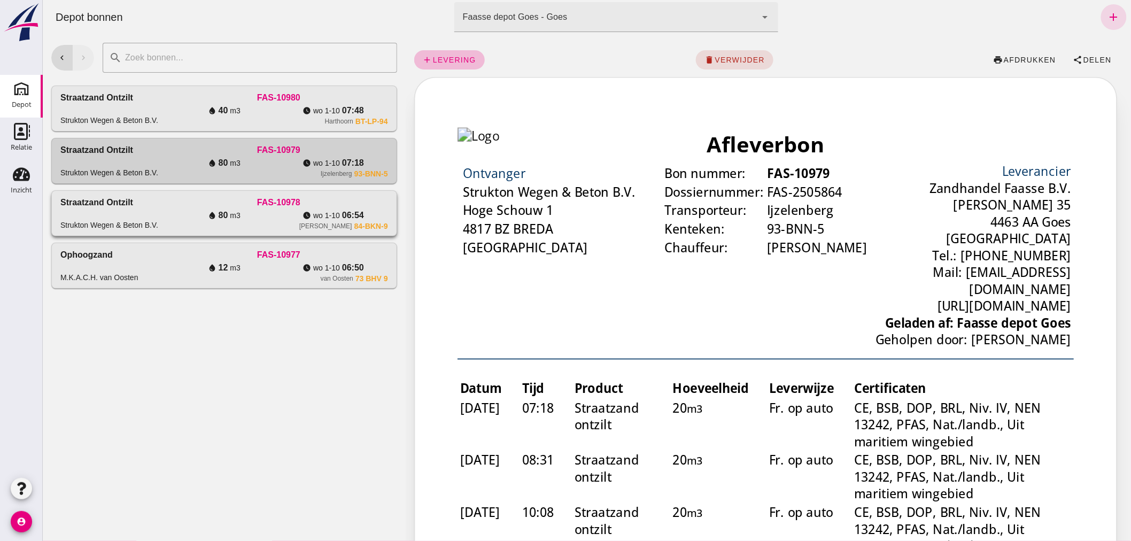
click at [184, 200] on div "FAS-10978" at bounding box center [278, 202] width 218 height 13
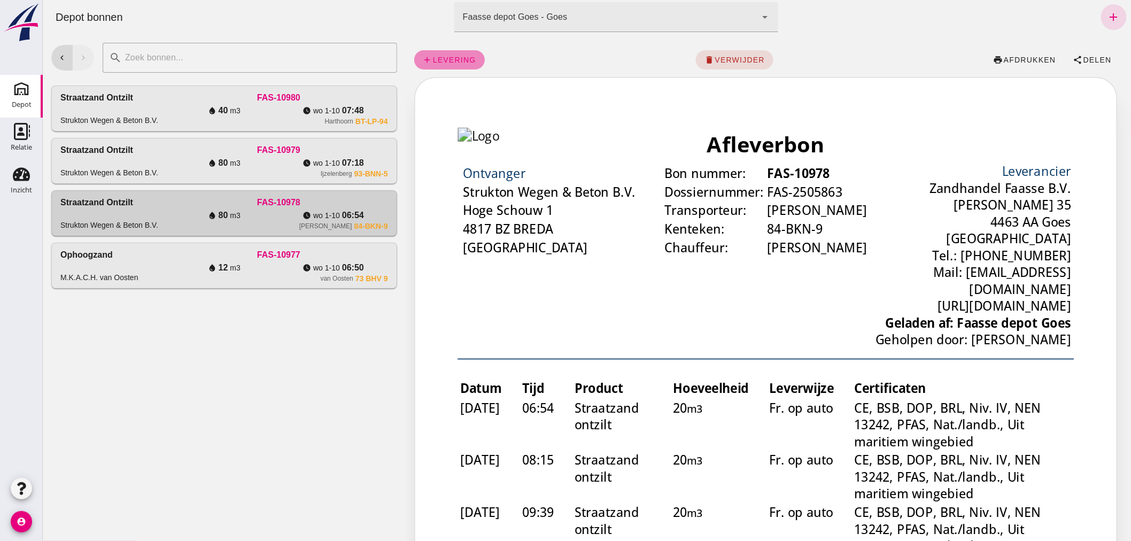
click at [455, 56] on span "levering" at bounding box center [454, 60] width 44 height 9
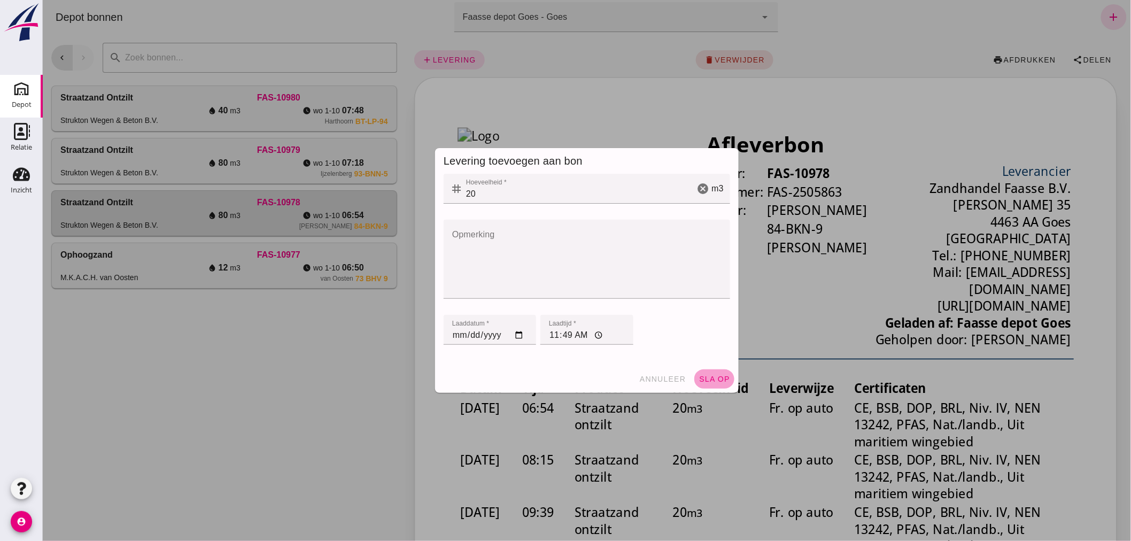
click at [710, 379] on span "sla op" at bounding box center [714, 379] width 32 height 9
